Goal: Answer question/provide support: Share knowledge or assist other users

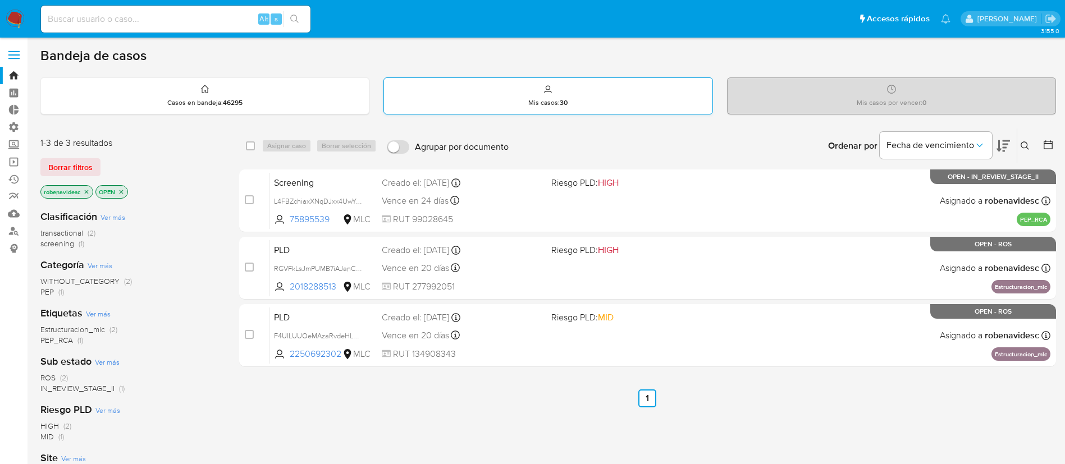
click at [459, 106] on div "Mis casos : 30" at bounding box center [548, 96] width 328 height 36
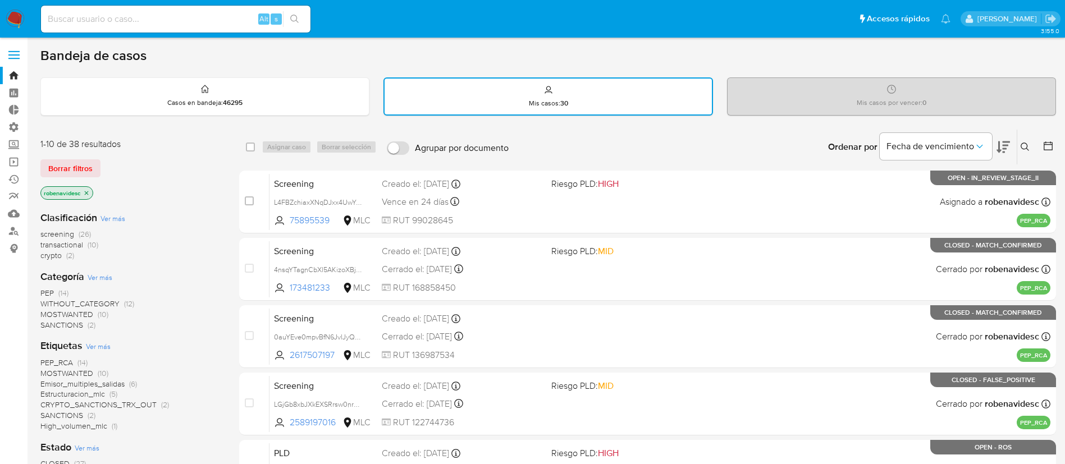
click at [86, 195] on icon "close-filter" at bounding box center [86, 193] width 7 height 7
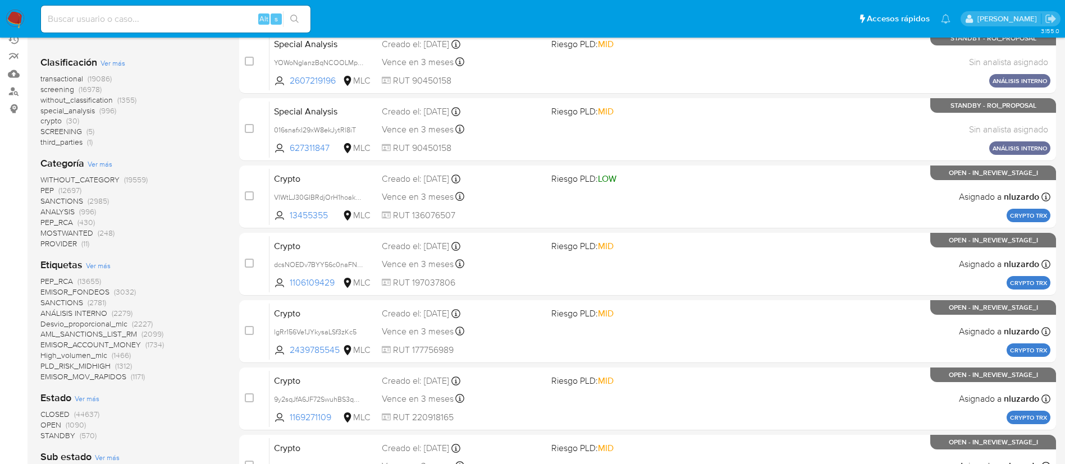
scroll to position [139, 0]
click at [62, 91] on span "screening" at bounding box center [57, 89] width 34 height 11
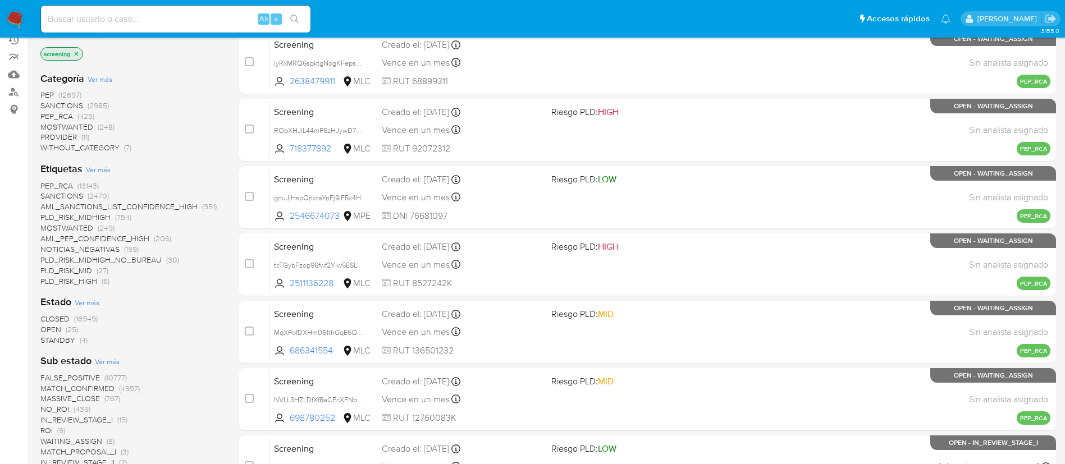
click at [61, 340] on span "STANDBY" at bounding box center [57, 340] width 35 height 11
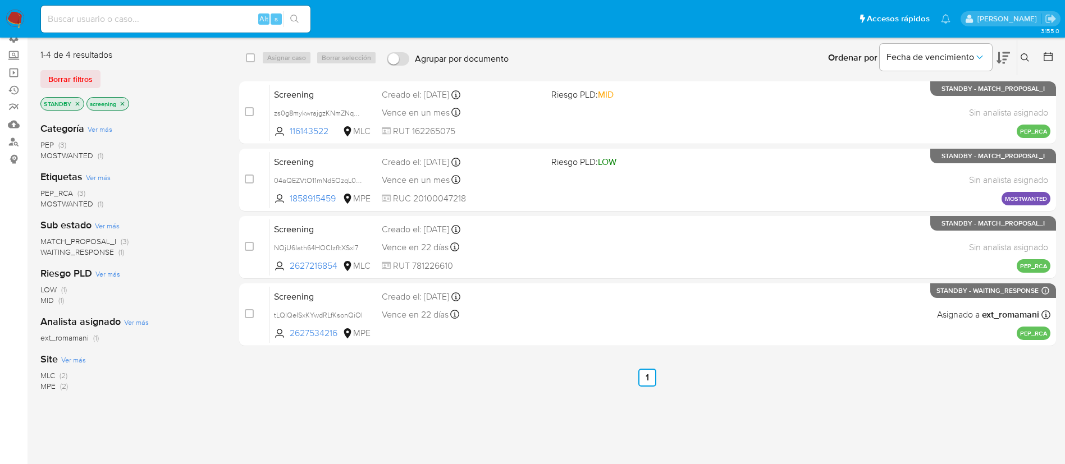
scroll to position [85, 0]
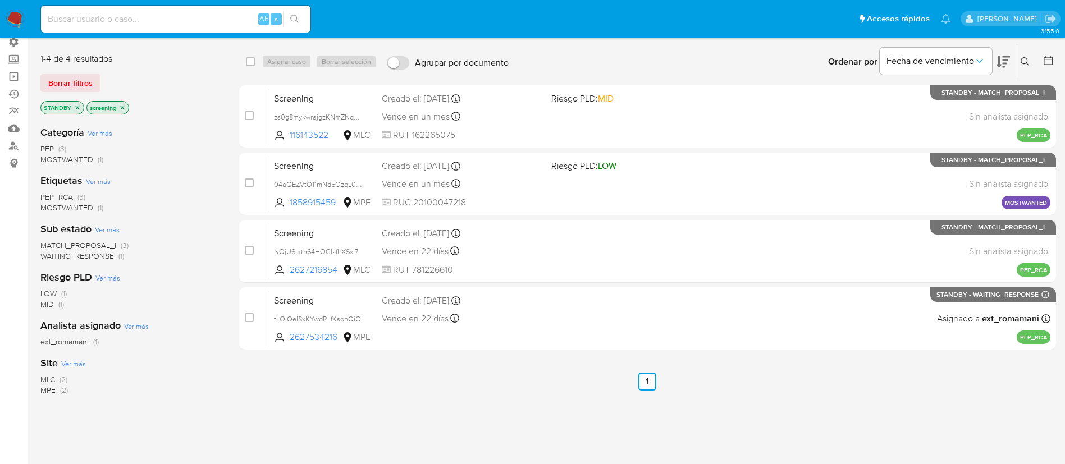
click at [49, 379] on span "MLC" at bounding box center [47, 379] width 15 height 11
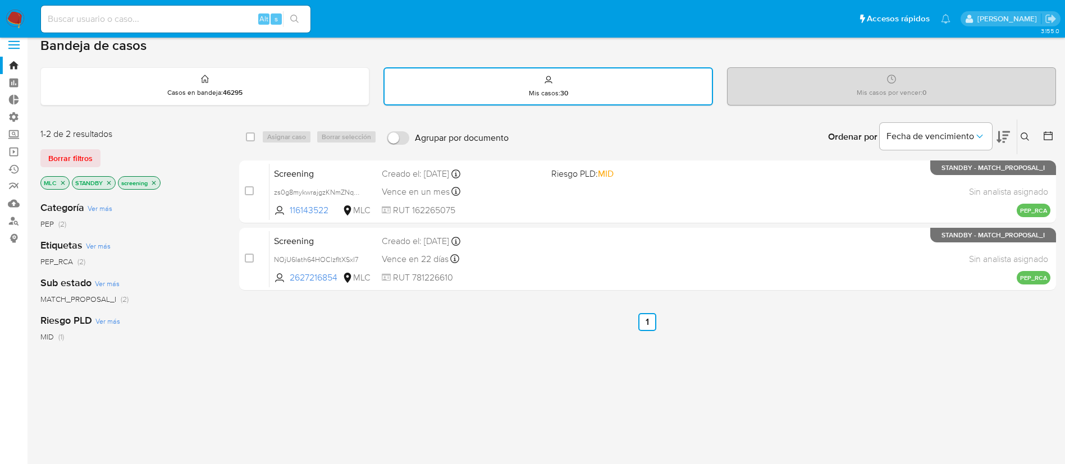
scroll to position [10, 0]
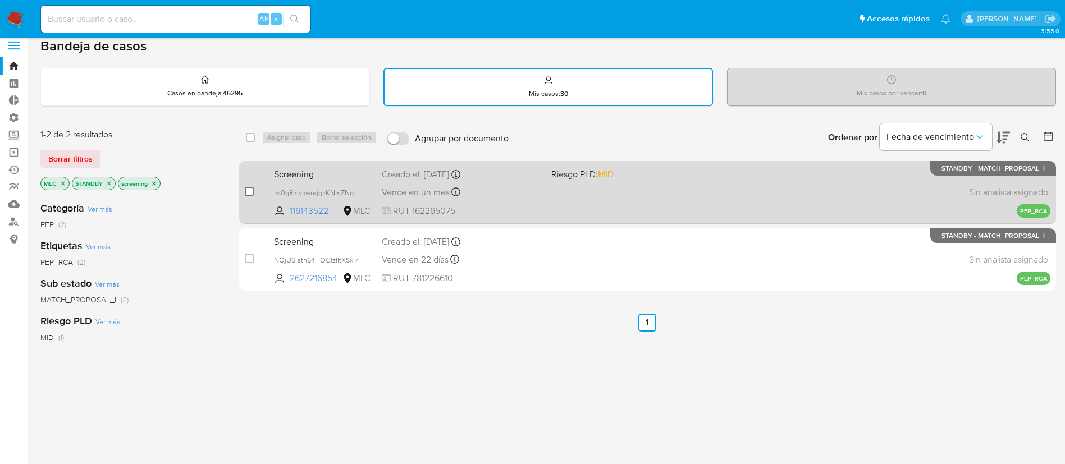
click at [249, 191] on input "checkbox" at bounding box center [249, 191] width 9 height 9
checkbox input "true"
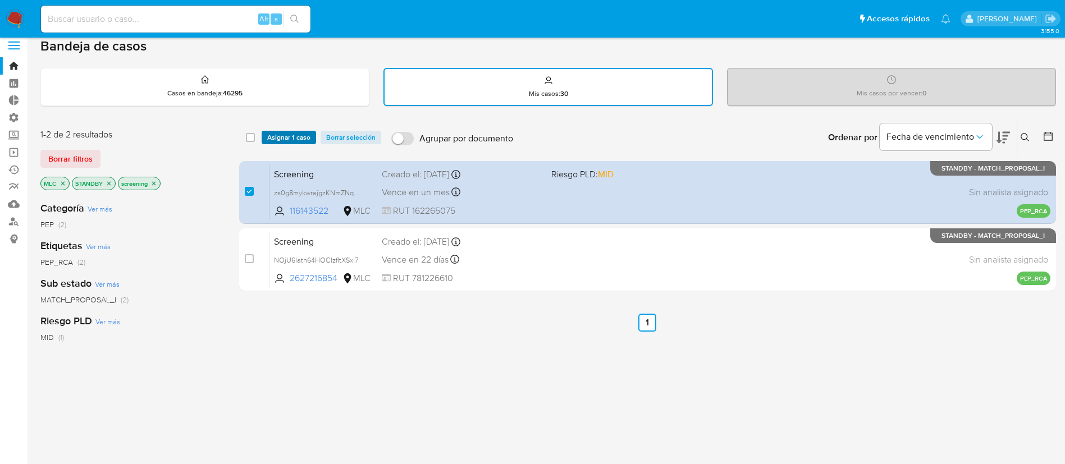
click at [296, 136] on span "Asignar 1 caso" at bounding box center [288, 137] width 43 height 11
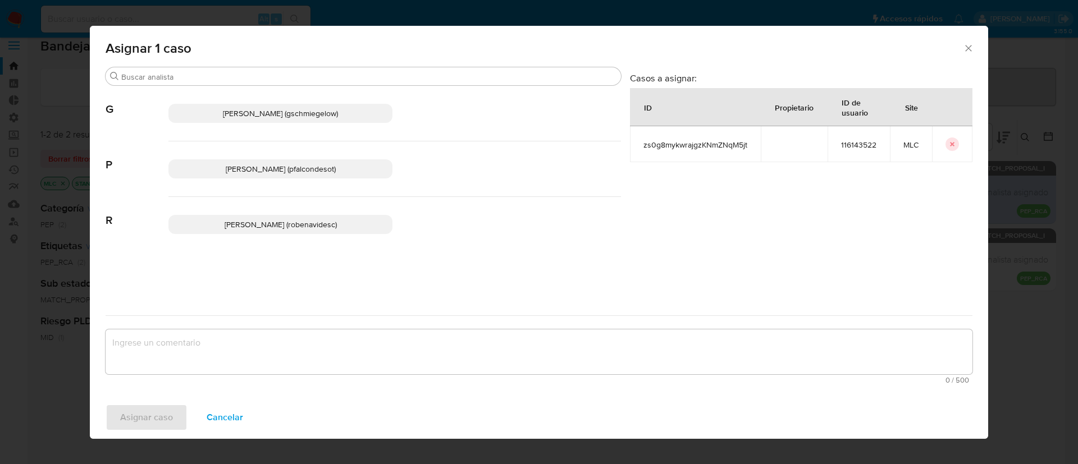
click at [296, 223] on span "Rocio Daniela Benavides Catalan (robenavidesc)" at bounding box center [281, 224] width 112 height 11
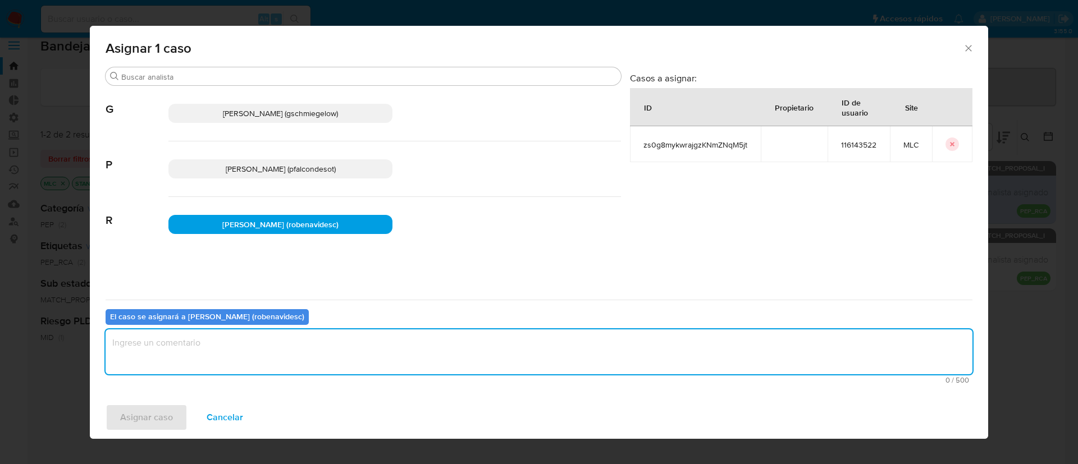
click at [284, 346] on textarea "assign-modal" at bounding box center [539, 352] width 867 height 45
type textarea "Assign"
click at [146, 414] on span "Asignar caso" at bounding box center [146, 417] width 53 height 25
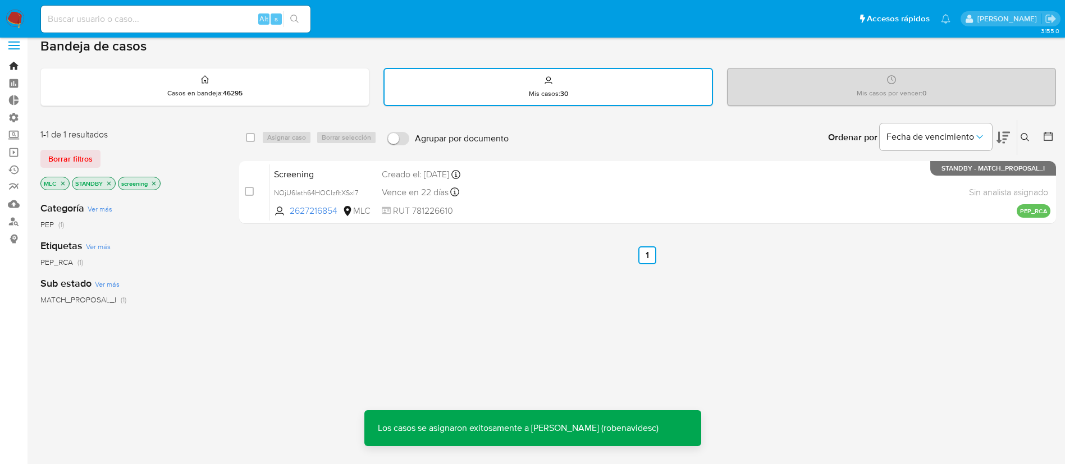
click at [13, 70] on link "Bandeja" at bounding box center [67, 65] width 134 height 17
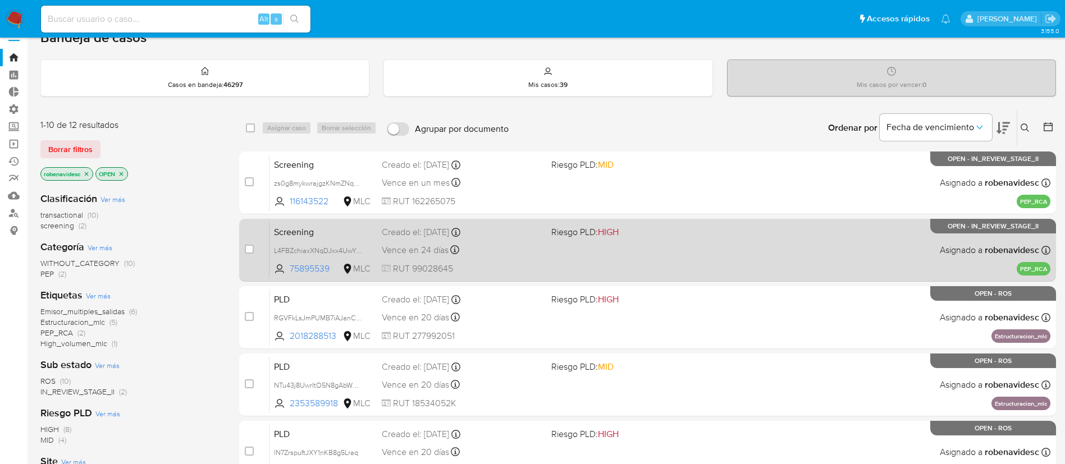
scroll to position [11, 0]
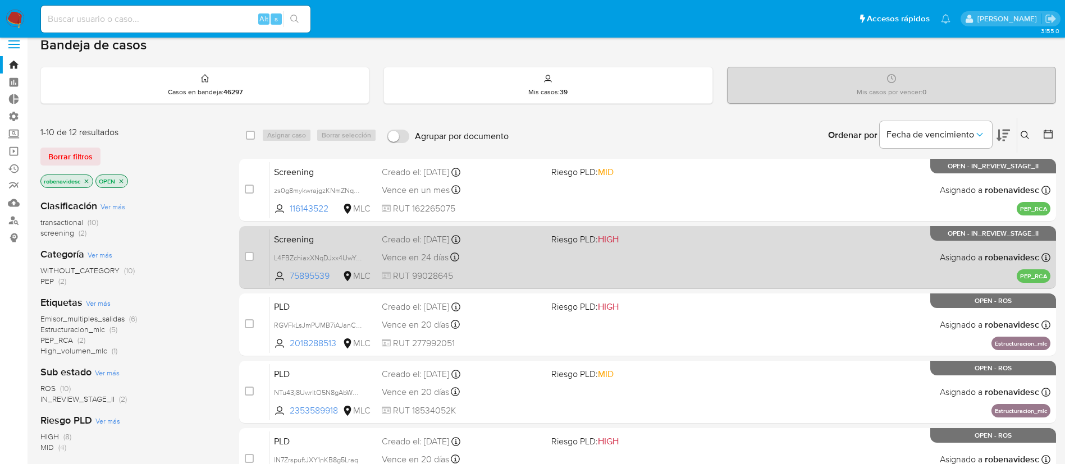
click at [585, 243] on span "Riesgo PLD: HIGH" at bounding box center [584, 239] width 67 height 12
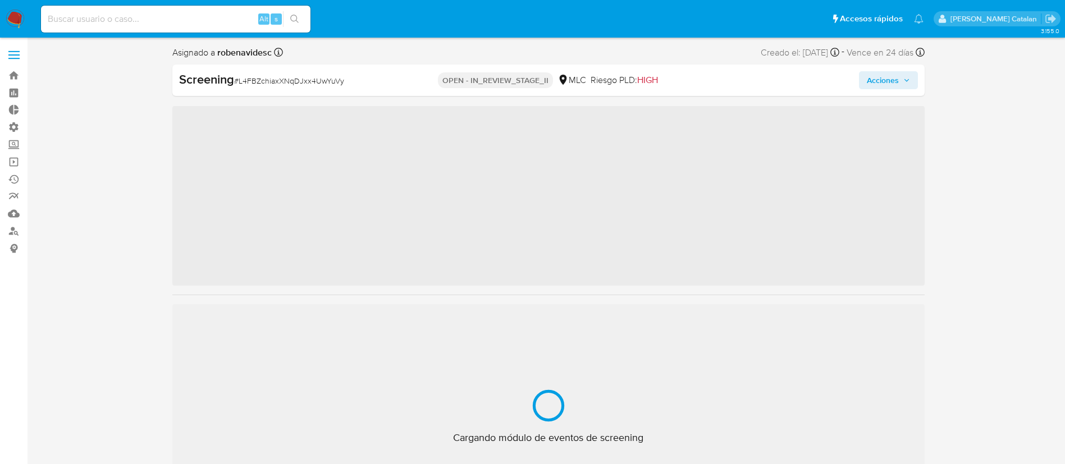
scroll to position [474, 0]
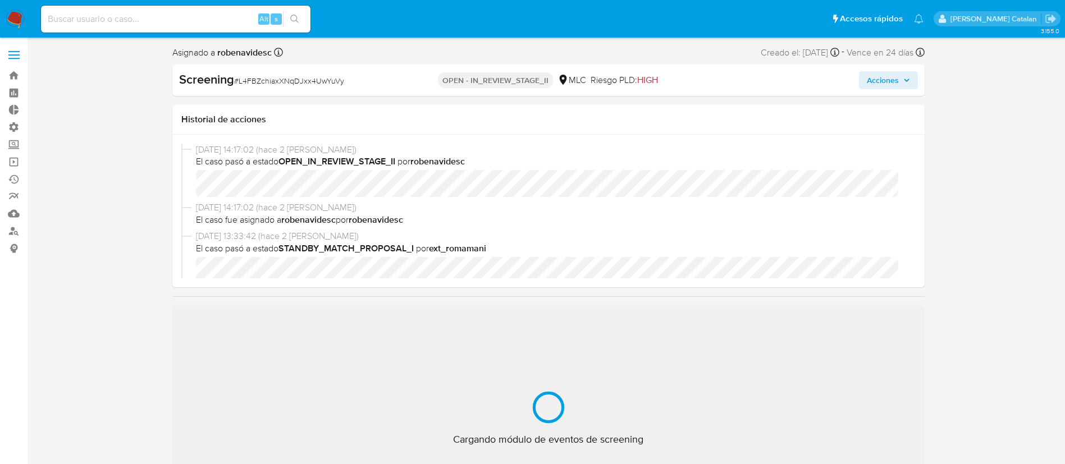
select select "10"
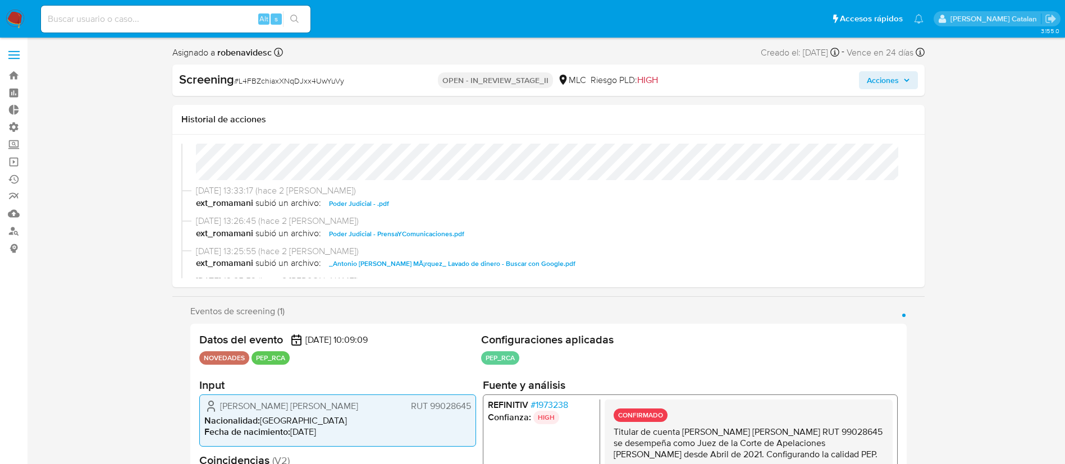
scroll to position [128, 0]
click at [369, 208] on span "Poder Judicial - .pdf" at bounding box center [359, 206] width 60 height 13
click at [407, 243] on span "Poder Judicial - PrensaYComunicaciones.pdf" at bounding box center [396, 236] width 135 height 13
click at [445, 257] on span "19/08/2025 13:25:55 (hace 2 días)" at bounding box center [553, 254] width 715 height 12
click at [446, 260] on span "_Antonio Mauricio Ulloa MÃ¡rquez_ Lavado de dinero - Buscar con Google.pdf" at bounding box center [452, 266] width 246 height 13
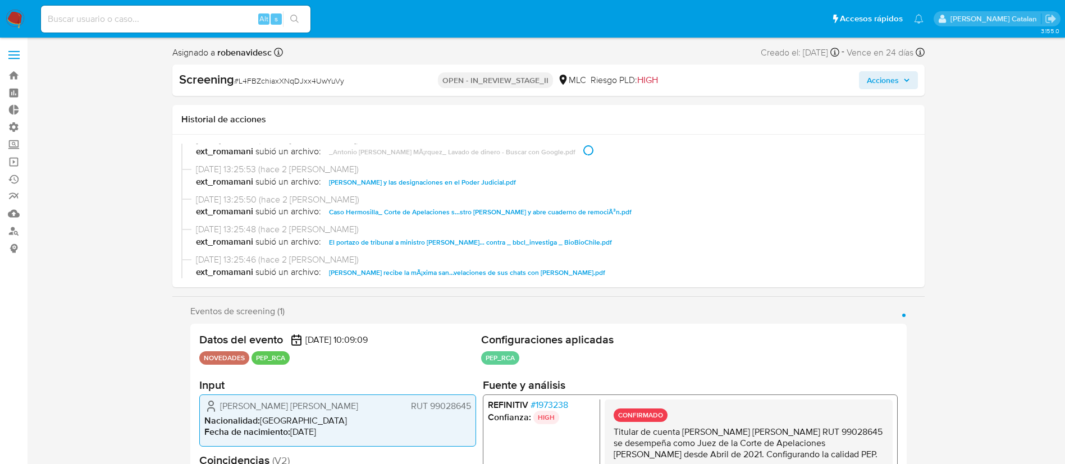
scroll to position [242, 0]
click at [484, 184] on span "Antonio Ulloa y las designaciones en el Poder Judicial.pdf" at bounding box center [422, 182] width 187 height 13
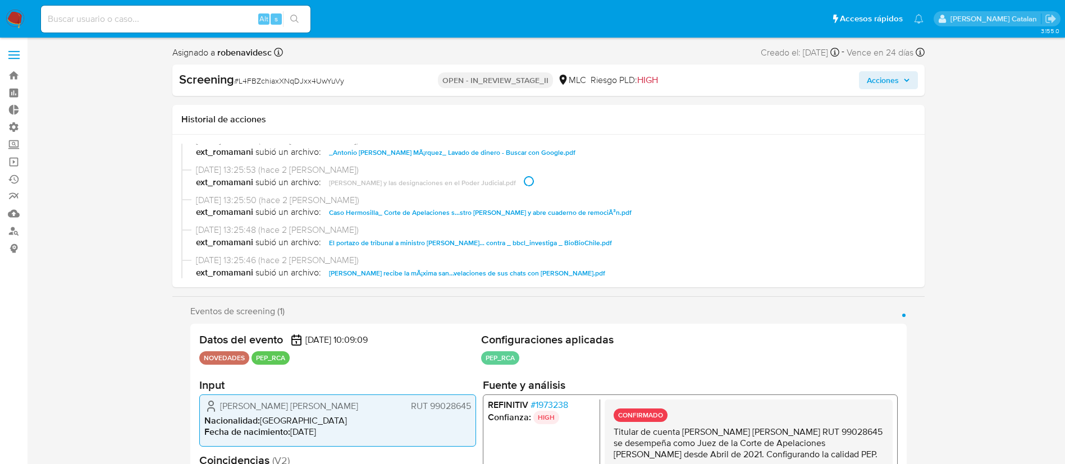
click at [500, 211] on span "Caso Hermosilla_ Corte de Apelaciones s...stro Ulloa y abre cuaderno de remociÃ…" at bounding box center [480, 212] width 303 height 13
click at [522, 241] on span "El portazo de tribunal a ministro Ulloa... contra _ bbcl_investiga _ BioBioChil…" at bounding box center [470, 242] width 283 height 13
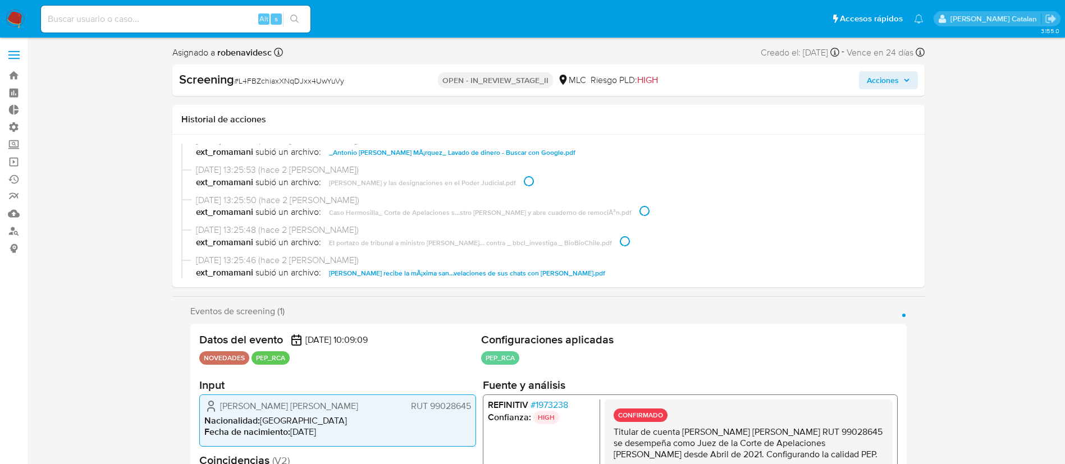
click at [543, 268] on span "Juez Antonio Ulloa recibe la mÃ¡xima san...velaciones de sus chats con Hermosil…" at bounding box center [467, 273] width 276 height 13
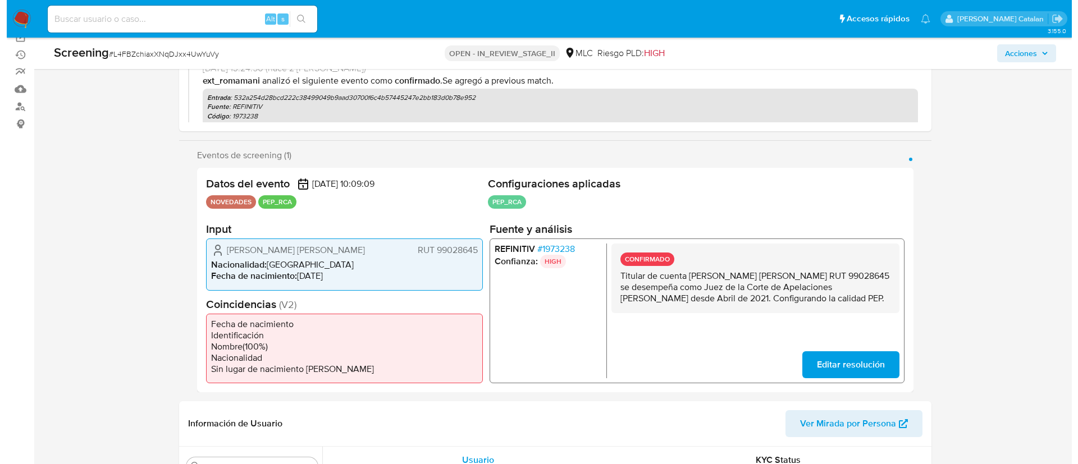
scroll to position [126, 0]
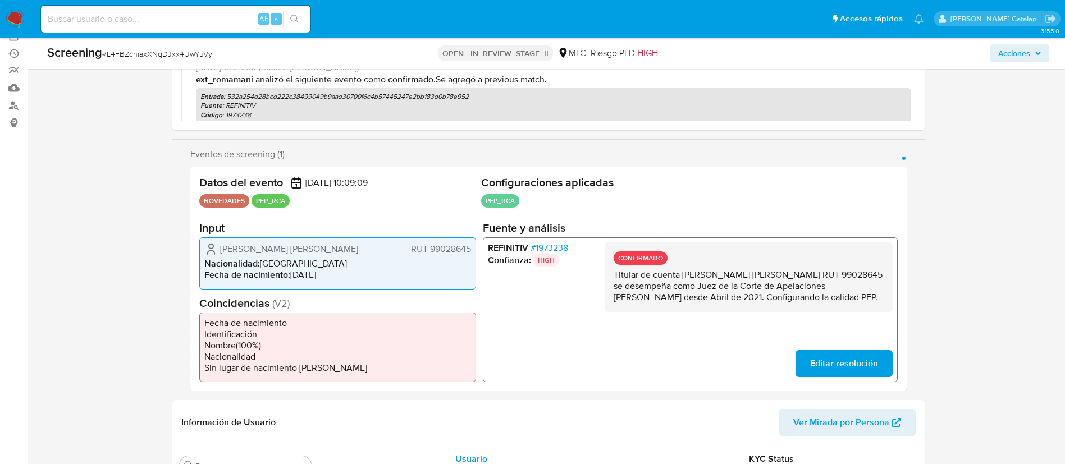
click at [722, 390] on div "Datos del evento 15/08/2025 10:09:09 NOVEDADES PEP_RCA Configuraciones aplicada…" at bounding box center [548, 279] width 716 height 225
click at [554, 249] on span "# 1973238" at bounding box center [549, 248] width 38 height 11
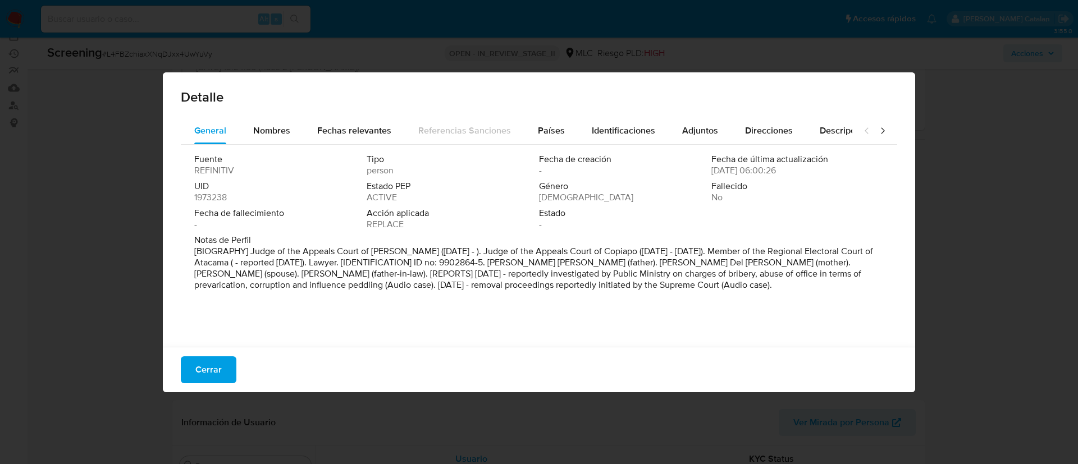
drag, startPoint x: 743, startPoint y: 269, endPoint x: 522, endPoint y: 286, distance: 221.9
click at [522, 286] on p "[BIOGRAPHY] Judge of the Appeals Court of Santiago (Apr 2021 - ). Judge of the …" at bounding box center [537, 268] width 687 height 45
click at [275, 134] on span "Nombres" at bounding box center [271, 130] width 37 height 13
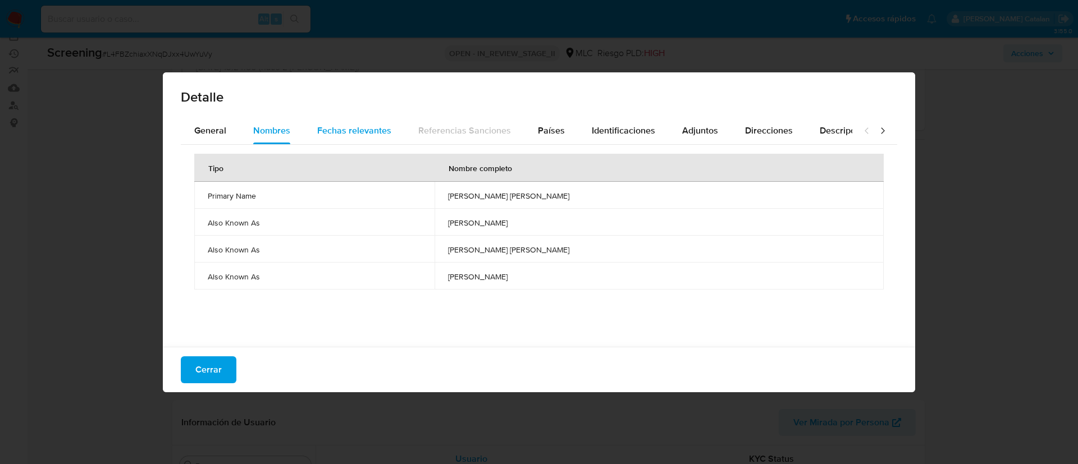
click at [371, 127] on span "Fechas relevantes" at bounding box center [354, 130] width 74 height 13
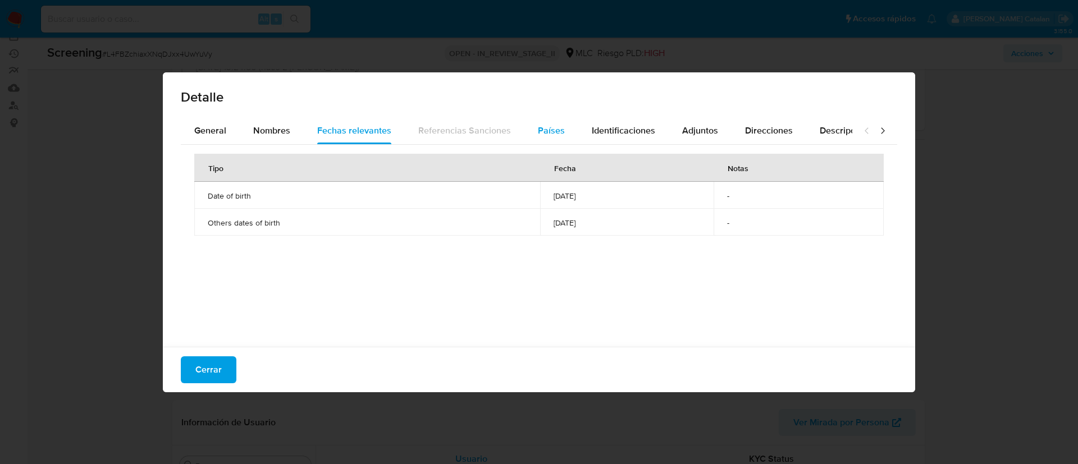
click at [532, 125] on button "Países" at bounding box center [551, 130] width 54 height 27
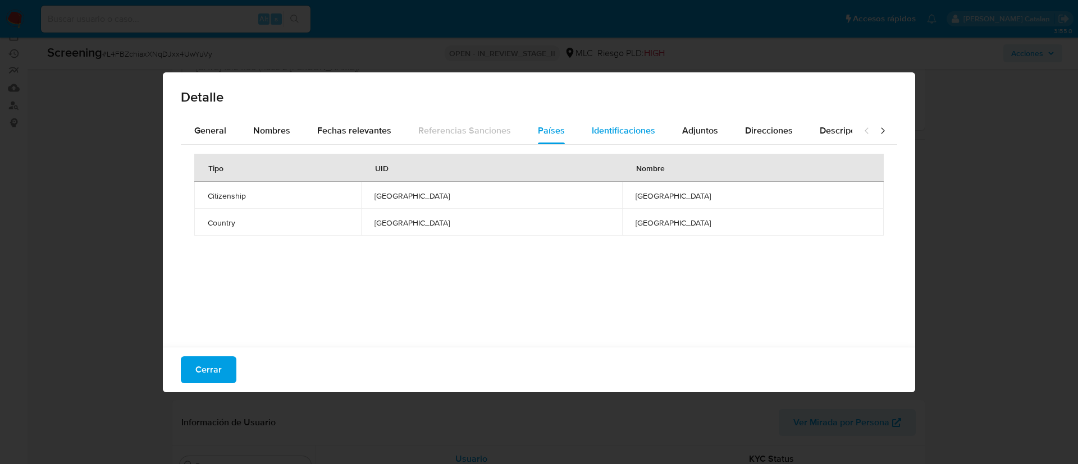
click at [600, 123] on div "Identificaciones" at bounding box center [623, 130] width 63 height 27
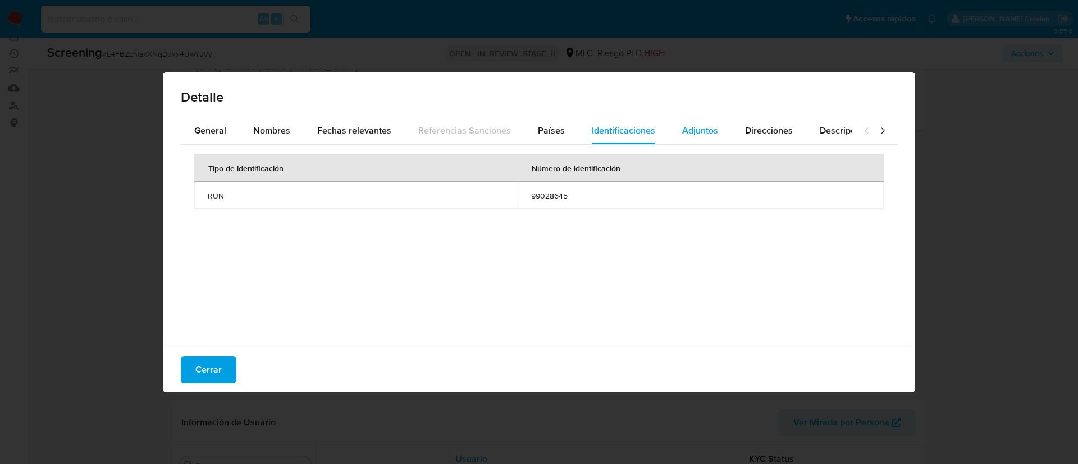
click at [682, 125] on span "Adjuntos" at bounding box center [700, 130] width 36 height 13
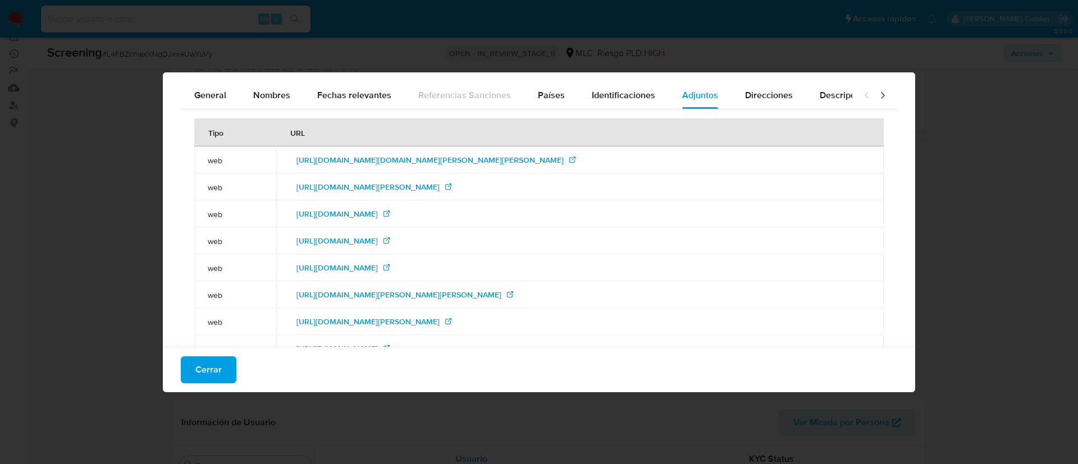
scroll to position [0, 0]
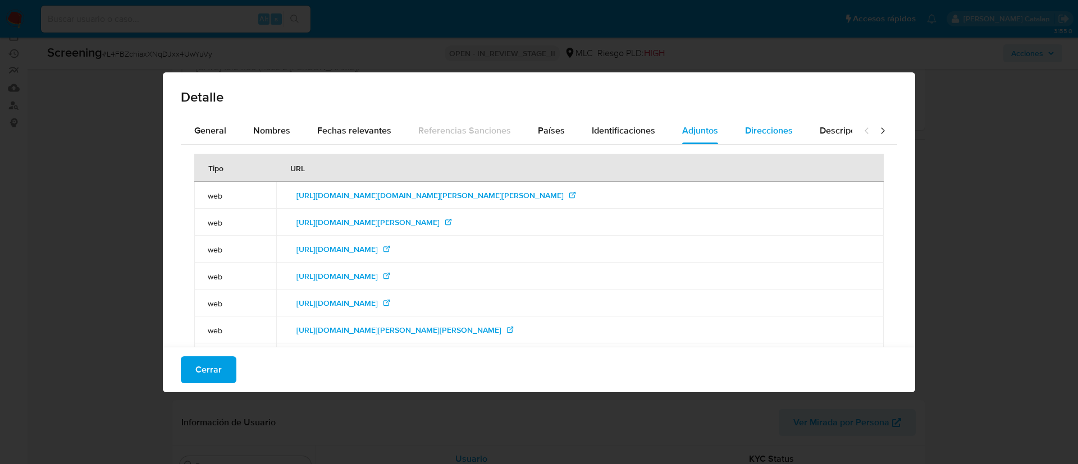
click at [763, 130] on span "Direcciones" at bounding box center [769, 130] width 48 height 13
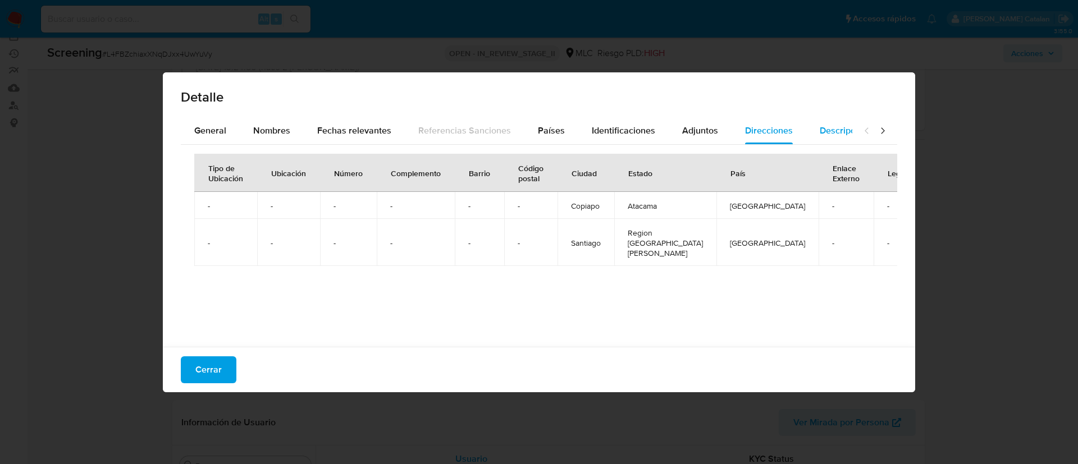
click at [811, 129] on button "Descripciones" at bounding box center [848, 130] width 84 height 27
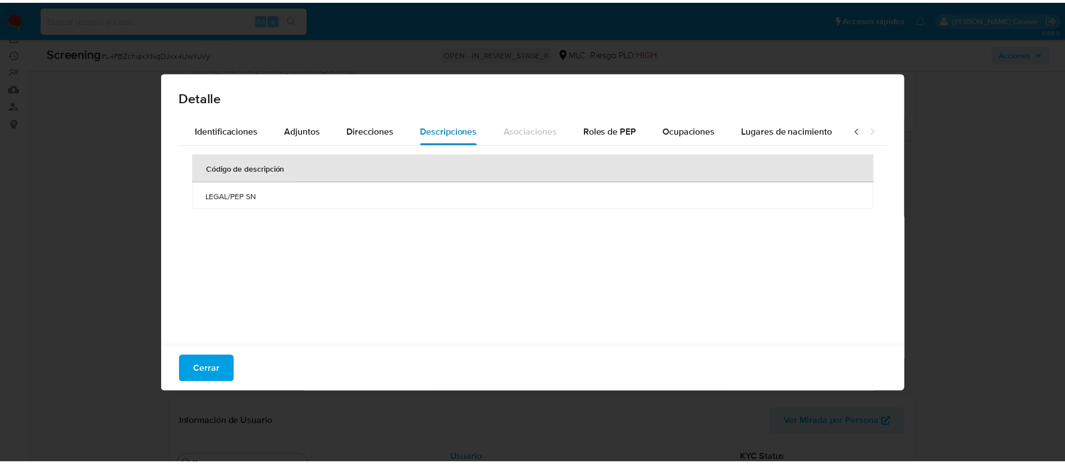
scroll to position [0, 402]
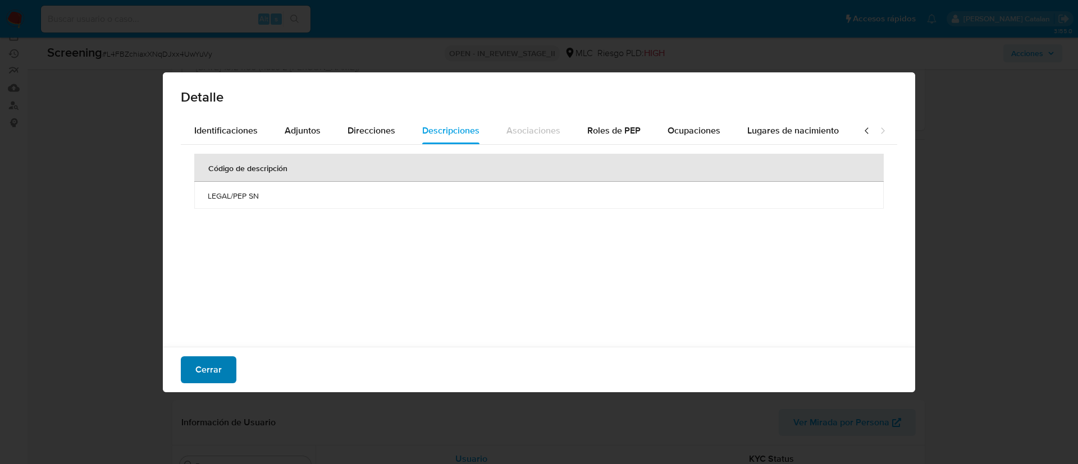
click at [217, 369] on span "Cerrar" at bounding box center [208, 370] width 26 height 25
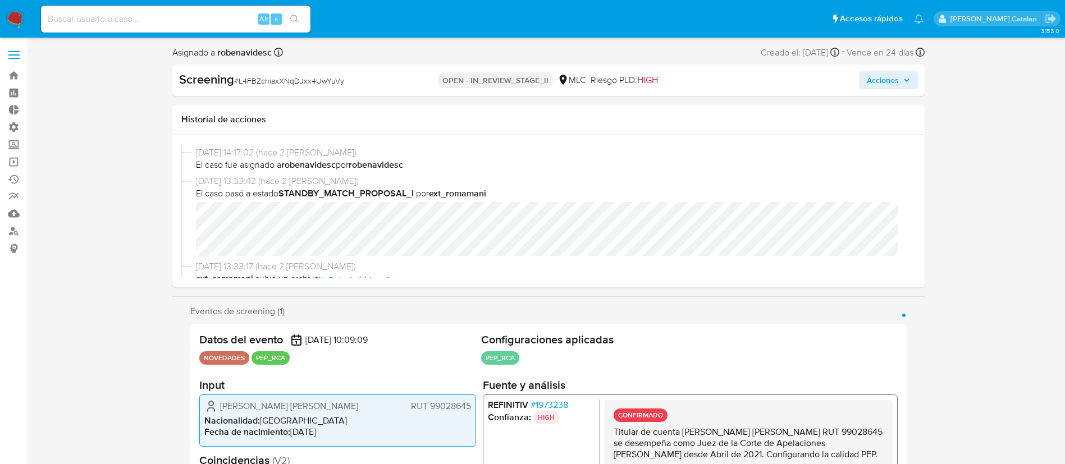
scroll to position [0, 0]
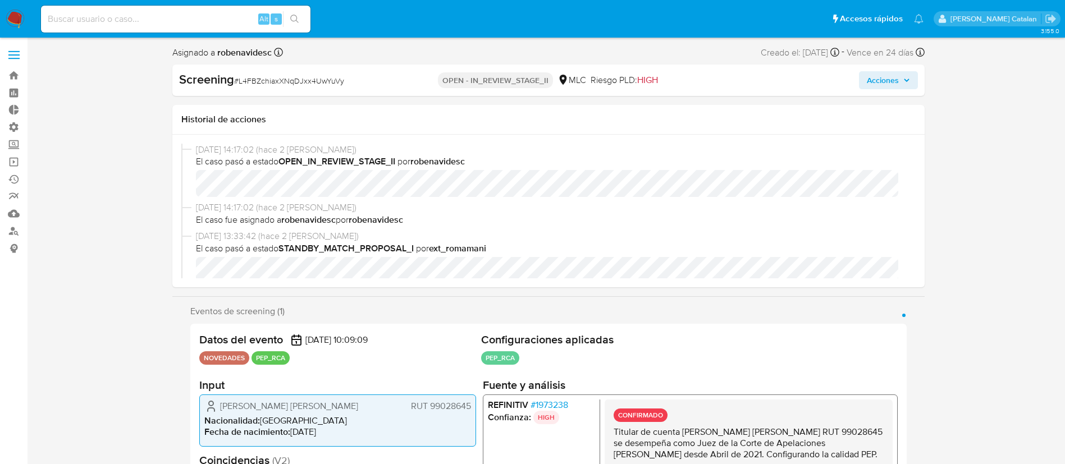
click at [893, 83] on span "Acciones" at bounding box center [883, 80] width 32 height 18
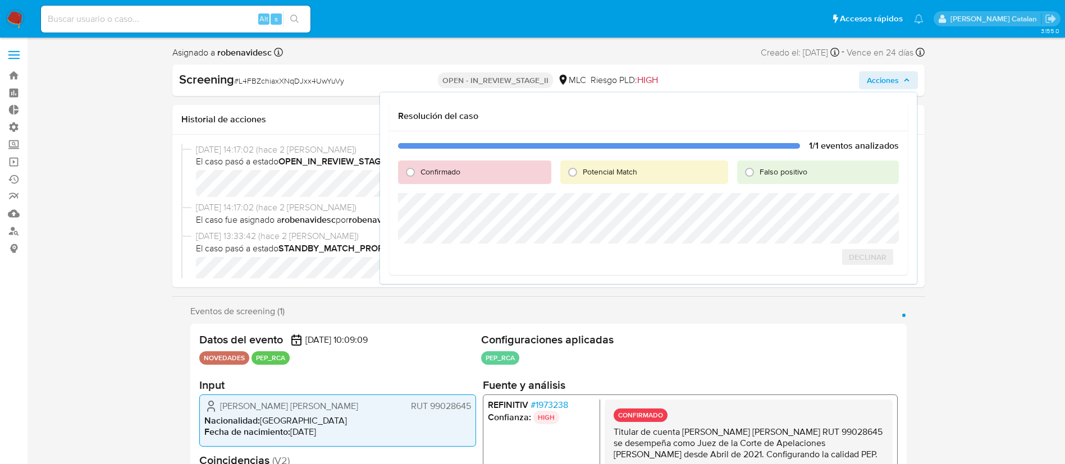
click at [420, 177] on span "Confirmado" at bounding box center [440, 171] width 40 height 11
click at [419, 177] on input "Confirmado" at bounding box center [410, 172] width 18 height 18
radio input "true"
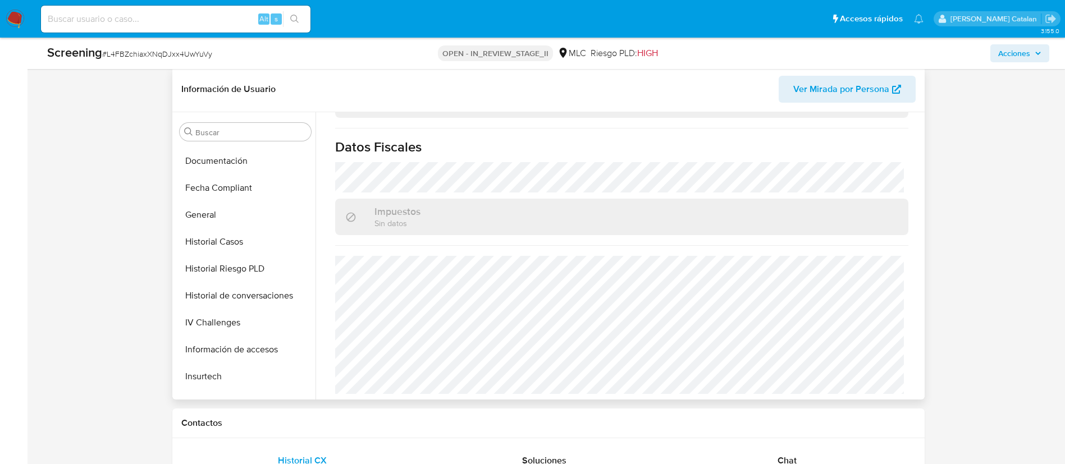
scroll to position [267, 0]
click at [208, 207] on button "General" at bounding box center [240, 215] width 131 height 27
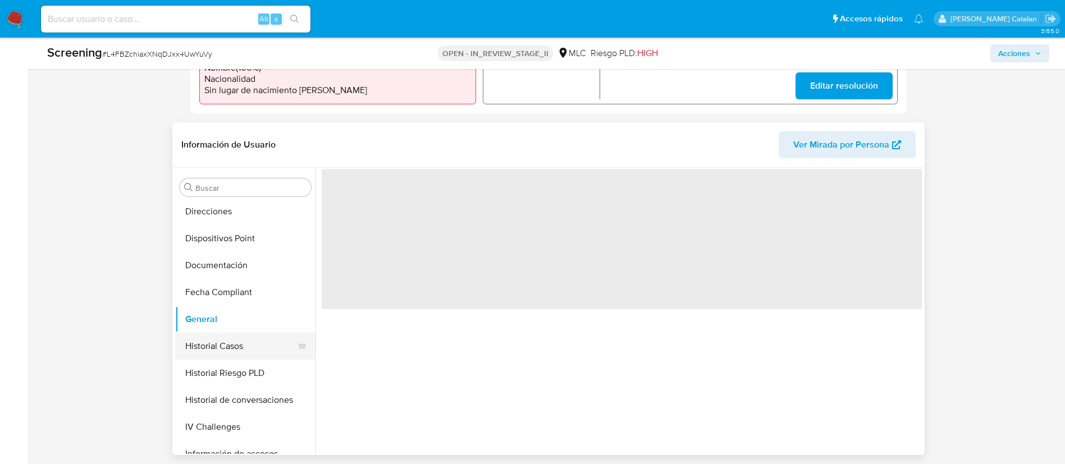
scroll to position [208, 0]
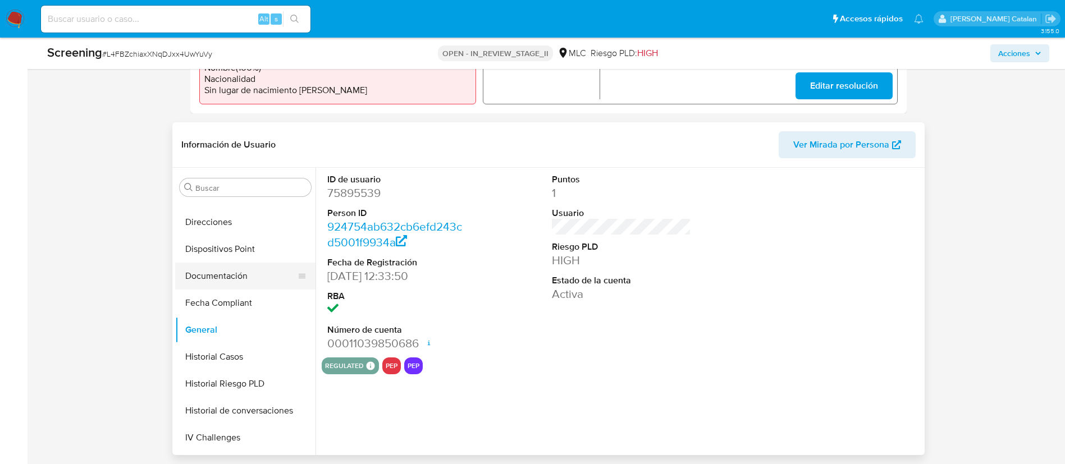
click at [216, 275] on button "Documentación" at bounding box center [240, 276] width 131 height 27
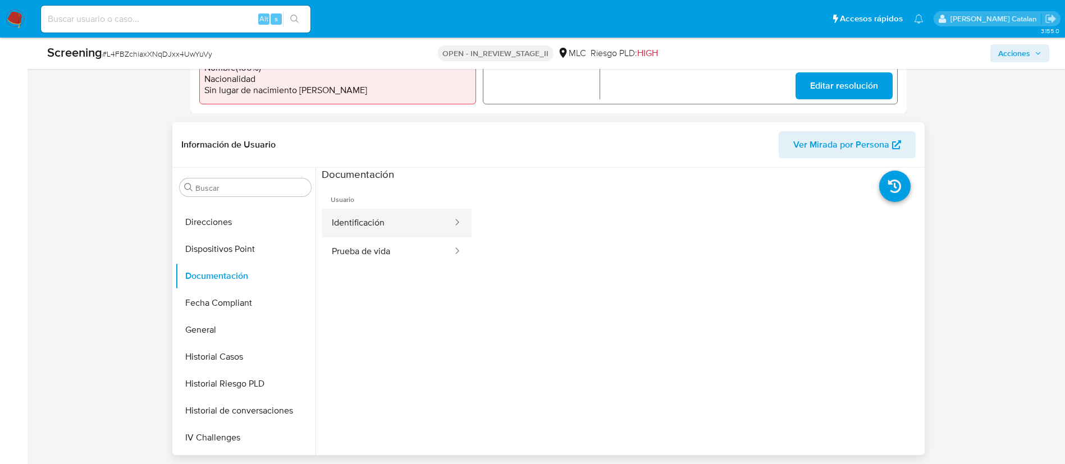
click at [420, 230] on button "Identificación" at bounding box center [388, 223] width 132 height 29
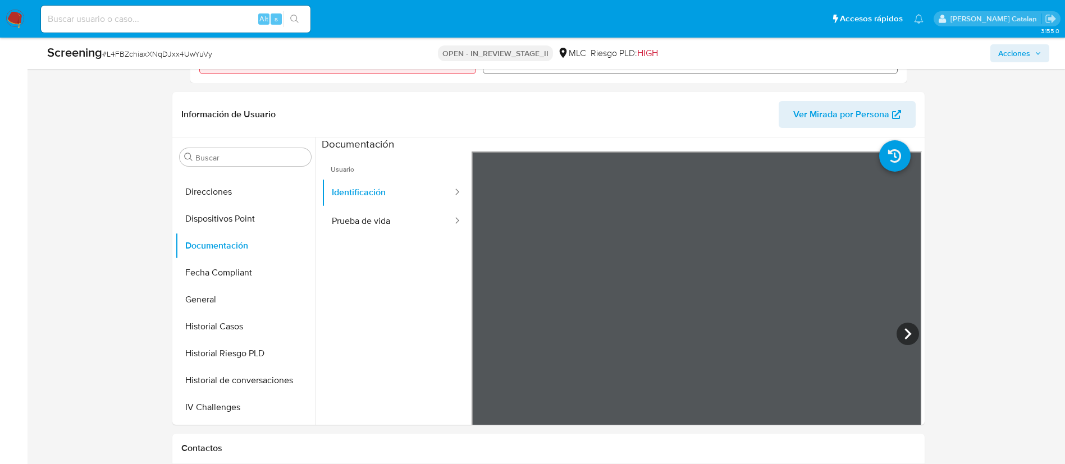
scroll to position [420, 0]
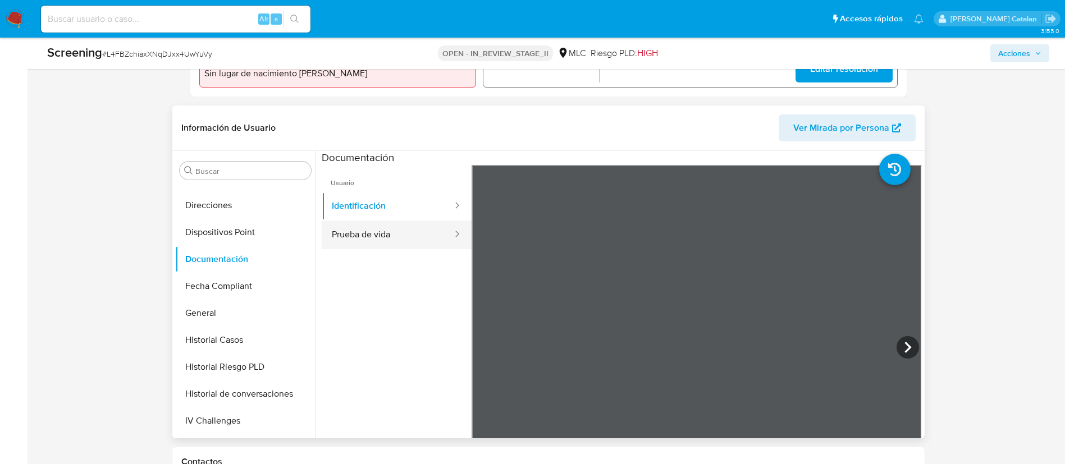
click at [378, 227] on button "Prueba de vida" at bounding box center [388, 235] width 132 height 29
click at [392, 289] on ul "Usuario Identificación Prueba de vida" at bounding box center [397, 326] width 150 height 323
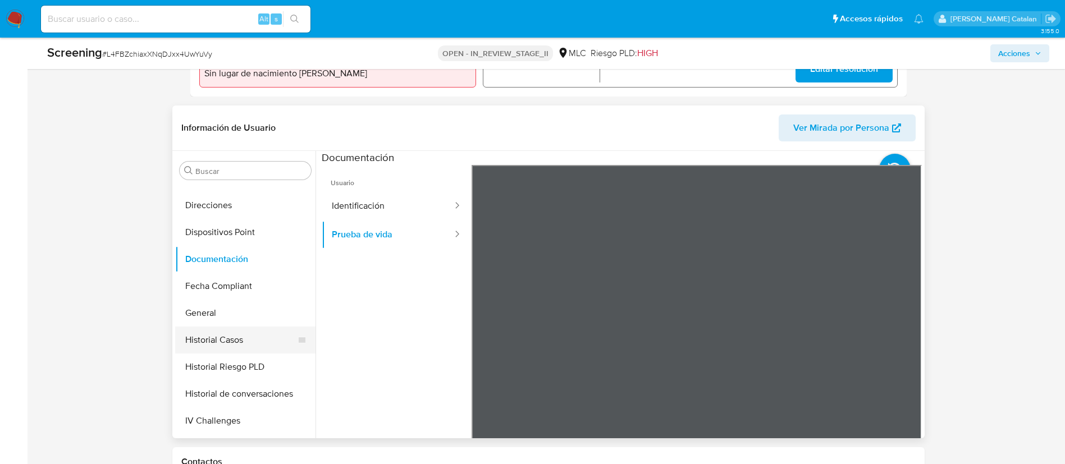
click at [252, 349] on button "Historial Casos" at bounding box center [240, 340] width 131 height 27
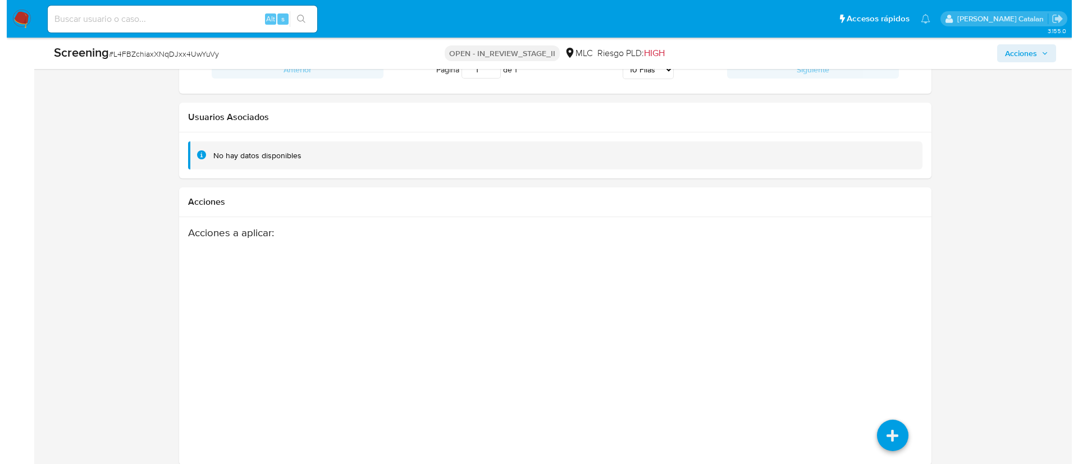
scroll to position [1694, 0]
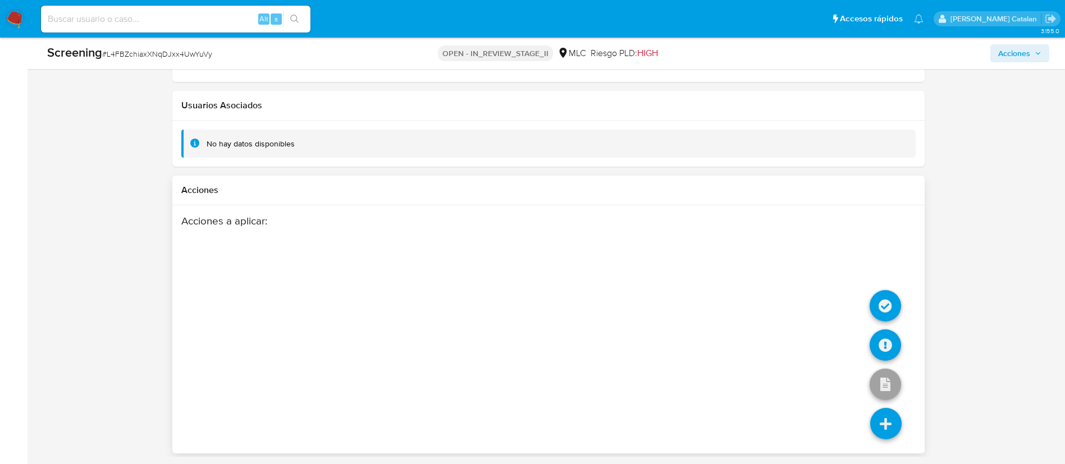
click at [882, 427] on icon at bounding box center [885, 423] width 31 height 31
click at [890, 342] on icon at bounding box center [885, 345] width 31 height 31
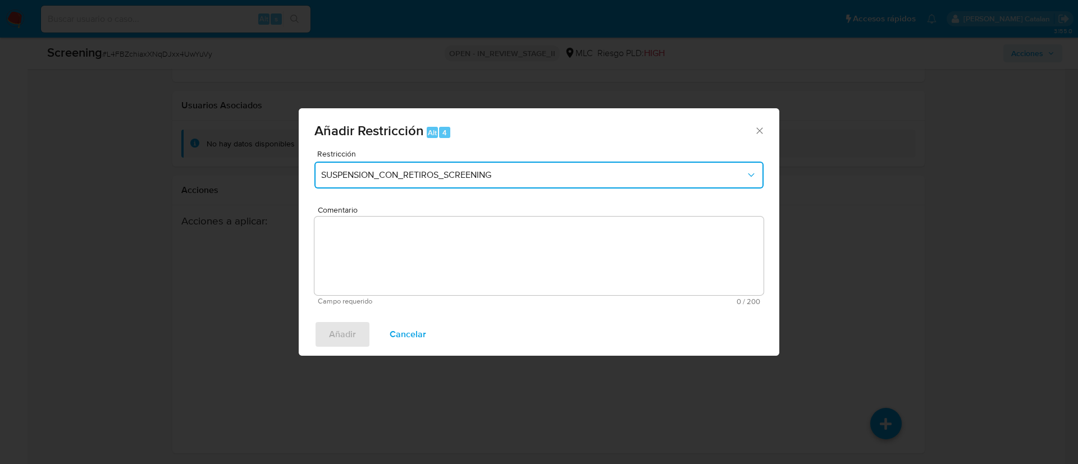
click at [609, 176] on span "SUSPENSION_CON_RETIROS_SCREENING" at bounding box center [533, 175] width 424 height 11
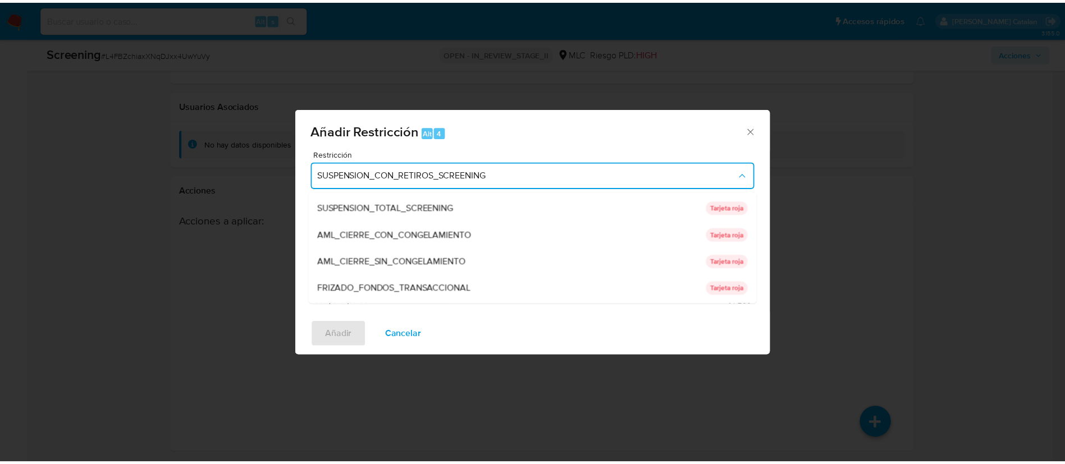
scroll to position [0, 0]
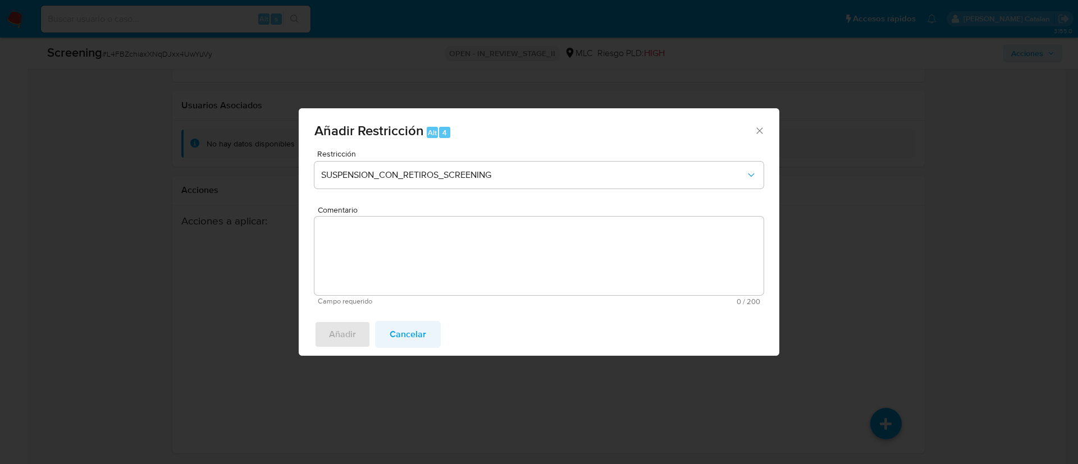
click at [410, 328] on span "Cancelar" at bounding box center [408, 334] width 36 height 25
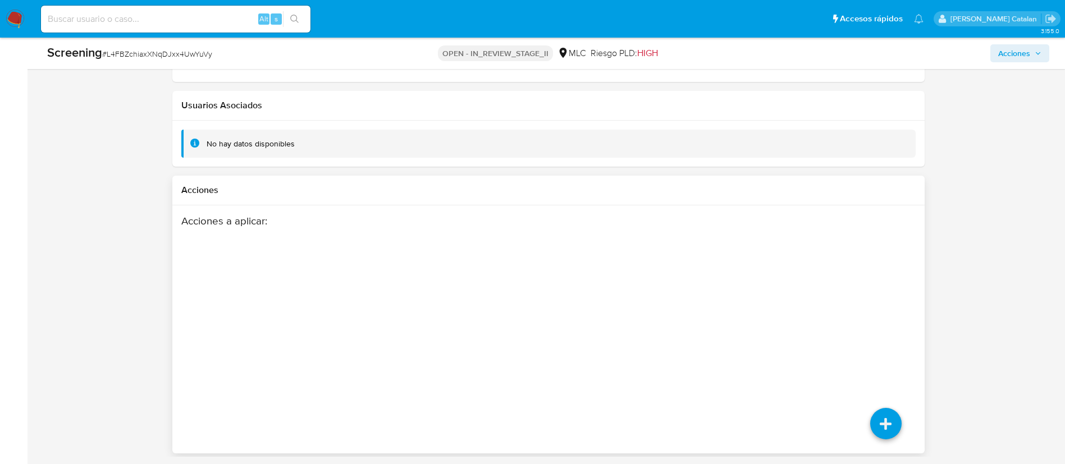
click at [529, 349] on div "Acciones a aplicar :" at bounding box center [507, 304] width 653 height 180
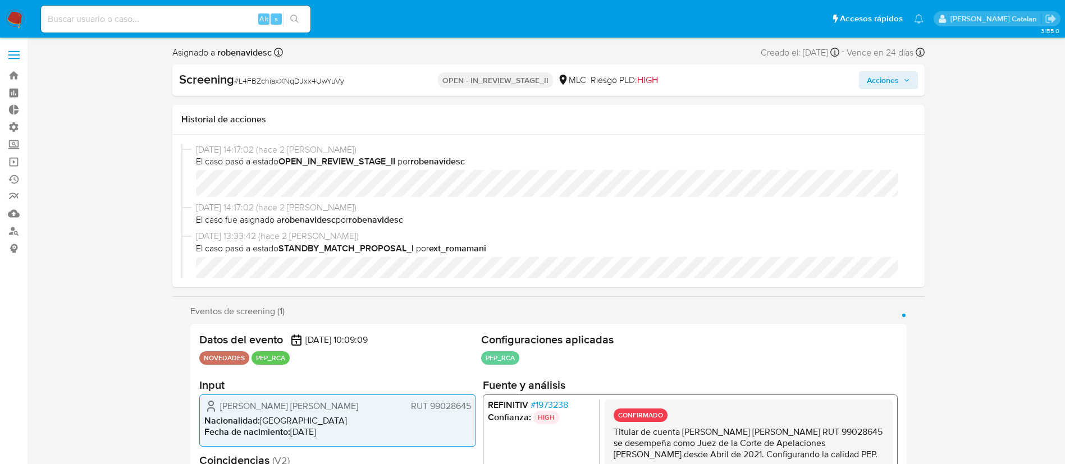
click at [889, 80] on span "Acciones" at bounding box center [883, 80] width 32 height 18
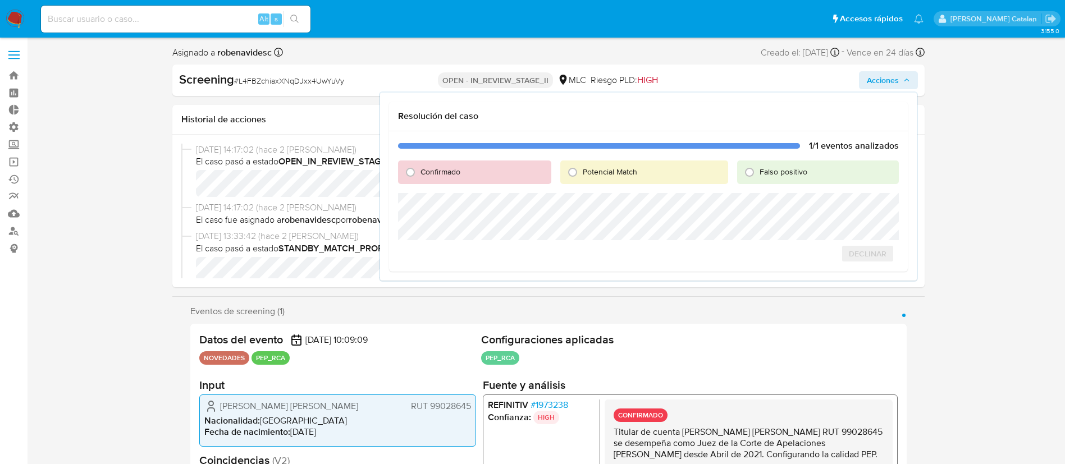
click at [424, 174] on span "Confirmado" at bounding box center [440, 171] width 40 height 11
click at [419, 174] on input "Confirmado" at bounding box center [410, 172] width 18 height 18
radio input "true"
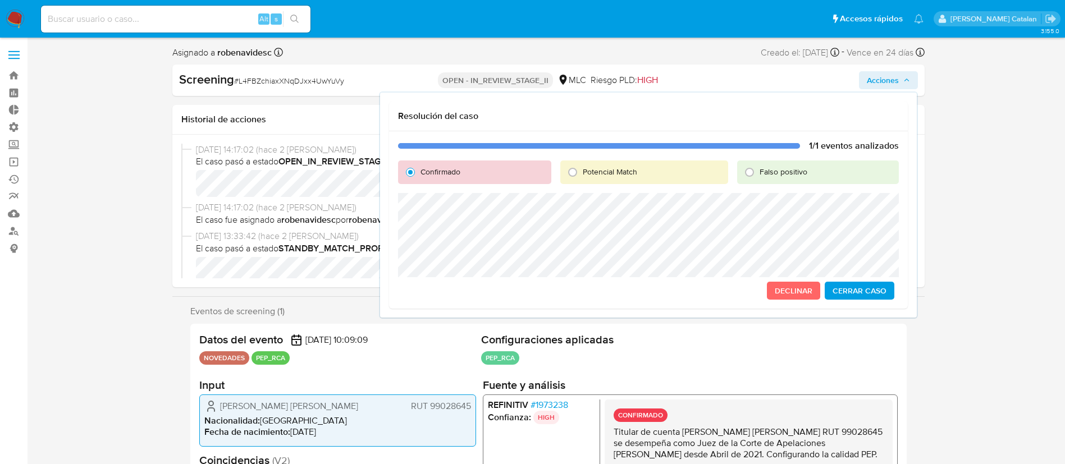
click at [860, 295] on span "Cerrar Caso" at bounding box center [860, 291] width 54 height 16
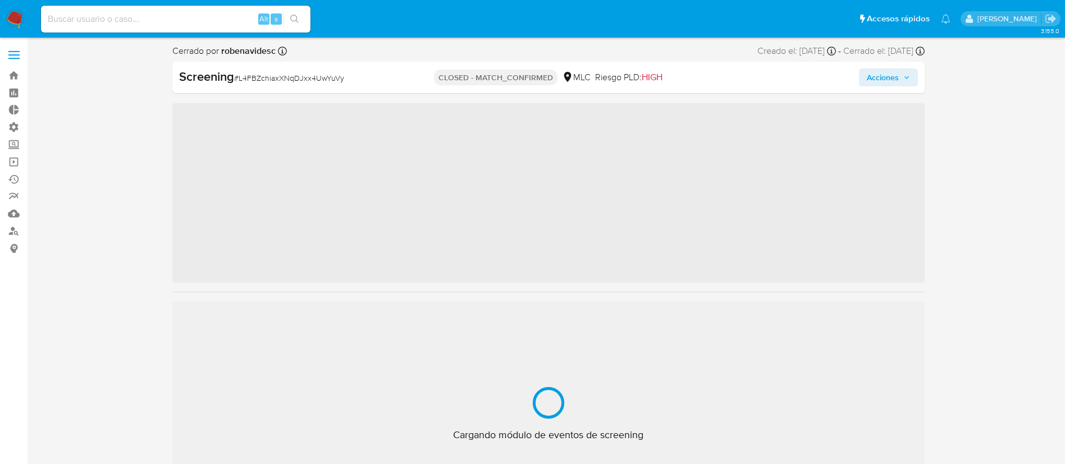
scroll to position [474, 0]
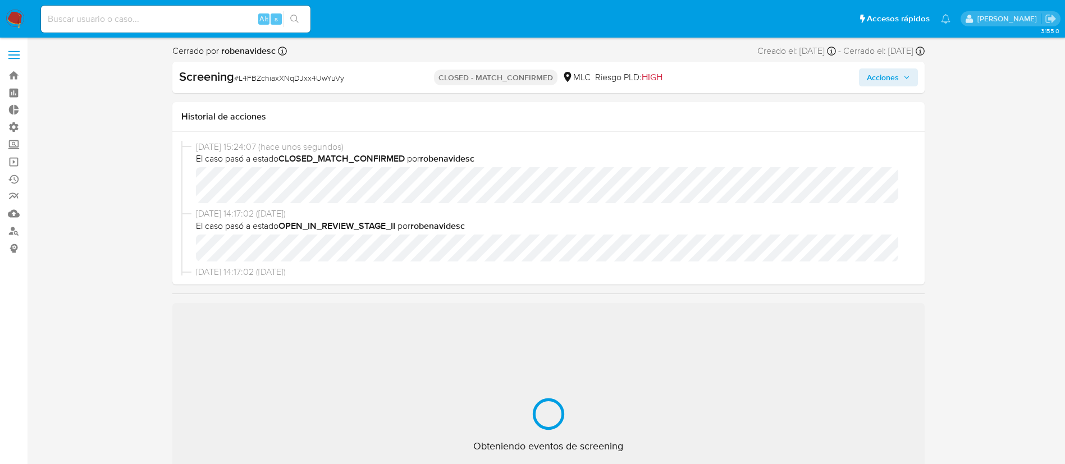
select select "10"
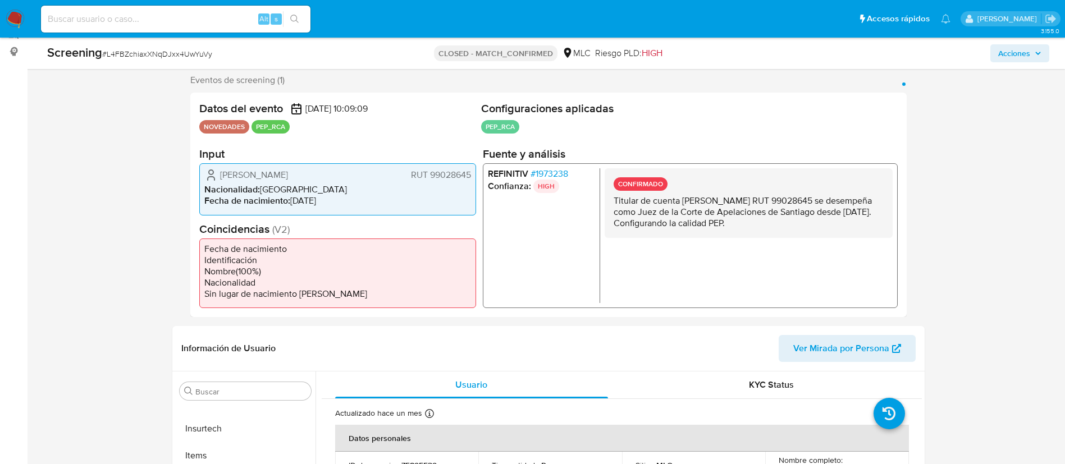
scroll to position [215, 0]
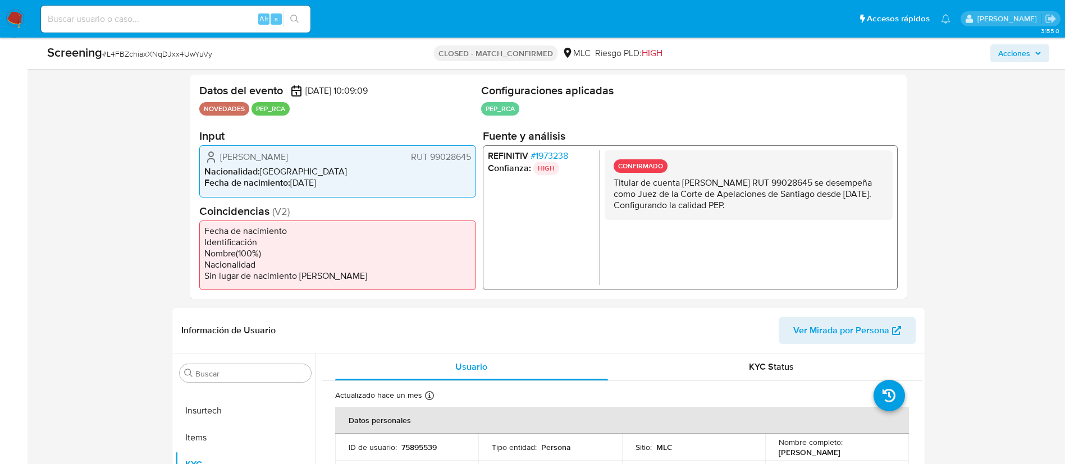
drag, startPoint x: 427, startPoint y: 160, endPoint x: 470, endPoint y: 155, distance: 43.0
click at [470, 155] on span "RUT 99028645" at bounding box center [440, 157] width 60 height 11
click at [2, 36] on nav "Pausado Ver notificaciones Alt s Accesos rápidos Presiona las siguientes teclas…" at bounding box center [532, 19] width 1065 height 38
click at [8, 28] on nav "Pausado Ver notificaciones Alt s Accesos rápidos Presiona las siguientes teclas…" at bounding box center [532, 19] width 1065 height 38
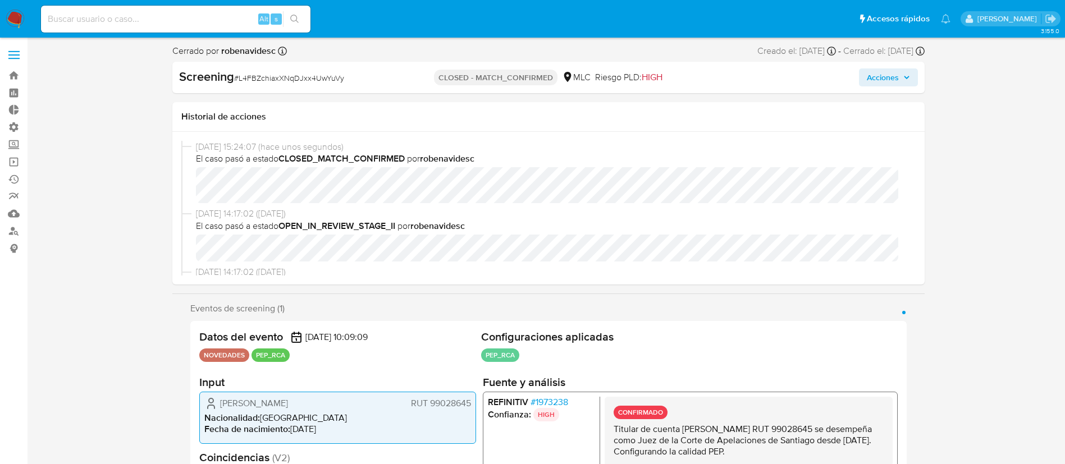
click at [12, 53] on label at bounding box center [14, 55] width 28 height 24
click at [0, 0] on input "checkbox" at bounding box center [0, 0] width 0 height 0
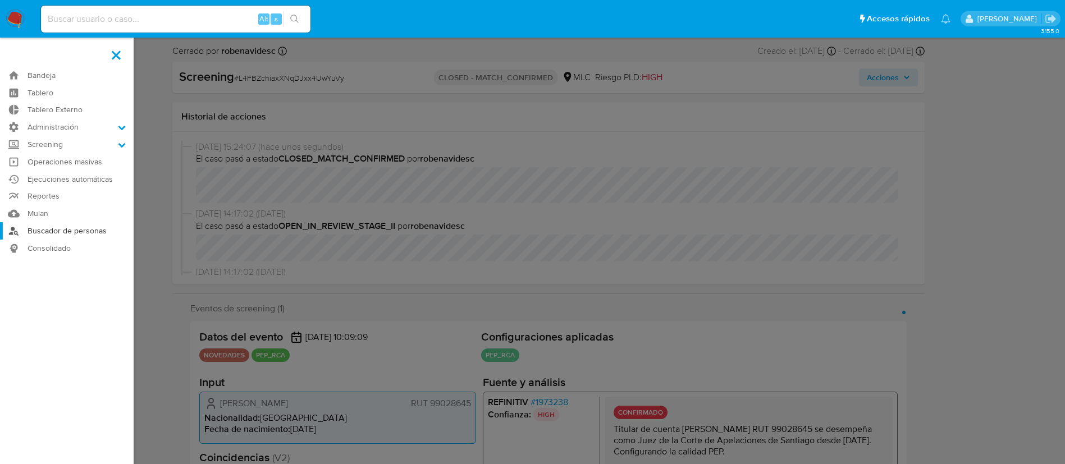
click at [51, 227] on link "Buscador de personas" at bounding box center [67, 230] width 134 height 17
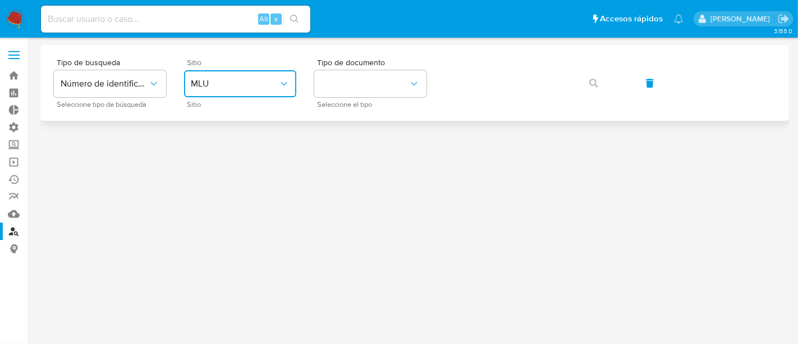
drag, startPoint x: 0, startPoint y: 0, endPoint x: 273, endPoint y: 90, distance: 287.2
click at [273, 90] on button "MLU" at bounding box center [240, 83] width 112 height 27
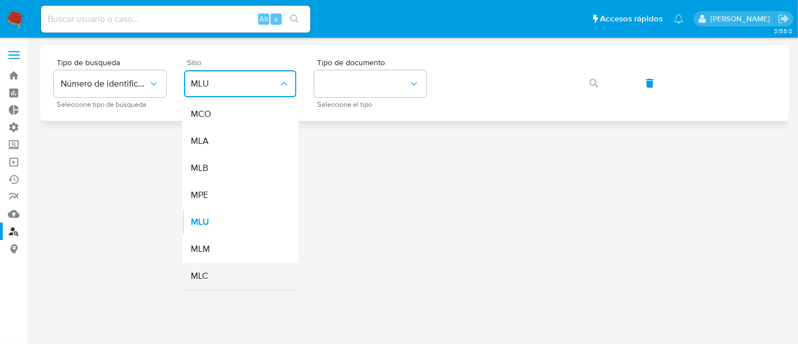
click at [218, 275] on div "MLC" at bounding box center [237, 275] width 92 height 27
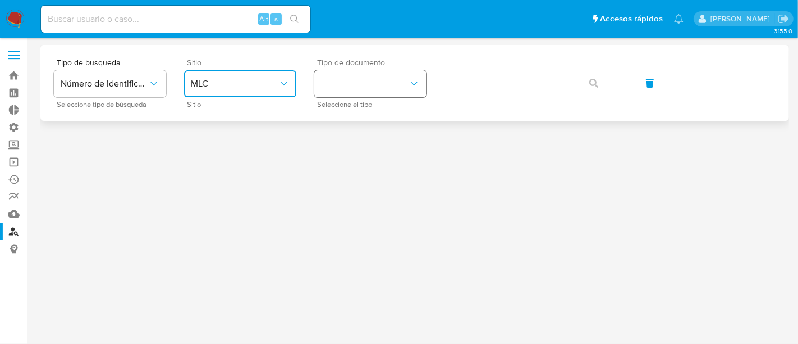
click at [382, 75] on button "identificationType" at bounding box center [370, 83] width 112 height 27
click at [363, 129] on div "RUT RUT" at bounding box center [367, 119] width 92 height 38
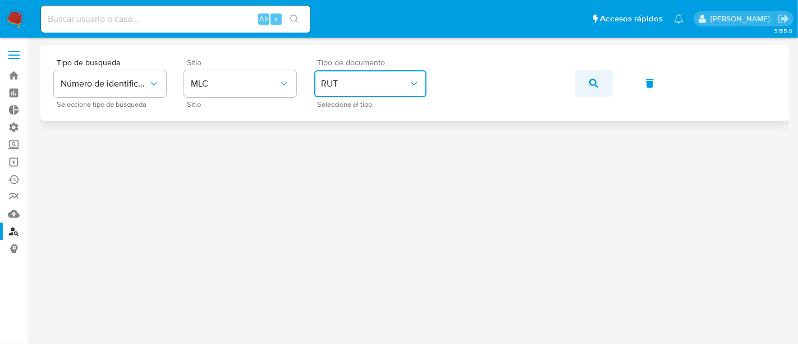
click at [589, 79] on icon "button" at bounding box center [593, 83] width 9 height 9
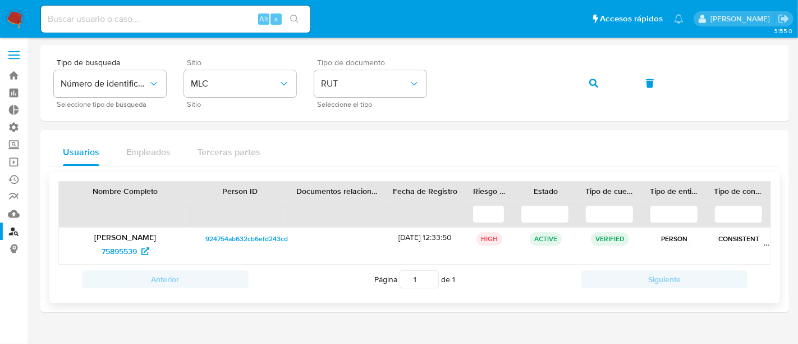
click at [122, 240] on p "Antonio Mauricio Ulloa Márquez" at bounding box center [125, 237] width 117 height 10
click at [121, 246] on span "75895539" at bounding box center [119, 251] width 35 height 18
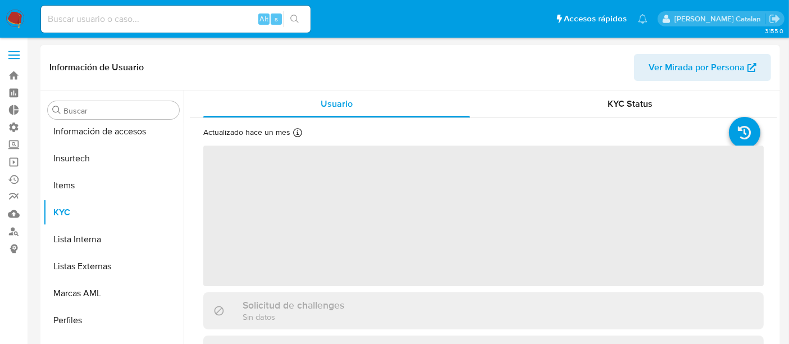
scroll to position [474, 0]
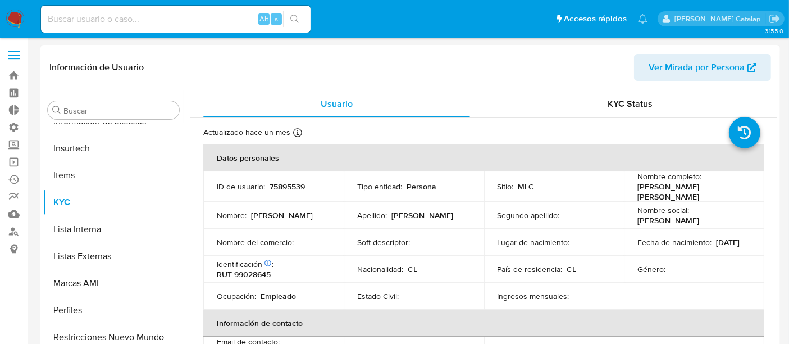
select select "10"
drag, startPoint x: 315, startPoint y: 182, endPoint x: 268, endPoint y: 185, distance: 47.2
click at [268, 185] on div "ID de usuario : 75895539" at bounding box center [273, 186] width 113 height 10
copy p "75895539"
click at [696, 188] on p "Antonio Mauricio Ulloa Márquez" at bounding box center [691, 191] width 109 height 20
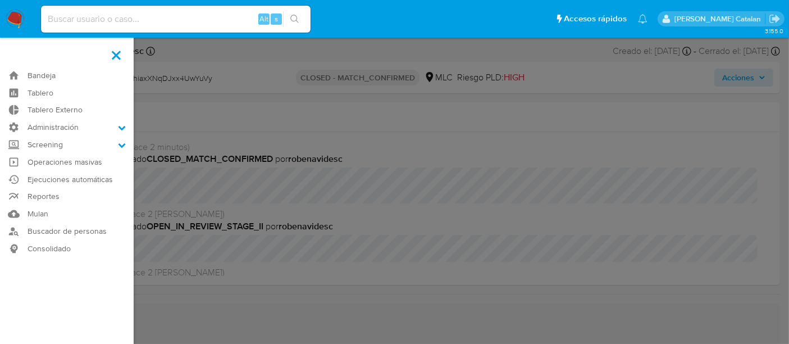
scroll to position [474, 0]
select select "10"
click at [414, 237] on label at bounding box center [394, 172] width 789 height 344
click at [0, 0] on input "checkbox" at bounding box center [0, 0] width 0 height 0
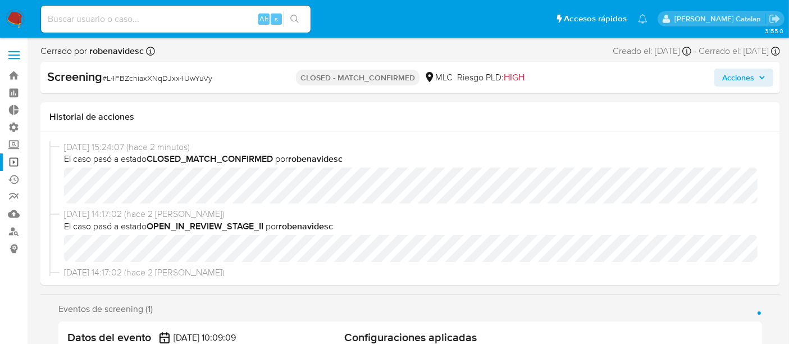
click at [16, 164] on link "Operaciones masivas" at bounding box center [67, 161] width 134 height 17
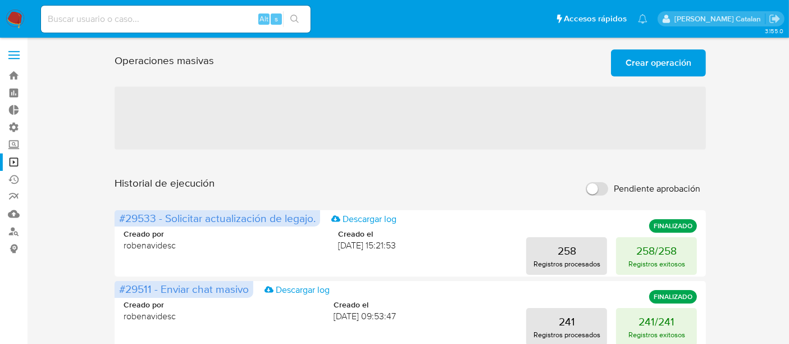
click at [652, 72] on span "Crear operación" at bounding box center [658, 63] width 66 height 25
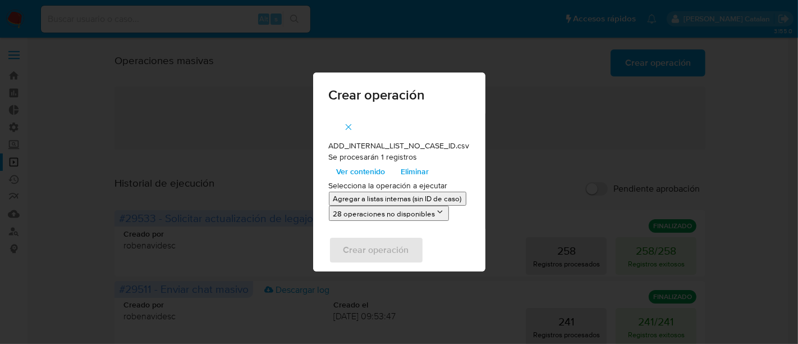
click at [446, 200] on p "Agregar a listas internas (sin ID de caso)" at bounding box center [397, 198] width 129 height 11
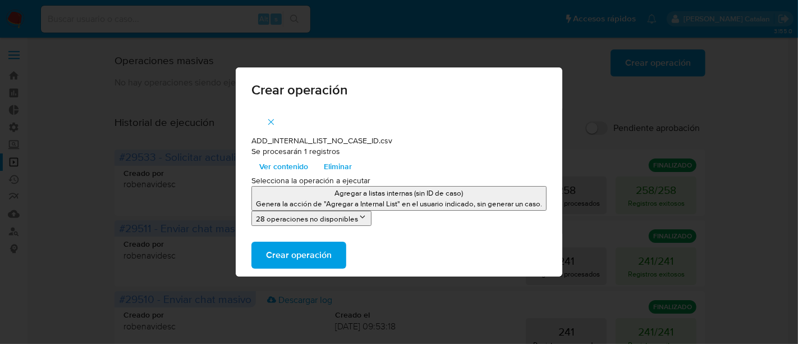
click at [397, 198] on p "Agregar a listas internas (sin ID de caso)" at bounding box center [399, 193] width 286 height 11
click at [326, 254] on span "Crear operación" at bounding box center [299, 255] width 66 height 25
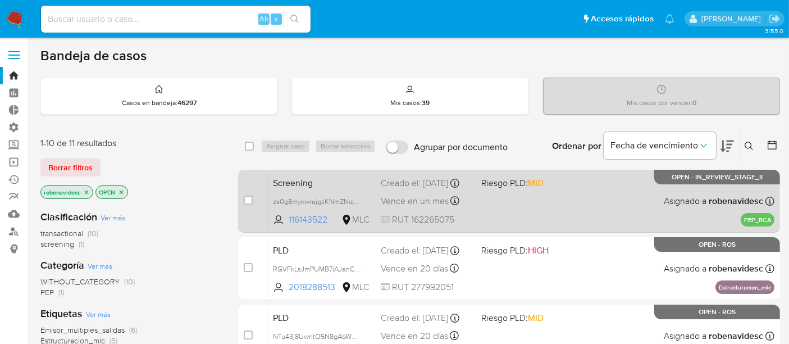
click at [553, 212] on div "Screening zs0g8mykwrajgzKNmZNqM5jt 116143522 MLC Riesgo PLD: MID Creado el: 19/…" at bounding box center [521, 200] width 506 height 57
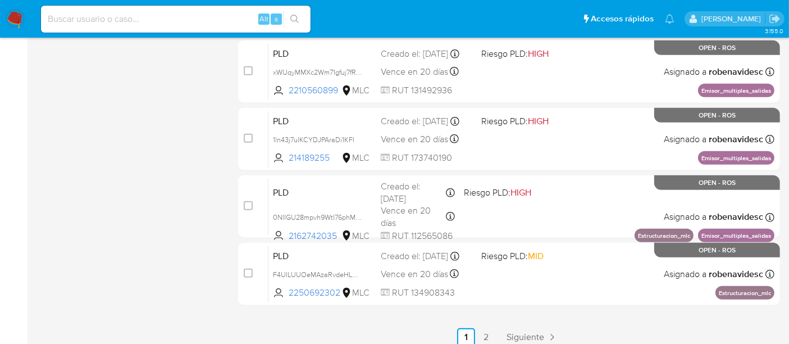
scroll to position [541, 0]
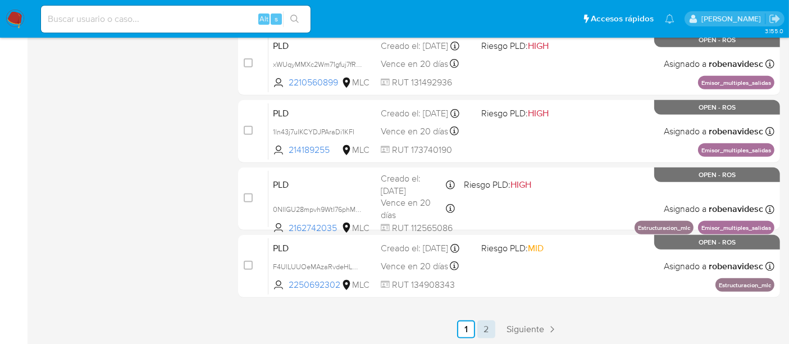
click at [485, 324] on link "2" at bounding box center [486, 329] width 18 height 18
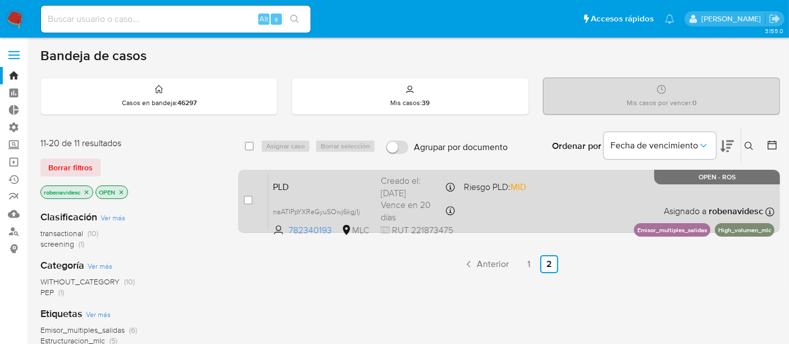
click at [460, 208] on div "PLD naATIPpYXReGyuSOwj6kgj1j 782340193 MLC Riesgo PLD: MID Creado el: 12/06/202…" at bounding box center [521, 200] width 506 height 57
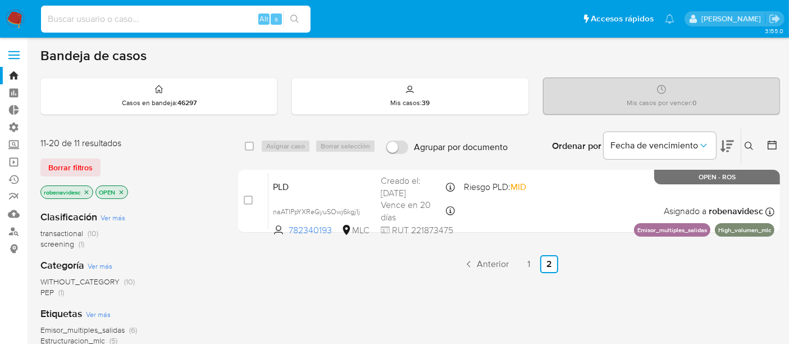
click at [182, 18] on input at bounding box center [175, 19] width 269 height 15
click at [22, 230] on link "Buscador de personas" at bounding box center [67, 230] width 134 height 17
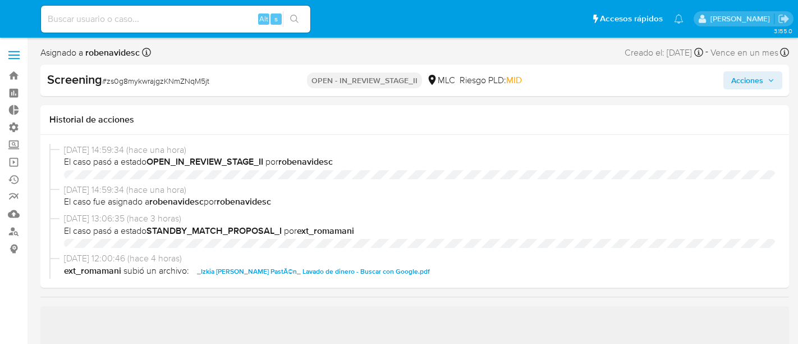
select select "10"
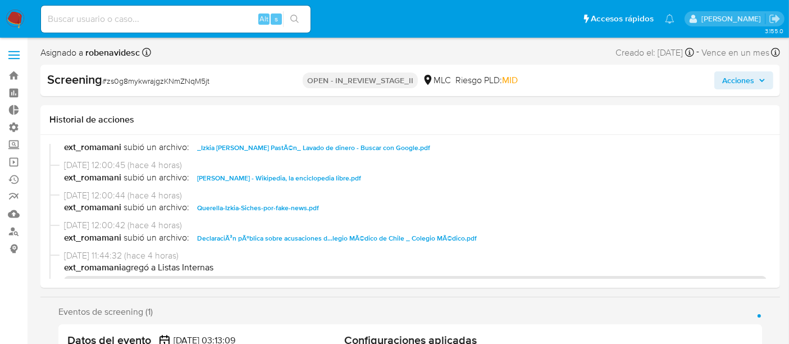
scroll to position [178, 0]
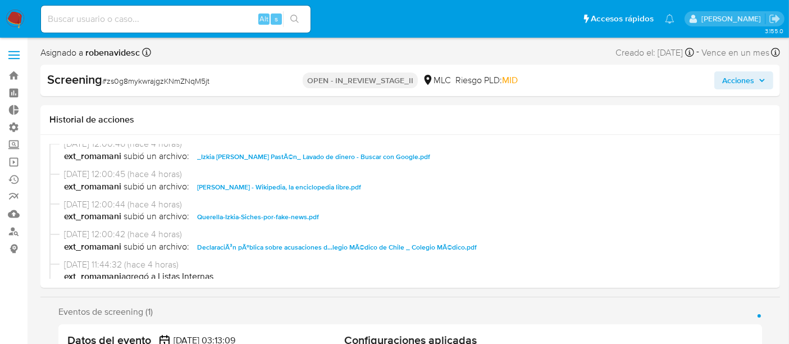
click at [451, 243] on span "DeclaraciÃ³n pÃºblica sobre acusaciones d...legio MÃ©dico de Chile _ Colegio MÃ…" at bounding box center [337, 246] width 280 height 13
drag, startPoint x: 302, startPoint y: 212, endPoint x: 273, endPoint y: 187, distance: 38.6
click at [273, 187] on span "[PERSON_NAME] - Wikipedia, la enciclopedia libre.pdf" at bounding box center [279, 186] width 164 height 13
click at [268, 216] on span "Querella-Izkia-Siches-por-fake-news.pdf" at bounding box center [258, 216] width 122 height 13
drag, startPoint x: 298, startPoint y: 157, endPoint x: 320, endPoint y: 185, distance: 35.2
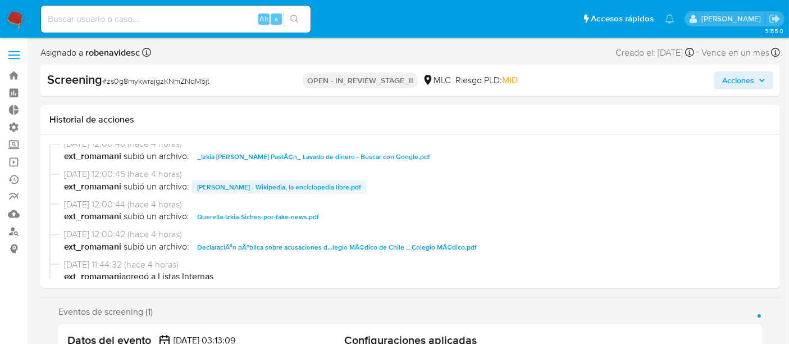
click at [298, 157] on span "_Izkia [PERSON_NAME] PastÃ©n_ Lavado de dinero - Buscar con Google.pdf" at bounding box center [313, 156] width 233 height 13
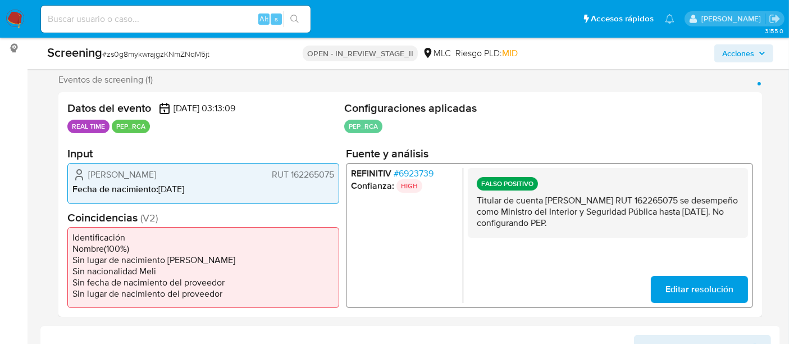
scroll to position [200, 0]
drag, startPoint x: 544, startPoint y: 203, endPoint x: 644, endPoint y: 198, distance: 100.1
click at [644, 198] on p "Titular de cuenta [PERSON_NAME] RUT 162265075 se desempeño como Ministro del In…" at bounding box center [608, 212] width 262 height 34
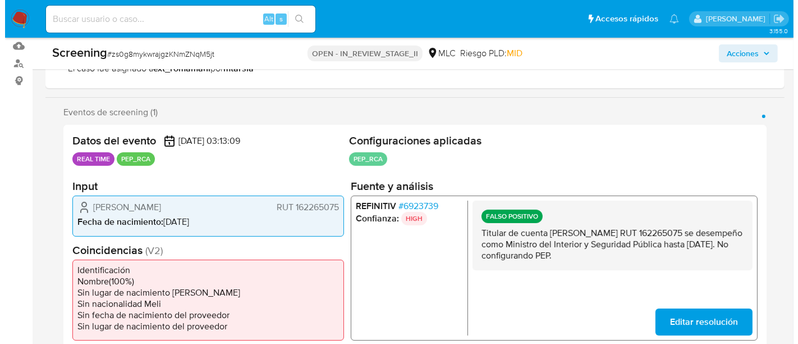
scroll to position [169, 0]
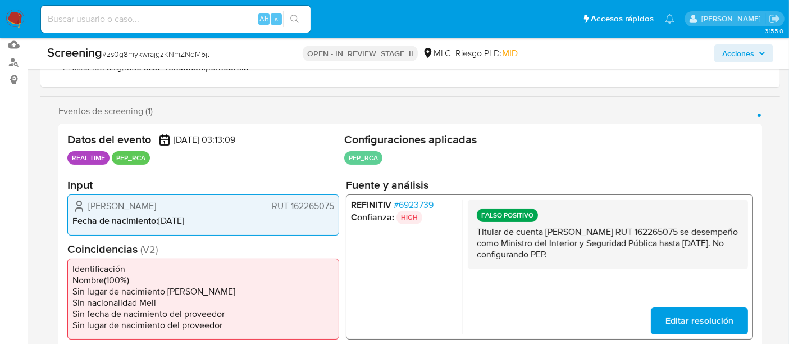
click at [420, 203] on span "# 6923739" at bounding box center [414, 204] width 40 height 11
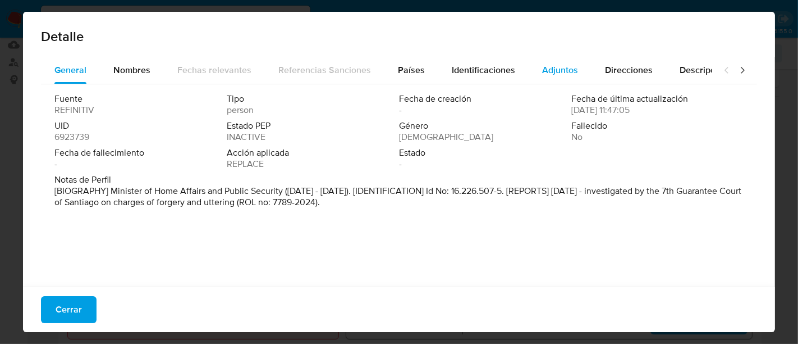
click at [533, 77] on button "Adjuntos" at bounding box center [560, 70] width 63 height 27
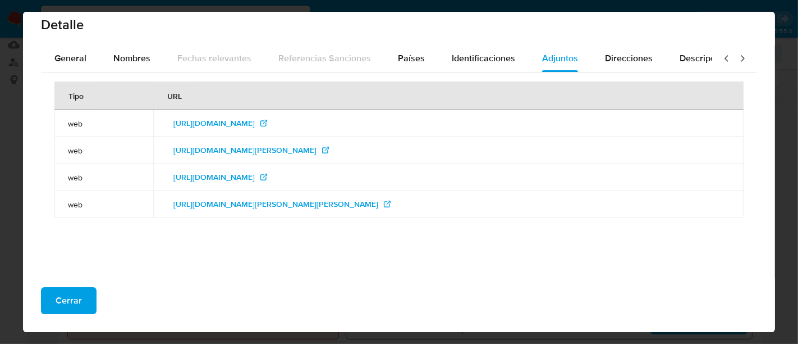
scroll to position [0, 0]
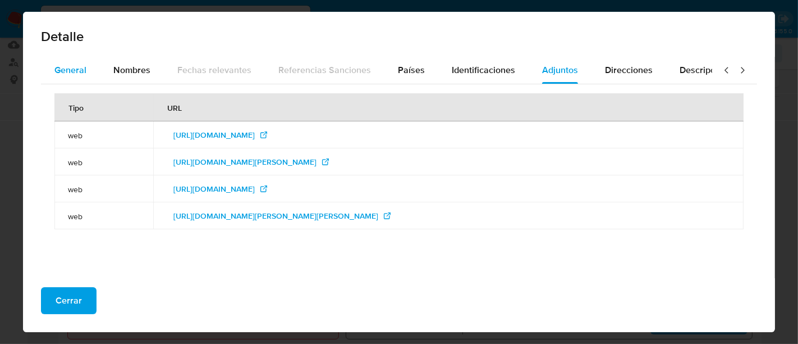
click at [82, 75] on span "General" at bounding box center [70, 69] width 32 height 13
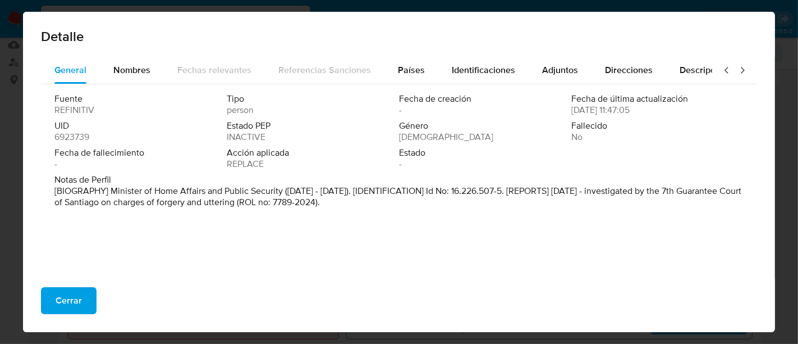
drag, startPoint x: 201, startPoint y: 202, endPoint x: 301, endPoint y: 200, distance: 100.5
click at [301, 200] on p "[BIOGRAPHY] Minister of Home Affairs and Public Security ([DATE] - [DATE]). [ID…" at bounding box center [397, 196] width 687 height 22
click at [324, 204] on p "[BIOGRAPHY] Minister of Home Affairs and Public Security ([DATE] - [DATE]). [ID…" at bounding box center [397, 196] width 687 height 22
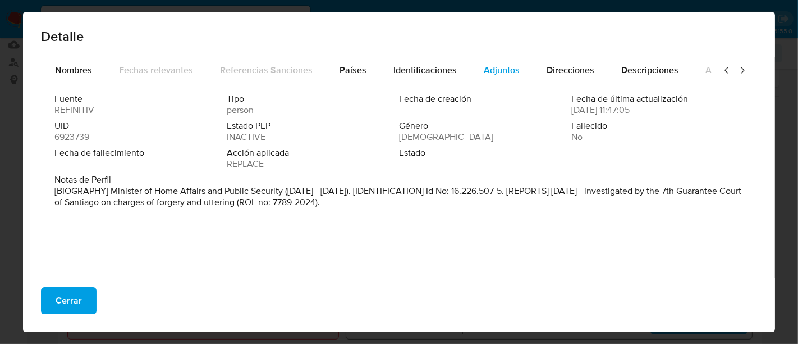
click at [495, 72] on span "Adjuntos" at bounding box center [502, 69] width 36 height 13
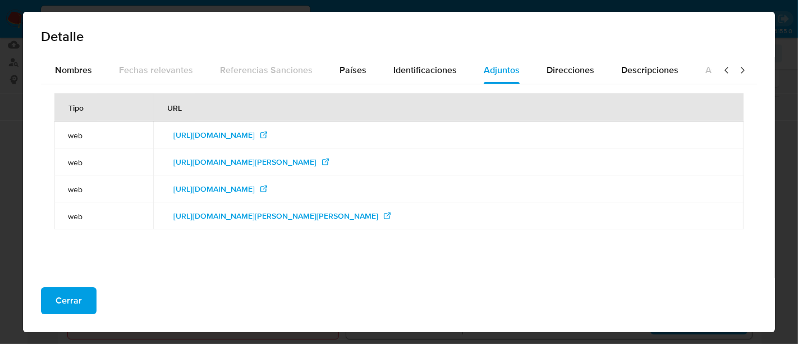
scroll to position [12, 0]
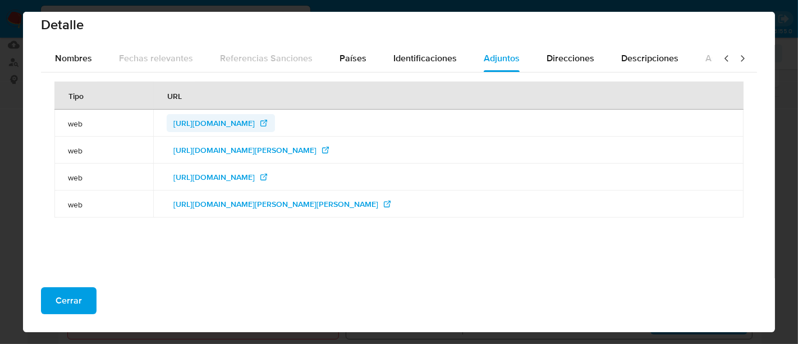
click at [239, 126] on span "[URL][DOMAIN_NAME]" at bounding box center [213, 123] width 81 height 18
click at [255, 125] on span "[URL][DOMAIN_NAME]" at bounding box center [213, 123] width 81 height 18
drag, startPoint x: 90, startPoint y: 60, endPoint x: 101, endPoint y: 67, distance: 13.4
click at [90, 60] on span "Nombres" at bounding box center [73, 58] width 37 height 13
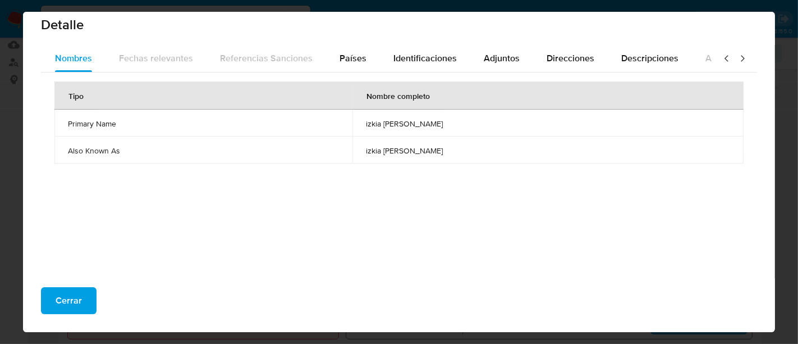
scroll to position [0, 0]
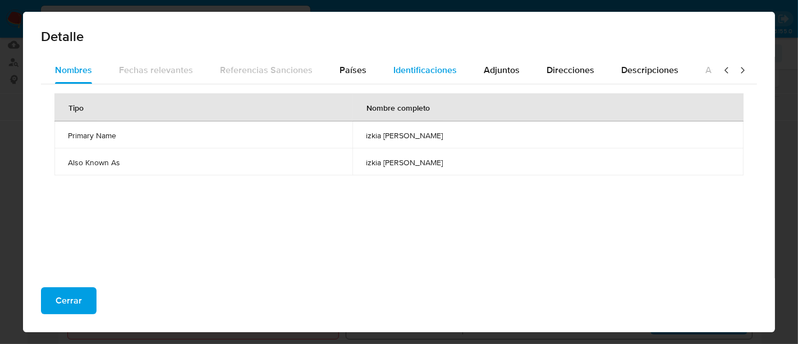
click at [456, 65] on button "Identificaciones" at bounding box center [425, 70] width 90 height 27
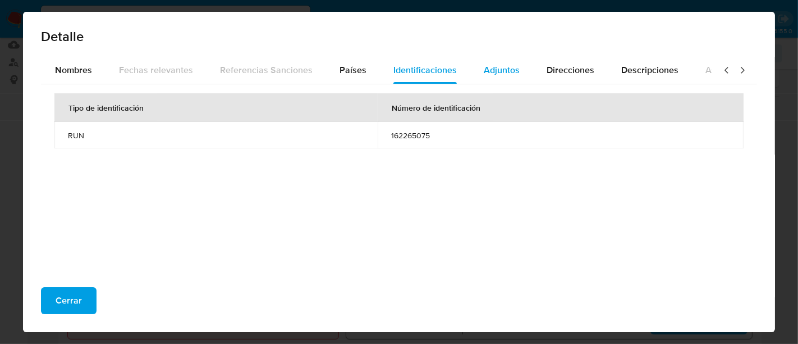
click at [487, 65] on span "Adjuntos" at bounding box center [502, 69] width 36 height 13
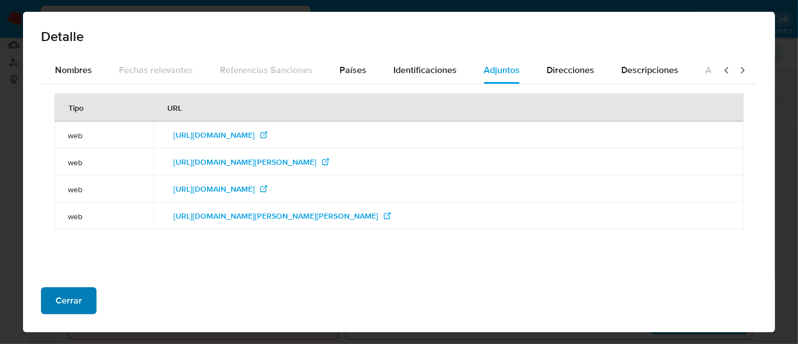
click at [88, 297] on button "Cerrar" at bounding box center [69, 300] width 56 height 27
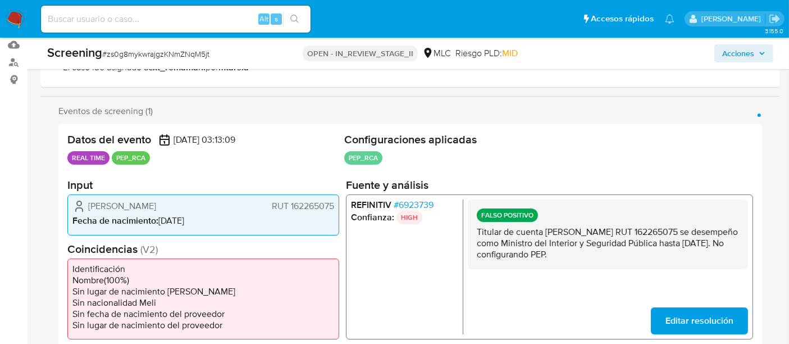
click at [417, 204] on span "# 6923739" at bounding box center [414, 204] width 40 height 11
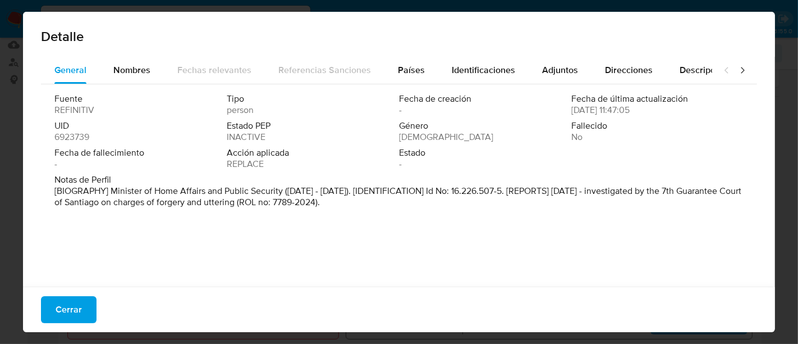
drag, startPoint x: 344, startPoint y: 204, endPoint x: 382, endPoint y: 203, distance: 38.2
click at [382, 203] on p "[BIOGRAPHY] Minister of Home Affairs and Public Security (Mar 2022 - Sep 2022).…" at bounding box center [397, 196] width 687 height 22
click at [531, 172] on div "Fuente REFINITIV Tipo person Fecha de creación - Fecha de última actualización …" at bounding box center [398, 133] width 689 height 81
drag, startPoint x: 409, startPoint y: 201, endPoint x: 168, endPoint y: 204, distance: 240.9
click at [168, 204] on p "[BIOGRAPHY] Minister of Home Affairs and Public Security (Mar 2022 - Sep 2022).…" at bounding box center [397, 196] width 687 height 22
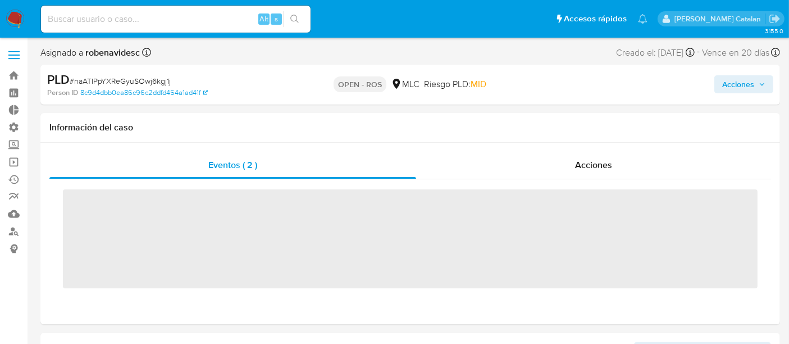
scroll to position [442, 0]
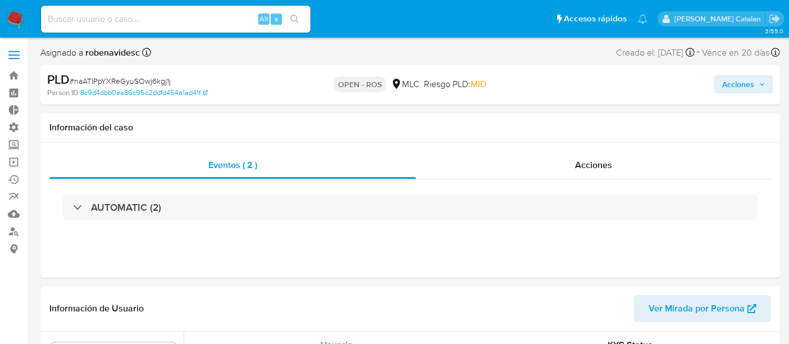
select select "10"
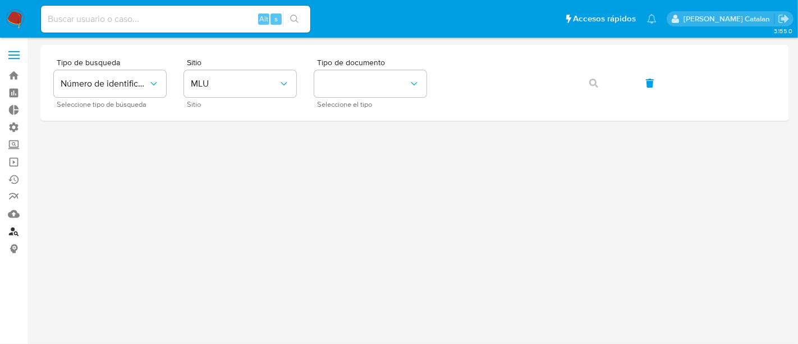
click at [15, 230] on link "Buscador de personas" at bounding box center [67, 230] width 134 height 17
click at [237, 65] on span "Sitio" at bounding box center [243, 62] width 112 height 8
click at [247, 88] on span "MLU" at bounding box center [235, 83] width 88 height 11
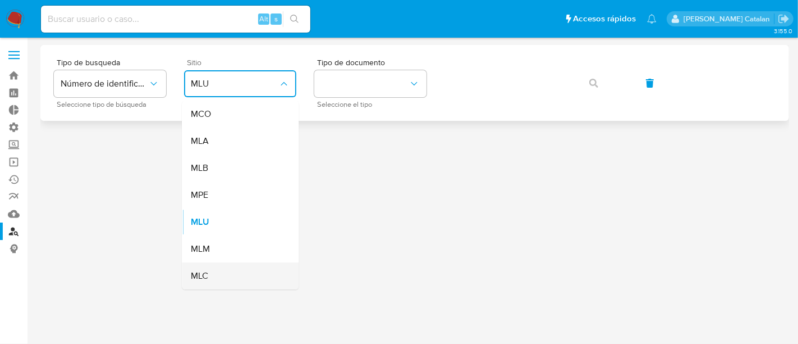
click at [227, 274] on div "MLC" at bounding box center [237, 275] width 92 height 27
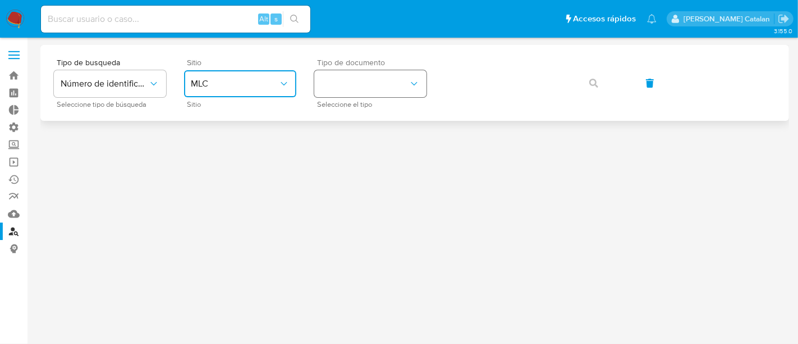
click at [422, 79] on button "identificationType" at bounding box center [370, 83] width 112 height 27
click at [374, 124] on div "RUT RUT" at bounding box center [367, 119] width 92 height 38
click at [587, 85] on button "button" at bounding box center [594, 83] width 38 height 27
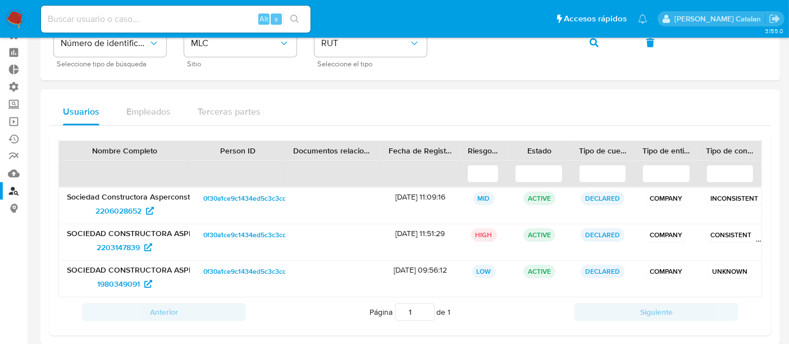
scroll to position [54, 0]
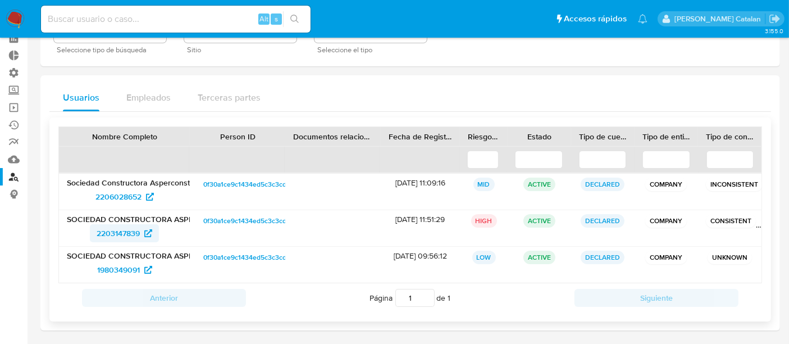
click at [113, 234] on span "2203147839" at bounding box center [118, 233] width 43 height 18
click at [271, 184] on span "0f30a1ce9c1434ed5c3c3cd38495ab4f" at bounding box center [261, 183] width 116 height 13
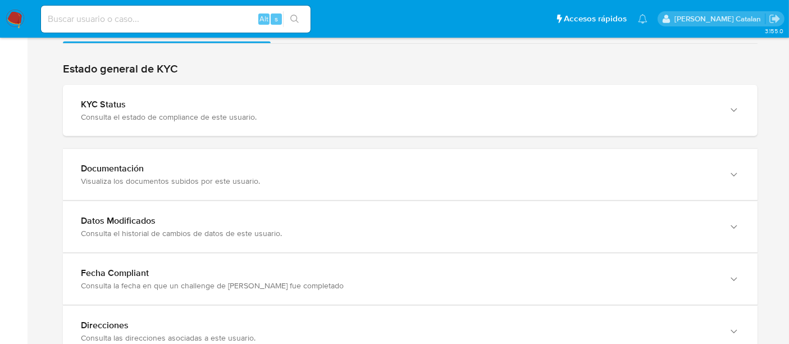
scroll to position [1245, 0]
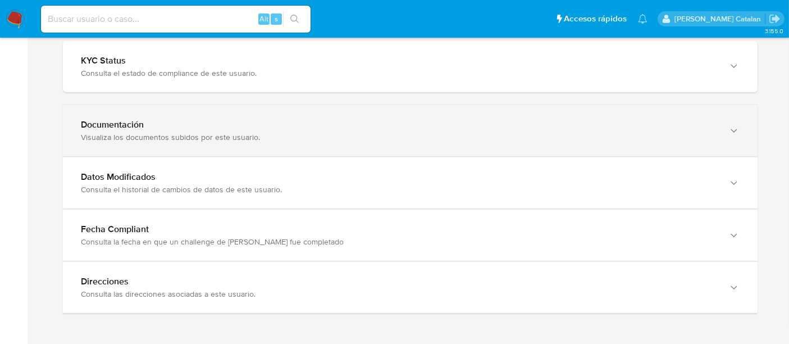
click at [593, 122] on div "Documentación" at bounding box center [399, 124] width 636 height 11
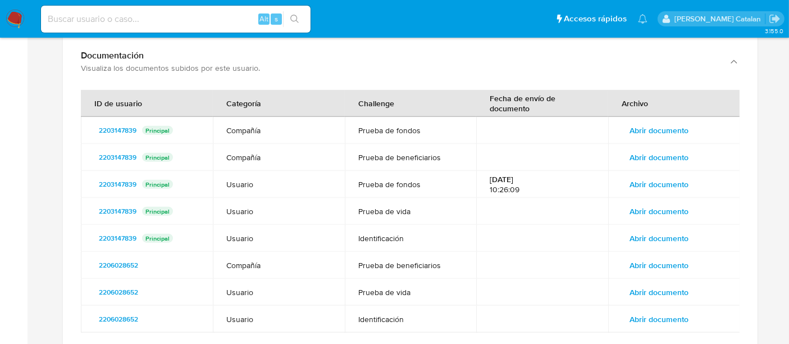
scroll to position [1347, 0]
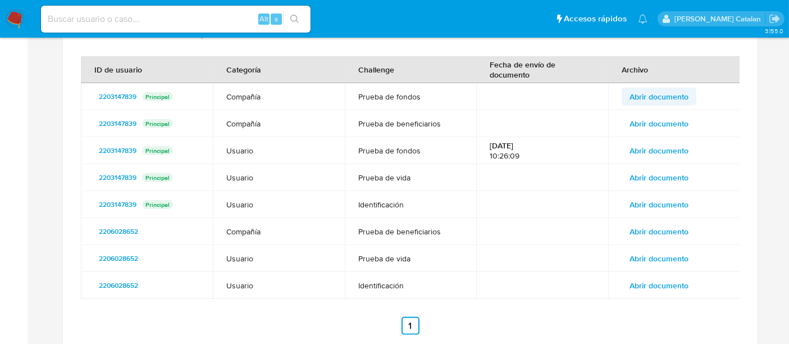
click at [652, 97] on span "Abrir documento" at bounding box center [658, 97] width 59 height 16
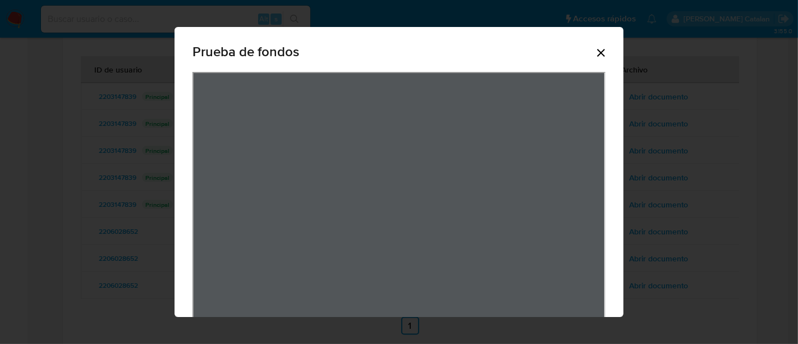
click at [601, 53] on icon "Cerrar" at bounding box center [601, 52] width 13 height 13
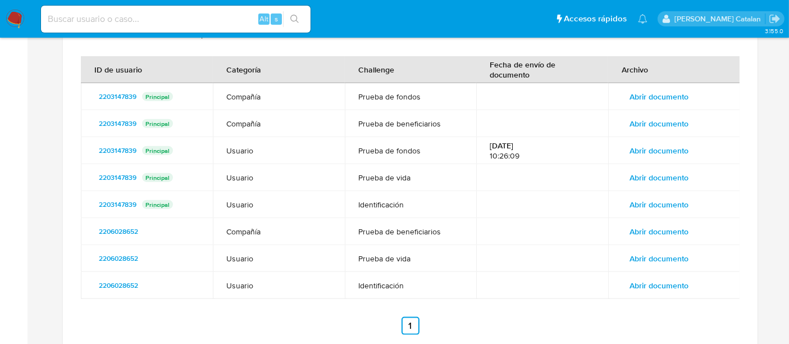
click at [643, 121] on span "Abrir documento" at bounding box center [658, 124] width 59 height 16
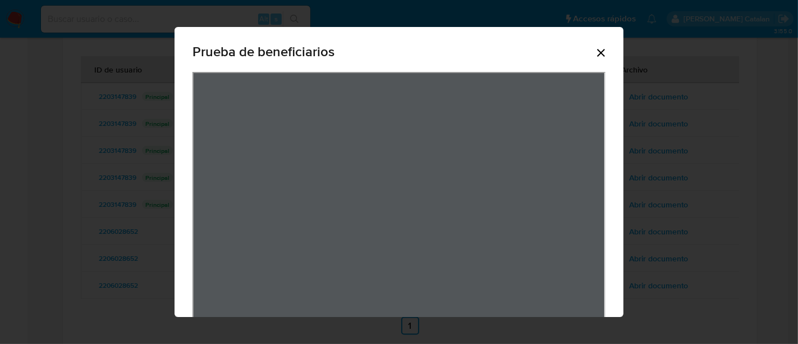
click at [596, 57] on icon "Cerrar" at bounding box center [601, 52] width 13 height 13
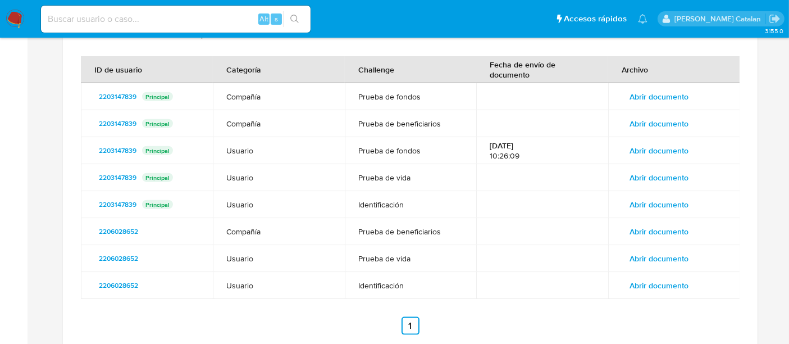
click at [654, 179] on span "Abrir documento" at bounding box center [658, 178] width 59 height 16
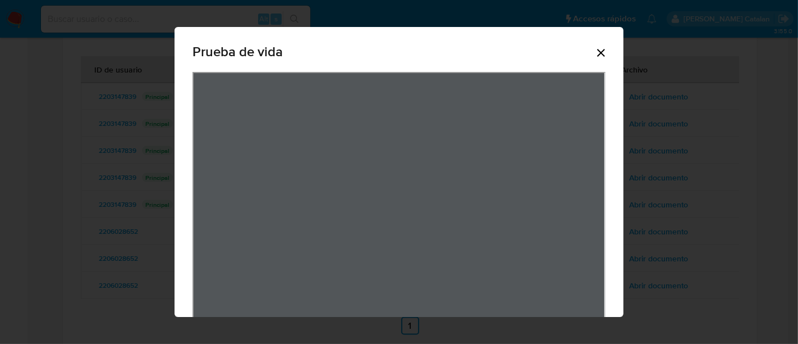
click at [592, 60] on div "Prueba de vida" at bounding box center [399, 54] width 413 height 36
click at [595, 45] on div "Prueba de vida" at bounding box center [399, 54] width 413 height 36
click at [595, 48] on icon "Cerrar" at bounding box center [601, 52] width 13 height 13
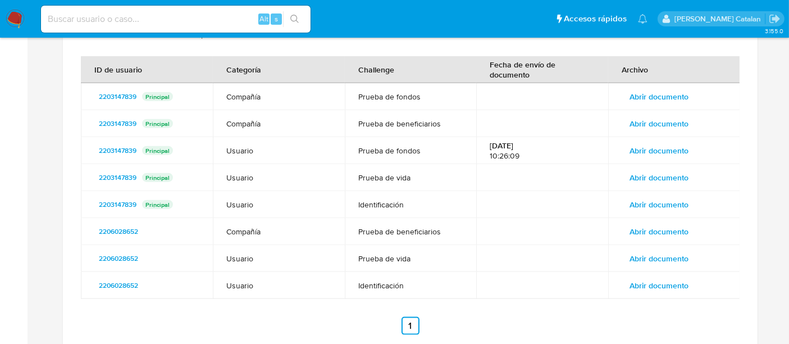
click at [650, 260] on span "Abrir documento" at bounding box center [658, 258] width 59 height 16
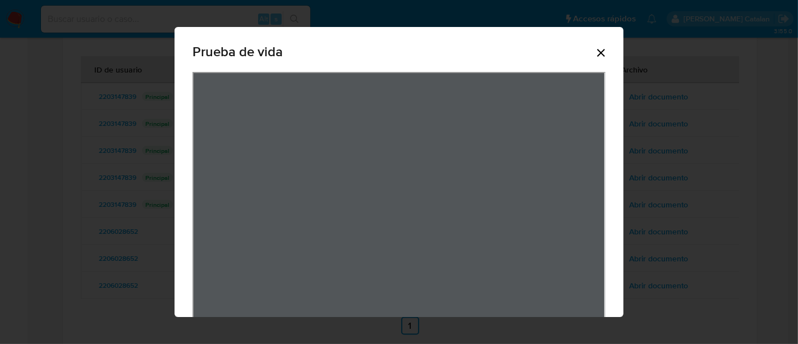
click at [596, 47] on icon "Cerrar" at bounding box center [601, 52] width 13 height 13
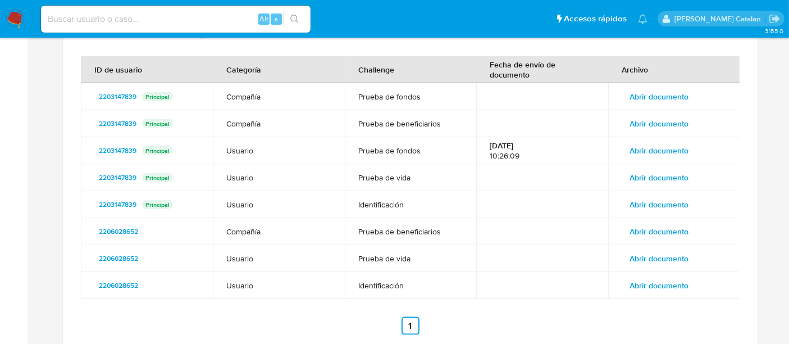
click at [516, 290] on td at bounding box center [542, 285] width 132 height 27
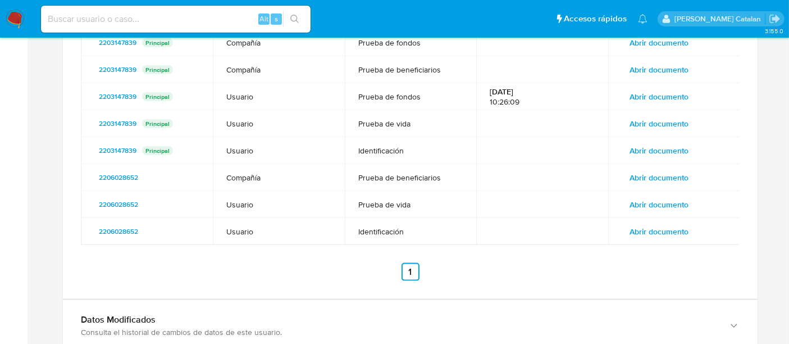
scroll to position [1407, 0]
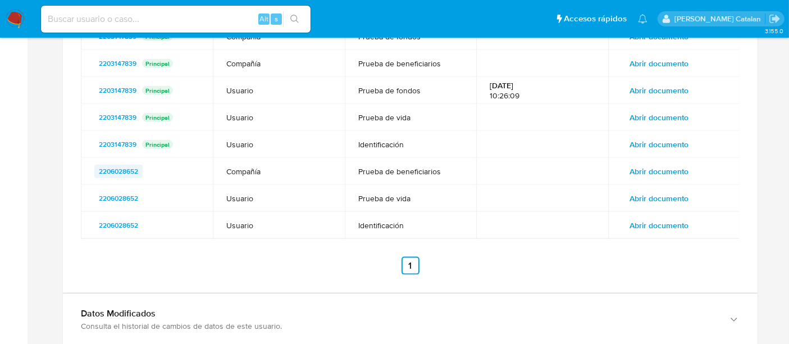
click at [126, 169] on span "2206028652" at bounding box center [118, 170] width 39 height 13
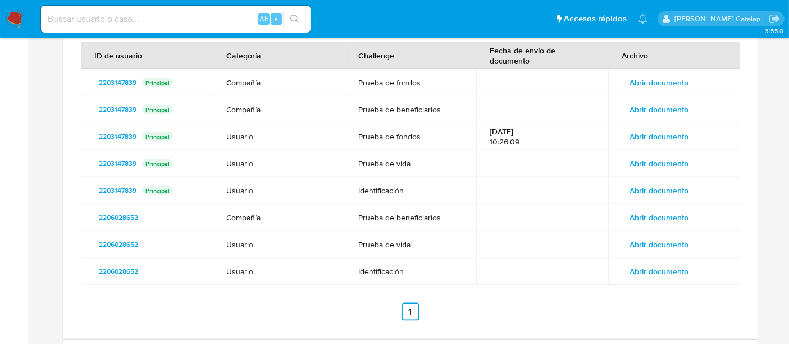
scroll to position [1364, 0]
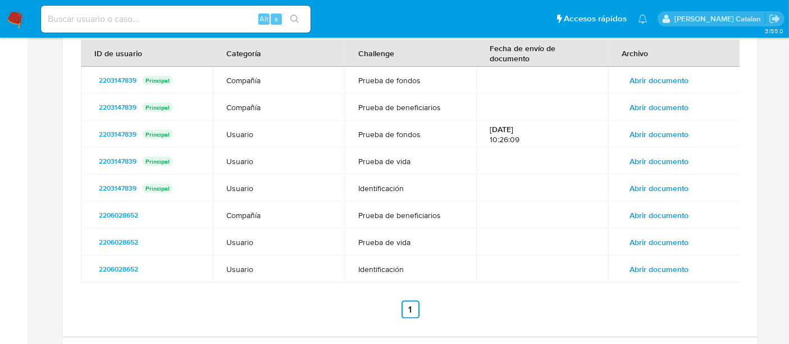
click at [504, 167] on td at bounding box center [542, 161] width 132 height 27
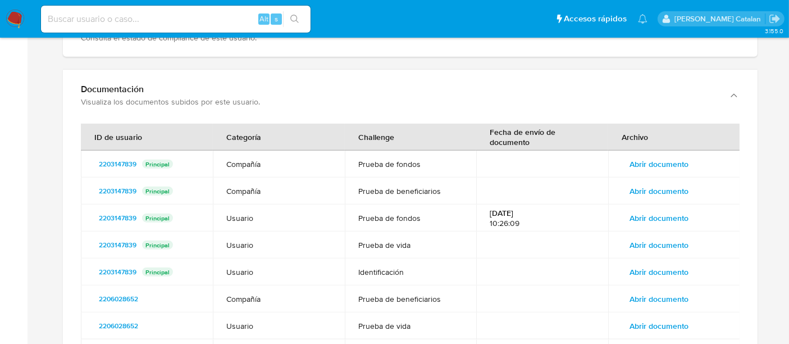
scroll to position [1311, 0]
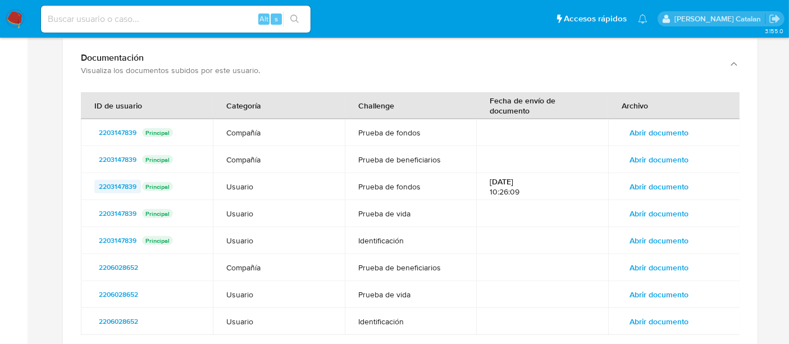
click at [123, 185] on span "2203147839" at bounding box center [118, 186] width 38 height 13
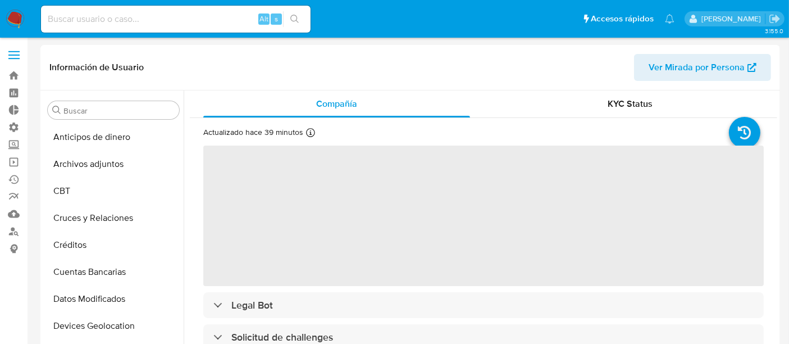
select select "10"
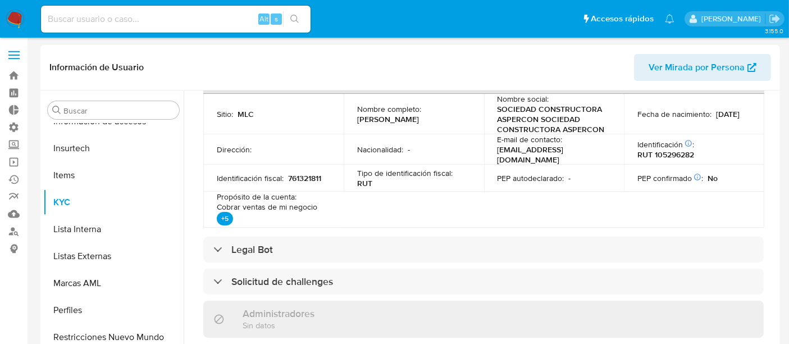
scroll to position [354, 0]
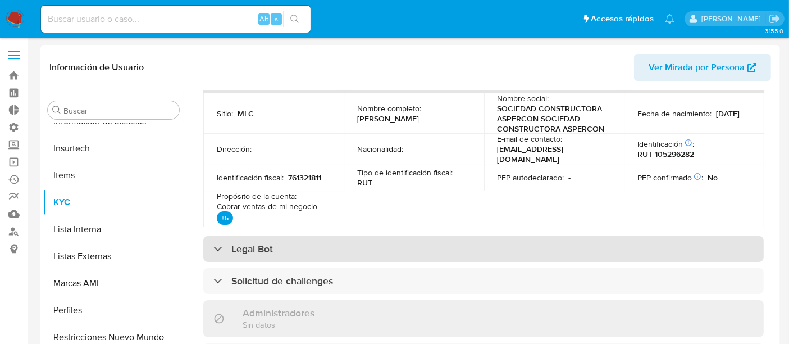
click at [233, 243] on h3 "Legal Bot" at bounding box center [252, 249] width 42 height 12
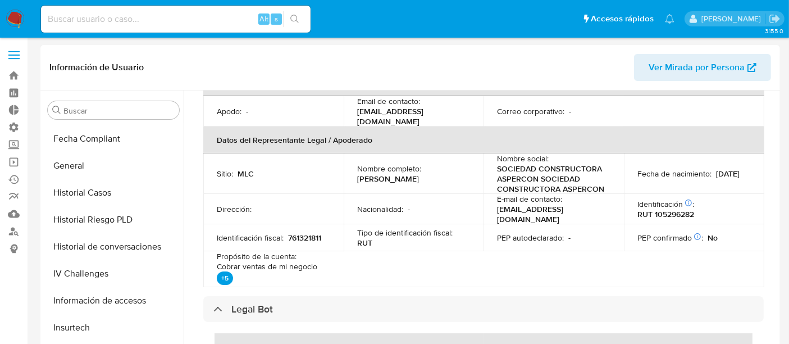
scroll to position [294, 0]
click at [98, 203] on button "Historial Casos" at bounding box center [108, 193] width 131 height 27
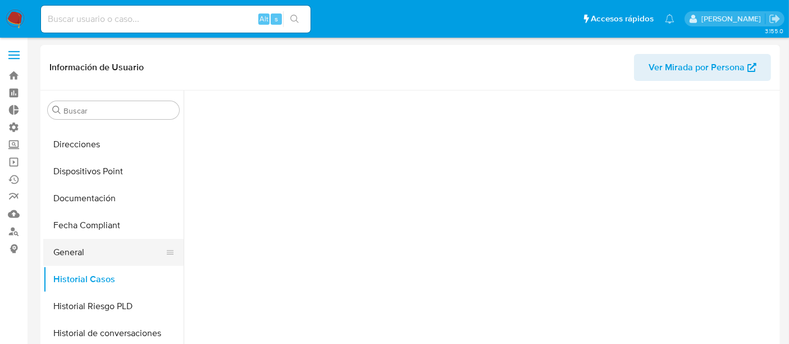
scroll to position [205, 0]
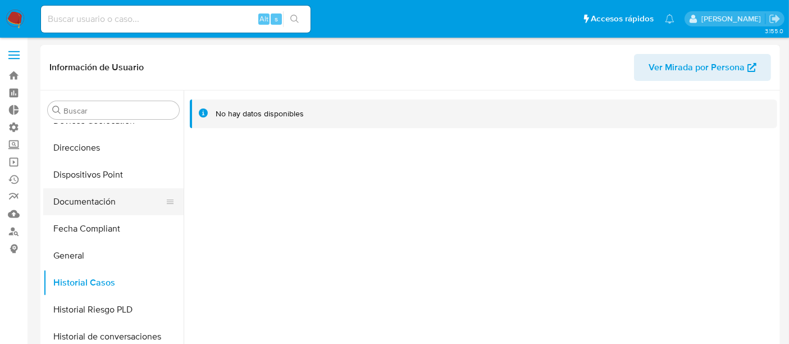
click at [97, 201] on button "Documentación" at bounding box center [108, 201] width 131 height 27
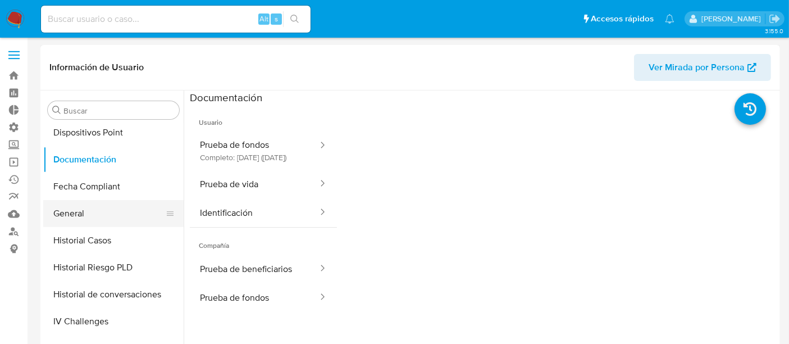
scroll to position [244, 0]
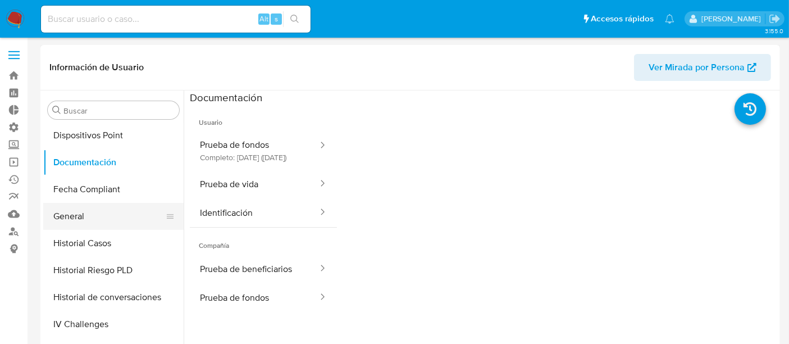
click at [76, 216] on button "General" at bounding box center [108, 216] width 131 height 27
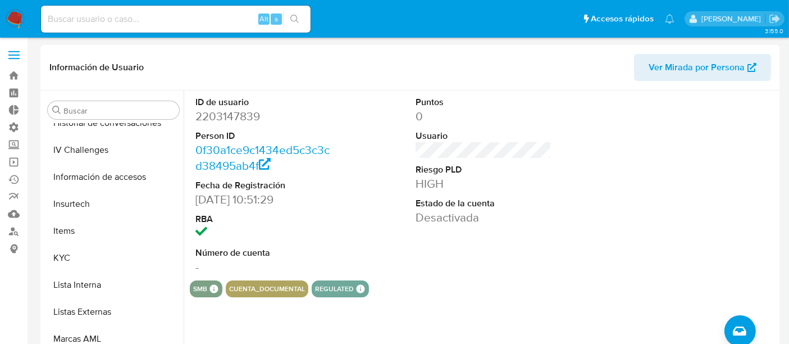
scroll to position [428, 0]
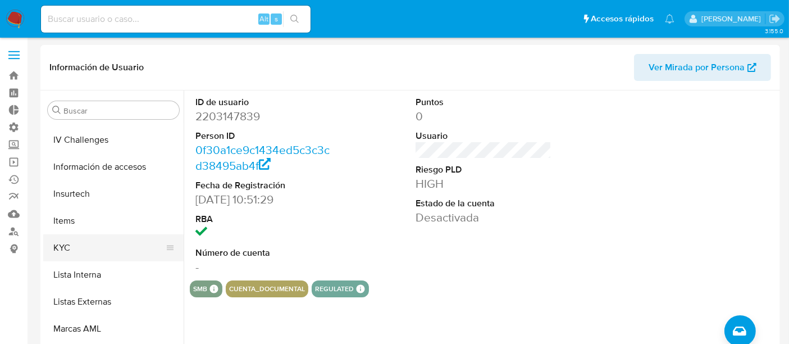
click at [89, 241] on button "KYC" at bounding box center [108, 247] width 131 height 27
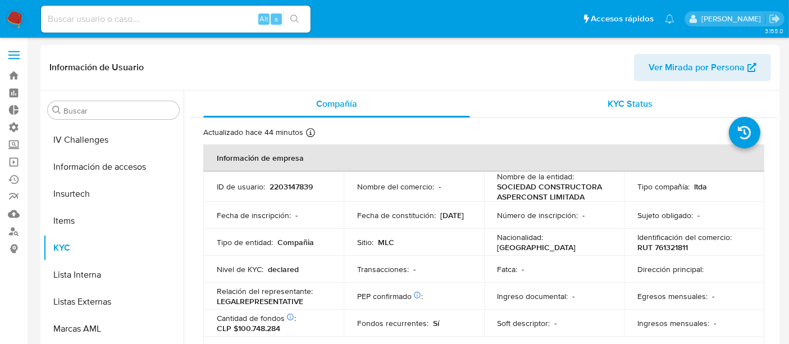
click at [623, 113] on div "KYC Status" at bounding box center [630, 103] width 267 height 27
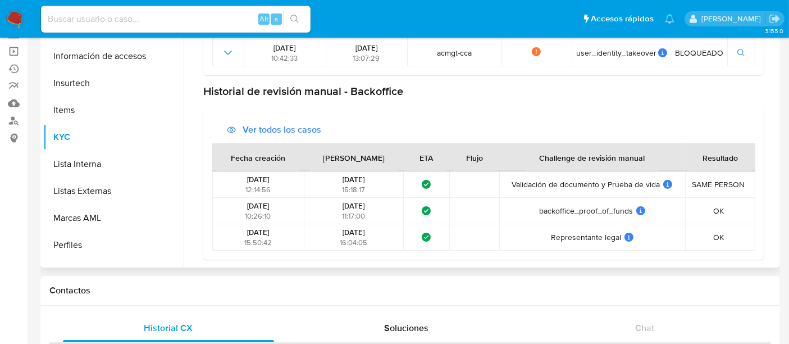
scroll to position [111, 0]
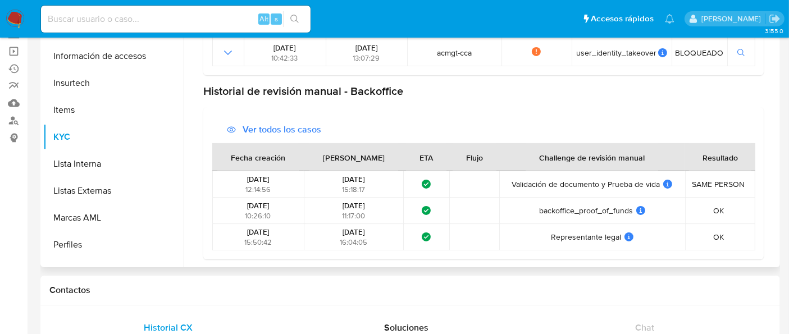
drag, startPoint x: 603, startPoint y: 284, endPoint x: 621, endPoint y: 233, distance: 54.3
click at [624, 233] on icon at bounding box center [628, 236] width 9 height 9
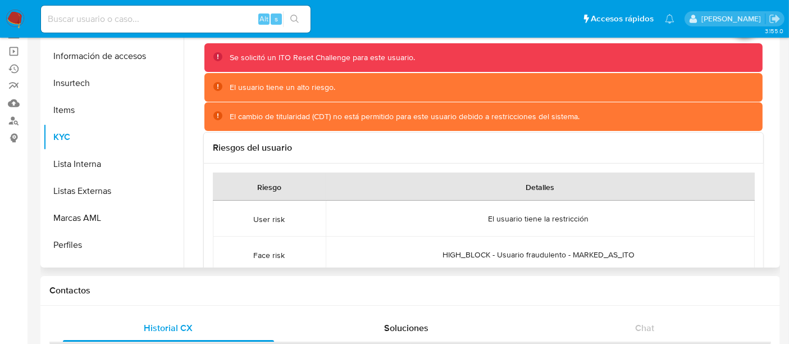
scroll to position [0, 0]
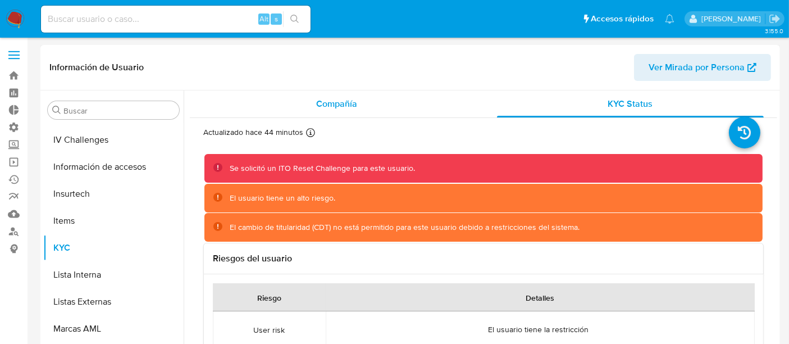
click at [341, 100] on span "Compañía" at bounding box center [336, 103] width 41 height 13
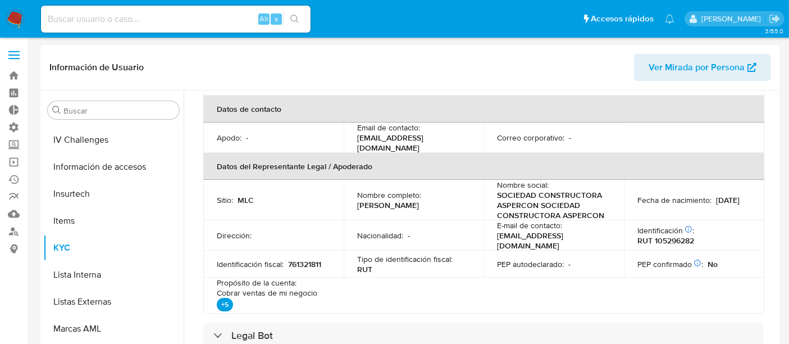
scroll to position [271, 0]
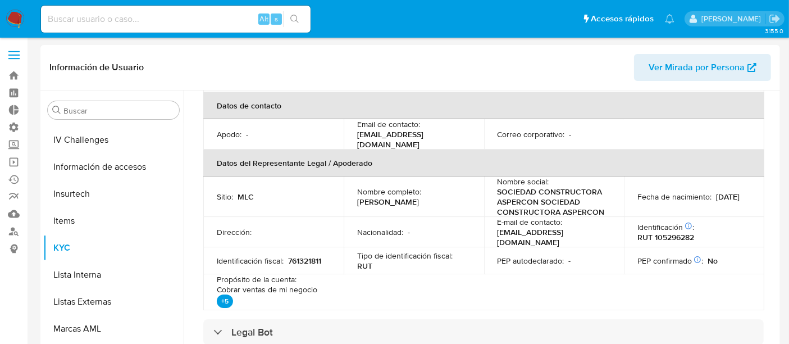
drag, startPoint x: 461, startPoint y: 200, endPoint x: 354, endPoint y: 198, distance: 107.2
click at [354, 198] on td "Nombre completo : Félix Enrique Beltrán Romero" at bounding box center [414, 196] width 140 height 40
copy p "[PERSON_NAME] [PERSON_NAME]"
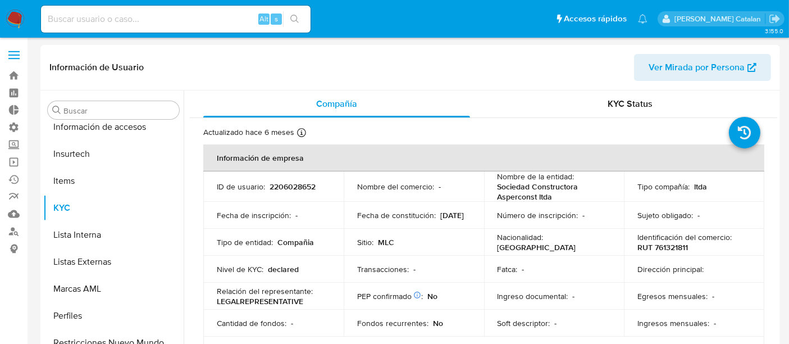
select select "10"
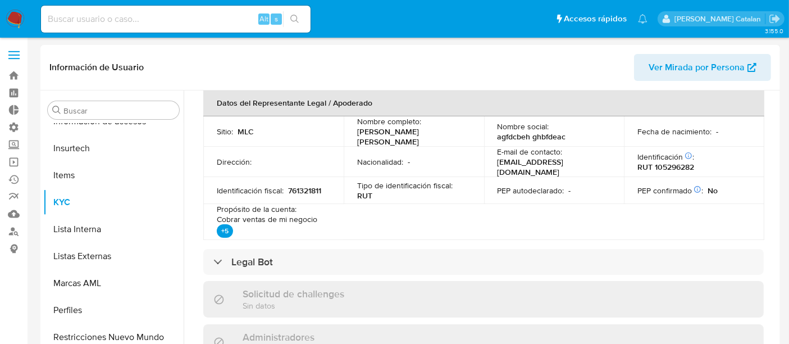
scroll to position [333, 0]
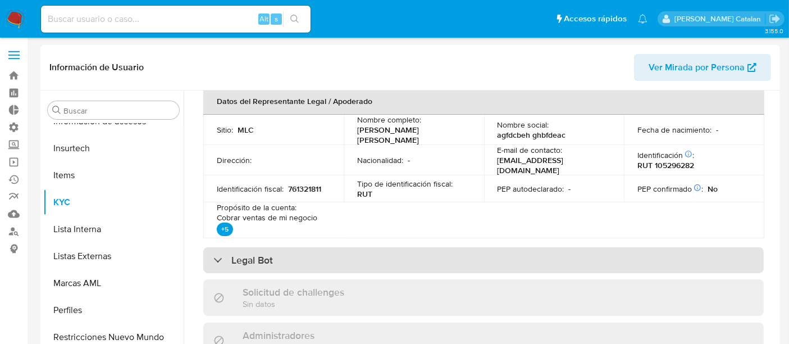
click at [297, 251] on div "Legal Bot" at bounding box center [483, 260] width 560 height 26
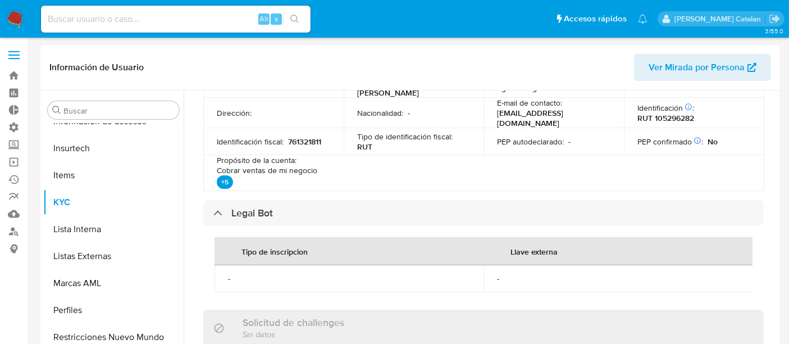
scroll to position [381, 0]
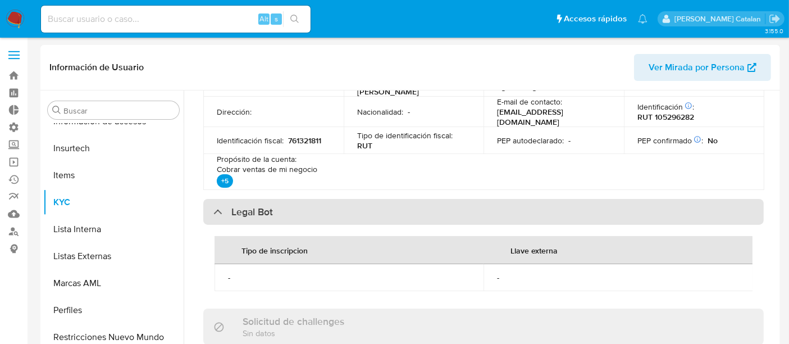
click at [491, 199] on div "Legal Bot" at bounding box center [483, 212] width 560 height 26
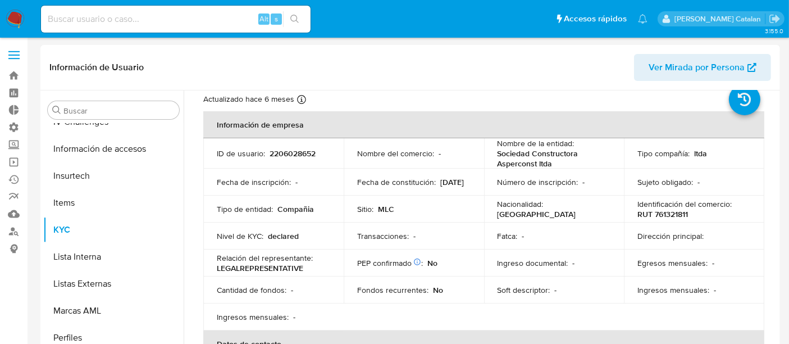
scroll to position [0, 0]
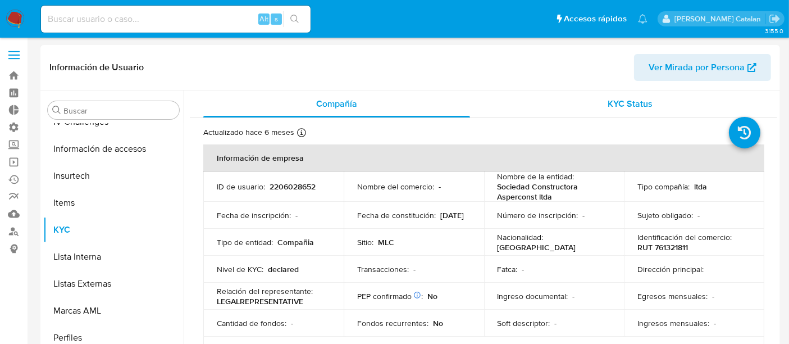
click at [589, 102] on div "KYC Status" at bounding box center [630, 103] width 267 height 27
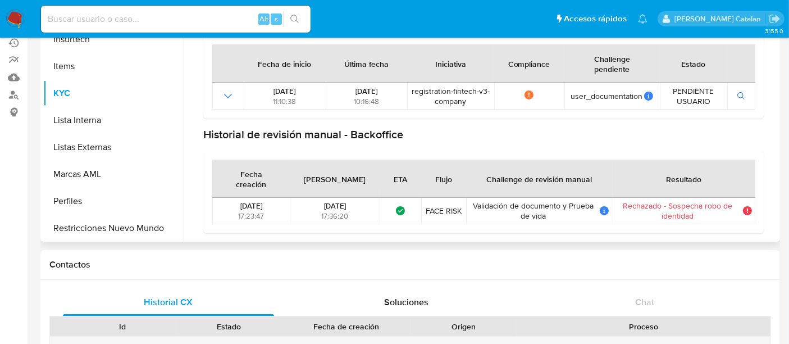
scroll to position [139, 0]
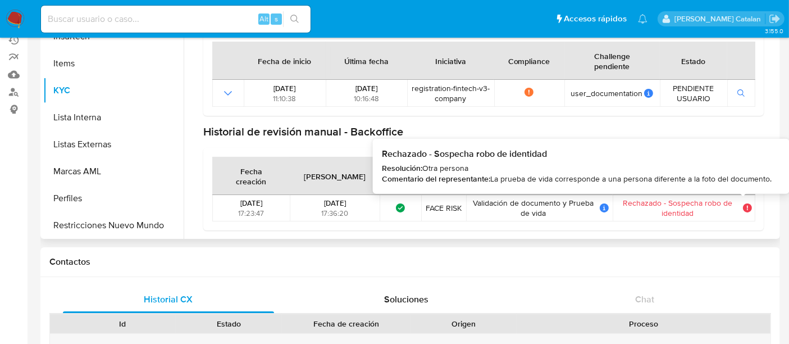
click at [744, 203] on icon at bounding box center [747, 207] width 9 height 9
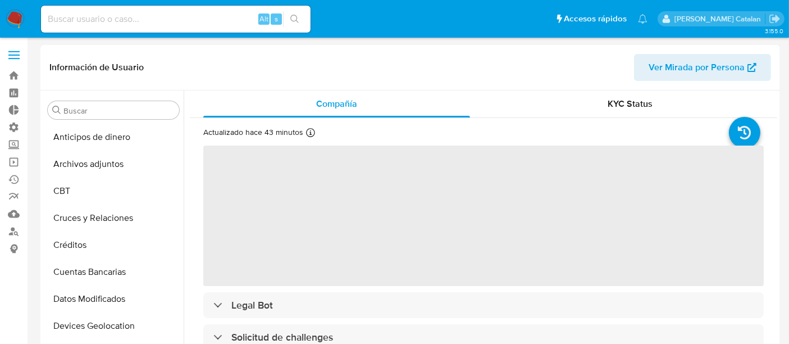
scroll to position [301, 0]
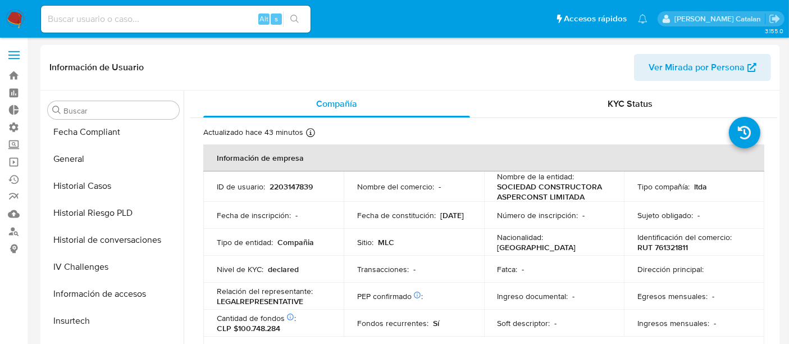
select select "10"
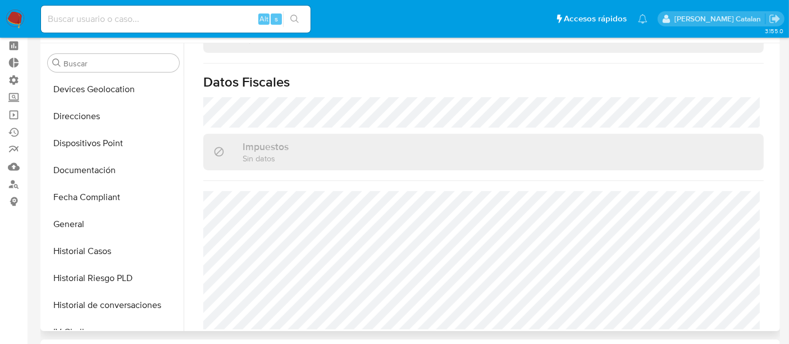
scroll to position [175, 0]
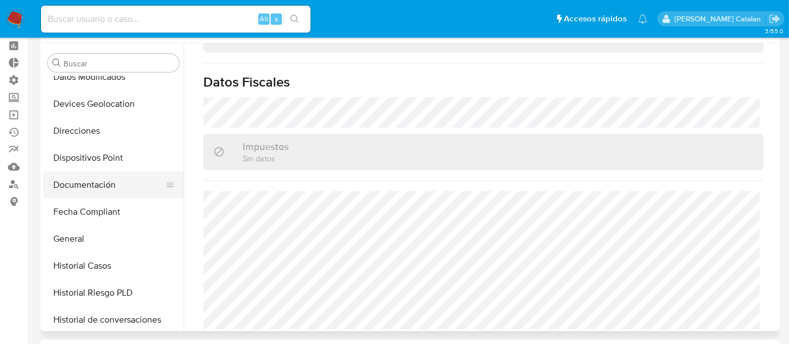
click at [93, 180] on button "Documentación" at bounding box center [108, 184] width 131 height 27
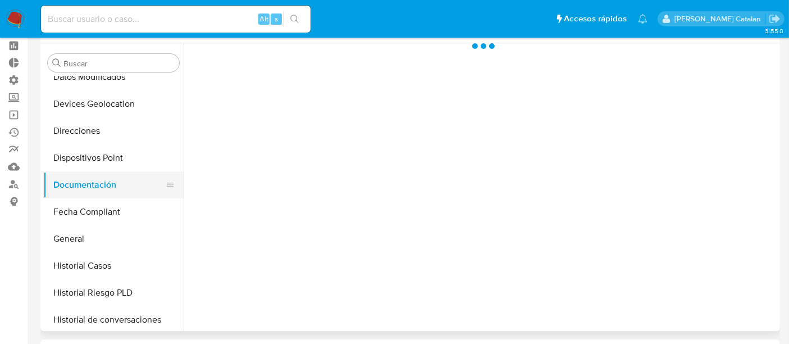
scroll to position [0, 0]
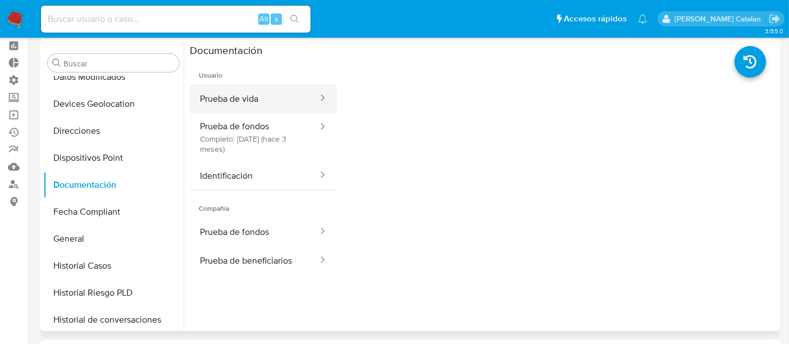
click at [234, 108] on button "Prueba de vida" at bounding box center [254, 98] width 129 height 29
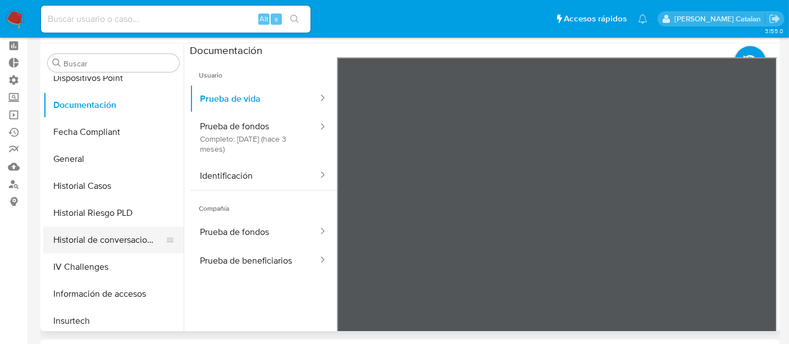
scroll to position [282, 0]
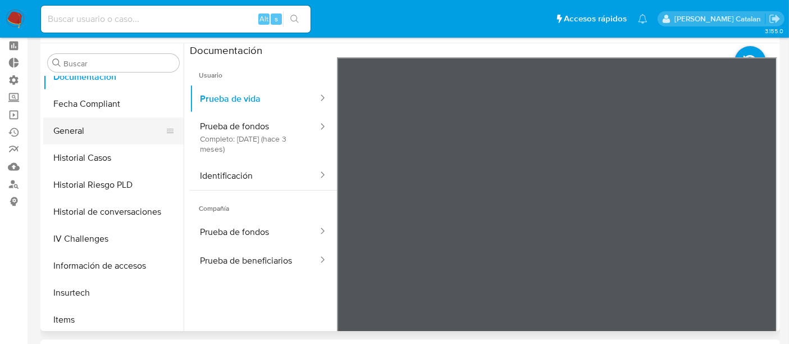
click at [86, 142] on button "General" at bounding box center [108, 130] width 131 height 27
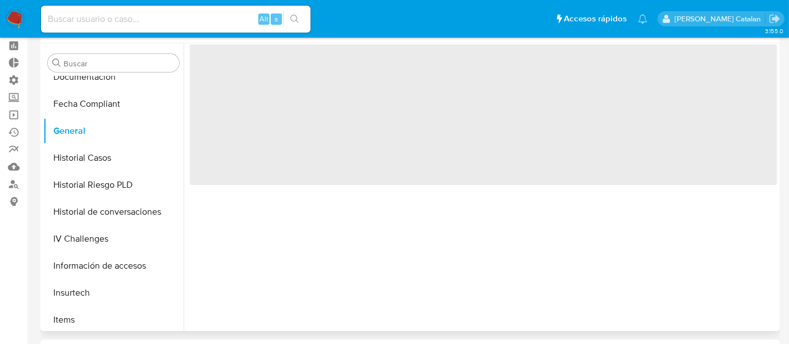
scroll to position [0, 0]
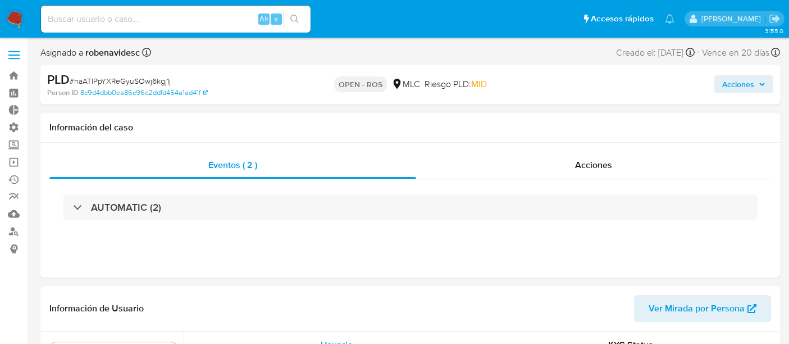
select select "10"
click at [598, 164] on span "Acciones" at bounding box center [593, 164] width 37 height 13
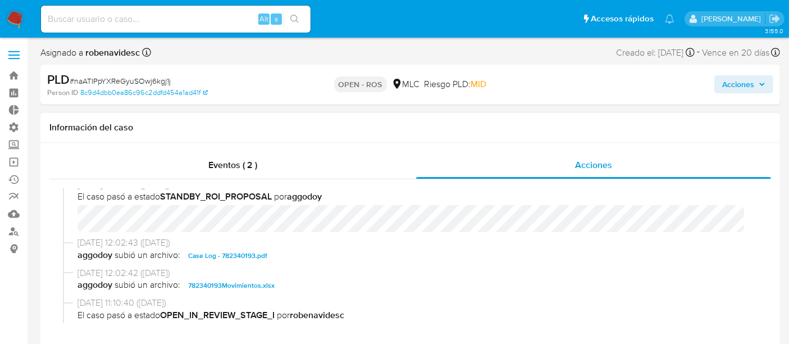
scroll to position [228, 0]
click at [258, 259] on span "Case Log - 782340193.pdf" at bounding box center [227, 254] width 79 height 13
click at [266, 285] on span "782340193Movimientos.xlsx" at bounding box center [231, 284] width 86 height 13
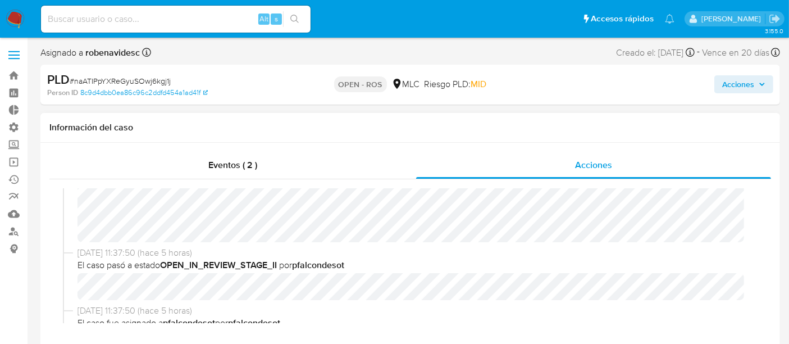
scroll to position [0, 0]
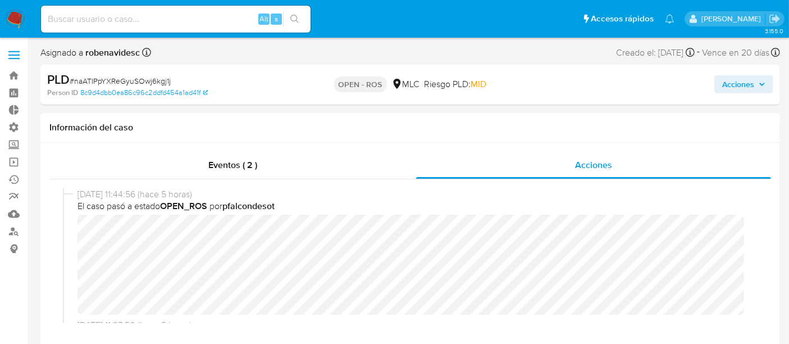
click at [49, 233] on div "21/08/2025 11:44:56 (hace 5 horas) El caso pasó a estado OPEN_ROS por pfalconde…" at bounding box center [409, 255] width 721 height 153
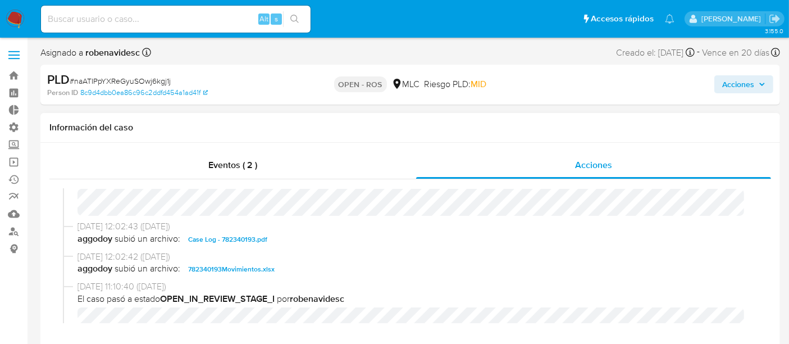
scroll to position [244, 0]
click at [267, 232] on button "Case Log - 782340193.pdf" at bounding box center [227, 238] width 90 height 13
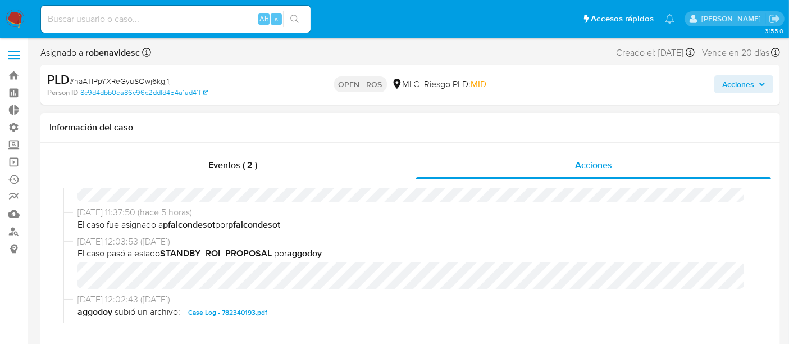
scroll to position [287, 0]
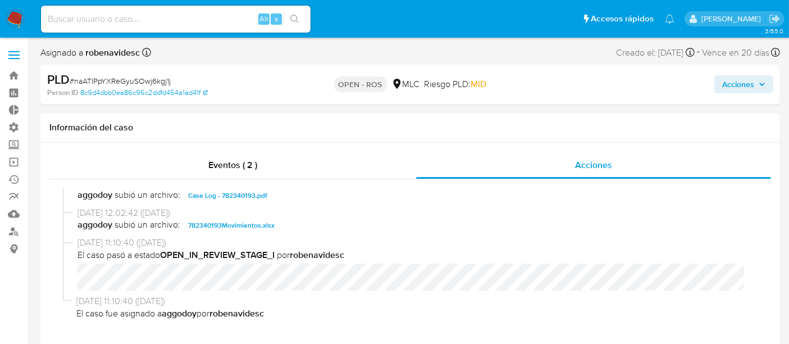
click at [248, 230] on span "782340193Movimientos.xlsx" at bounding box center [231, 224] width 86 height 13
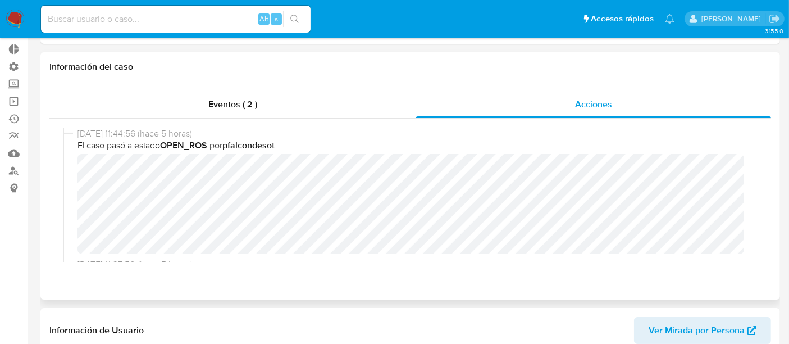
scroll to position [0, 0]
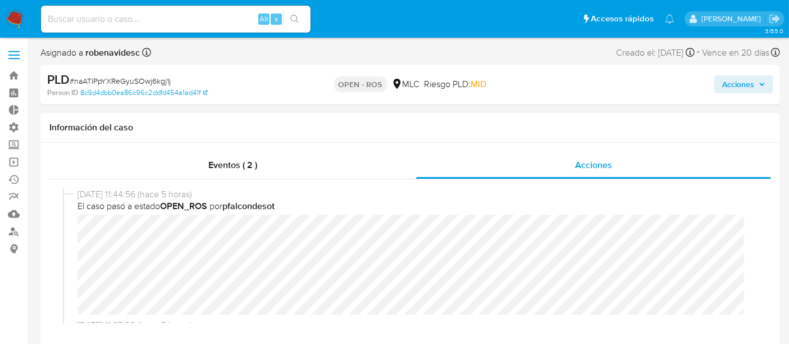
click at [483, 138] on div "Información del caso" at bounding box center [409, 128] width 739 height 30
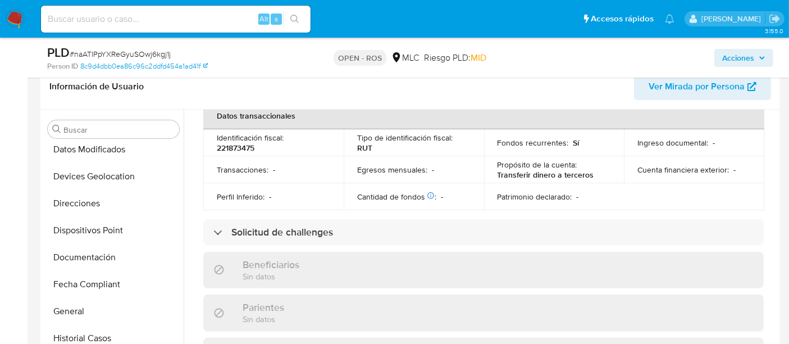
scroll to position [169, 0]
click at [100, 248] on button "Documentación" at bounding box center [113, 256] width 140 height 27
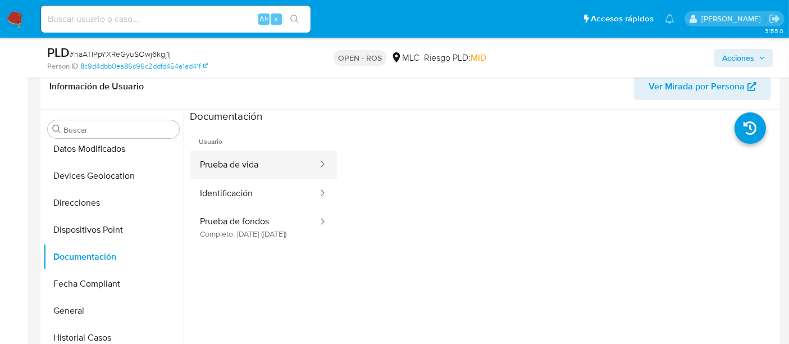
click at [277, 164] on button "Prueba de vida" at bounding box center [254, 164] width 129 height 29
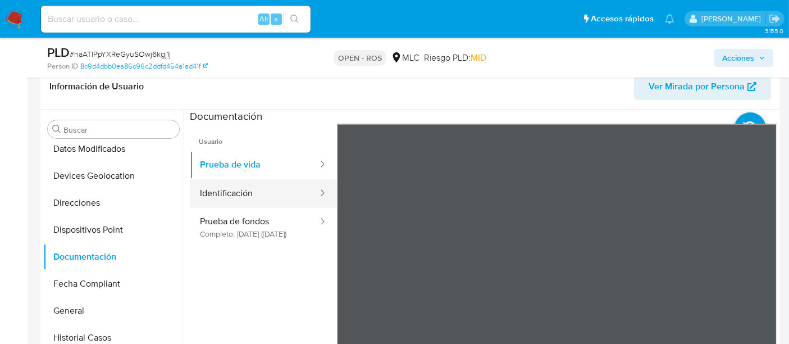
click at [260, 199] on button "Identificación" at bounding box center [254, 193] width 129 height 29
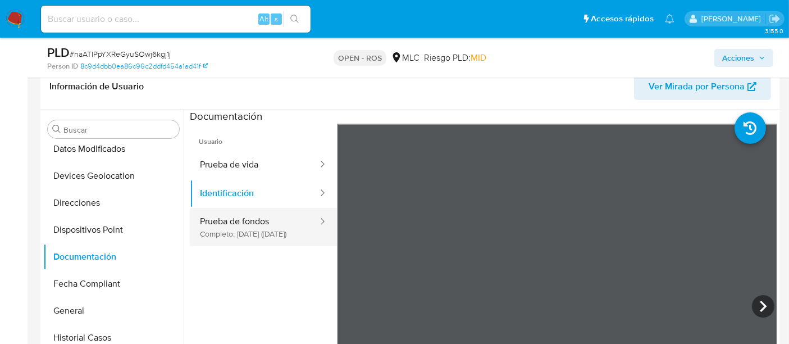
click at [274, 226] on button "Prueba de fondos Completo: 12/06/2025 (hace 2 meses)" at bounding box center [254, 227] width 129 height 38
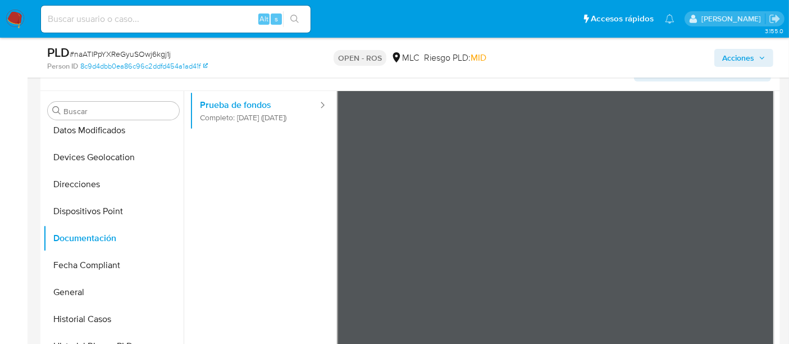
scroll to position [264, 0]
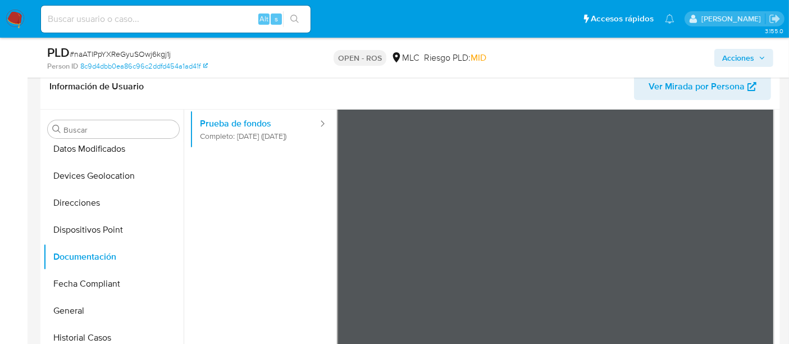
click at [221, 264] on ul "Usuario Prueba de vida Identificación Prueba de fondos Completo: 12/06/2025 (ha…" at bounding box center [263, 187] width 147 height 323
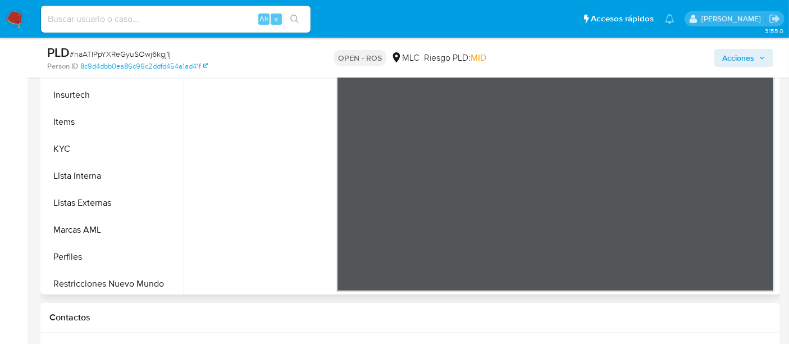
scroll to position [474, 0]
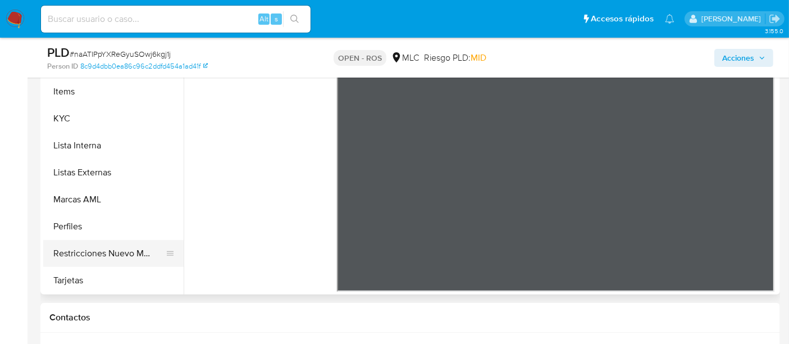
click at [90, 253] on button "Restricciones Nuevo Mundo" at bounding box center [108, 253] width 131 height 27
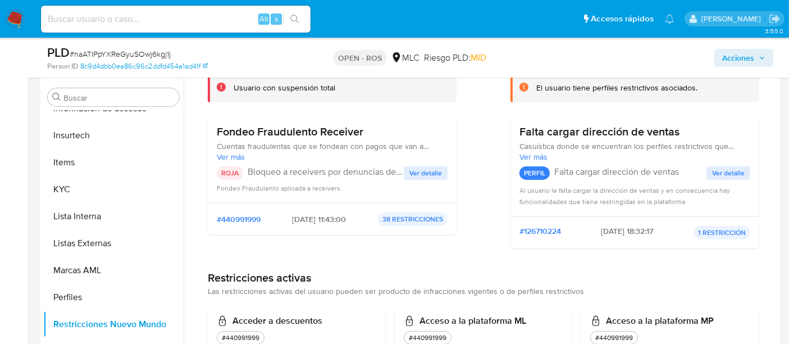
scroll to position [0, 0]
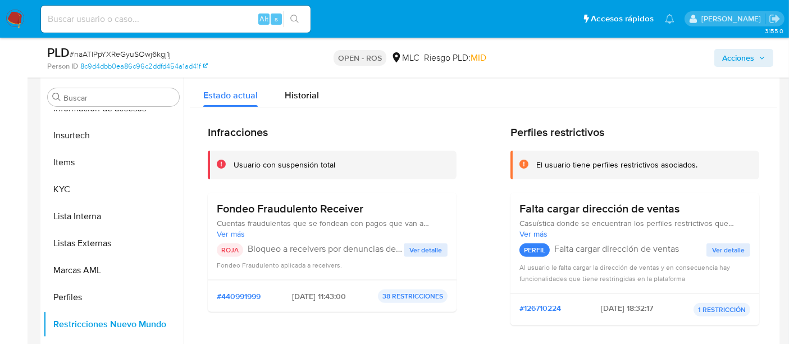
click at [739, 62] on span "Acciones" at bounding box center [738, 58] width 32 height 18
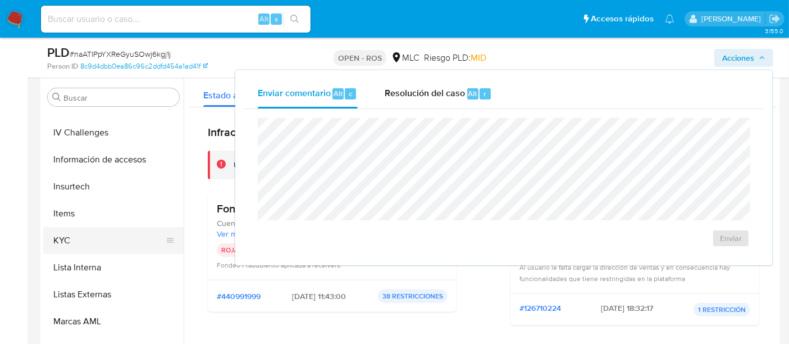
scroll to position [421, 0]
click at [72, 236] on button "KYC" at bounding box center [108, 241] width 131 height 27
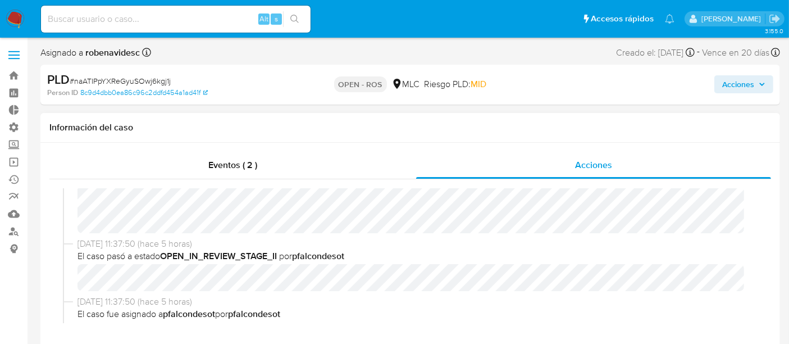
scroll to position [0, 0]
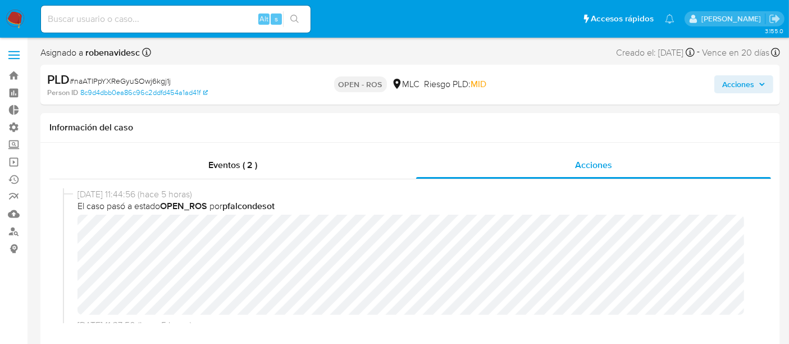
click at [749, 85] on span "Acciones" at bounding box center [738, 84] width 32 height 18
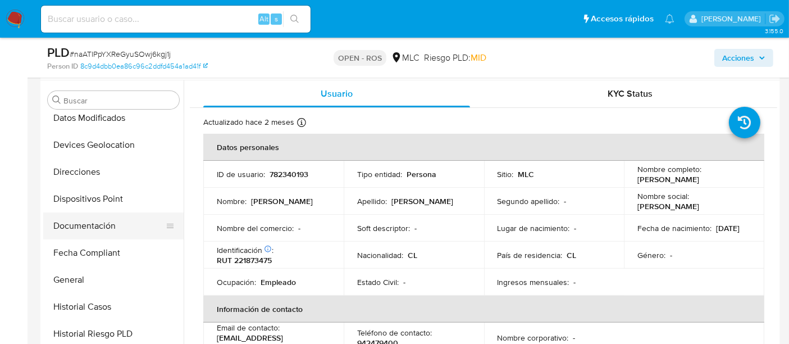
scroll to position [170, 0]
click at [93, 224] on button "Documentación" at bounding box center [108, 226] width 131 height 27
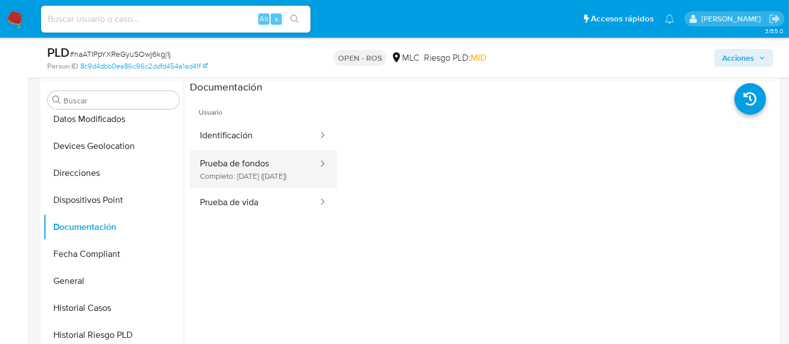
click at [259, 174] on button "Prueba de fondos Completo: 12/06/2025 (hace 2 meses)" at bounding box center [254, 169] width 129 height 38
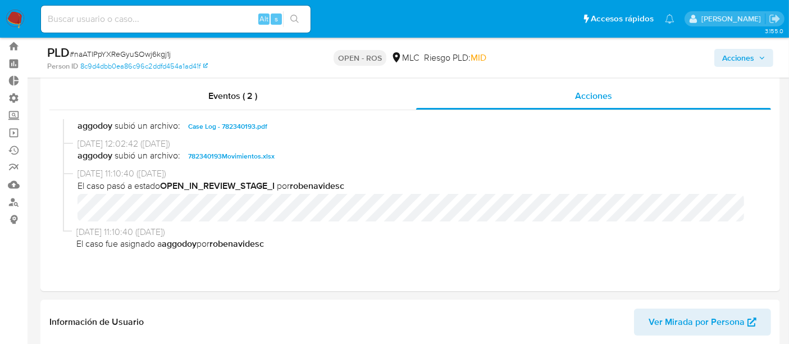
scroll to position [0, 0]
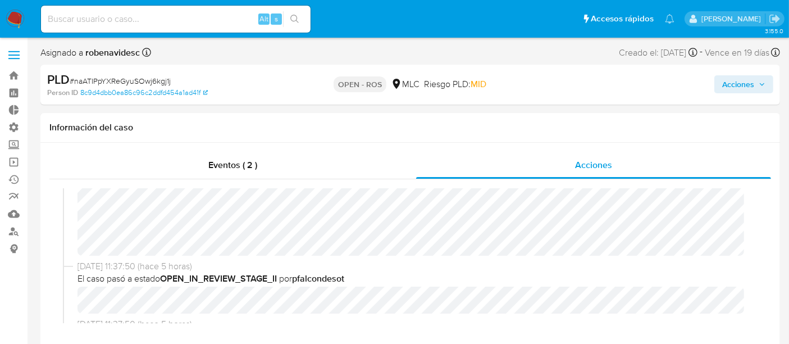
click at [719, 81] on button "Acciones" at bounding box center [743, 84] width 59 height 18
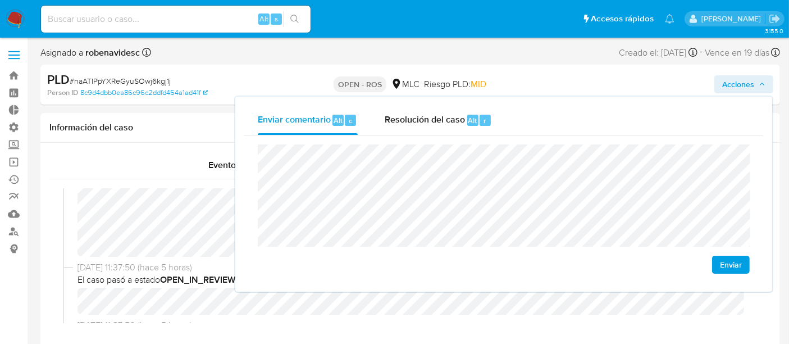
scroll to position [57, 0]
click at [723, 257] on span "Enviar" at bounding box center [731, 265] width 22 height 16
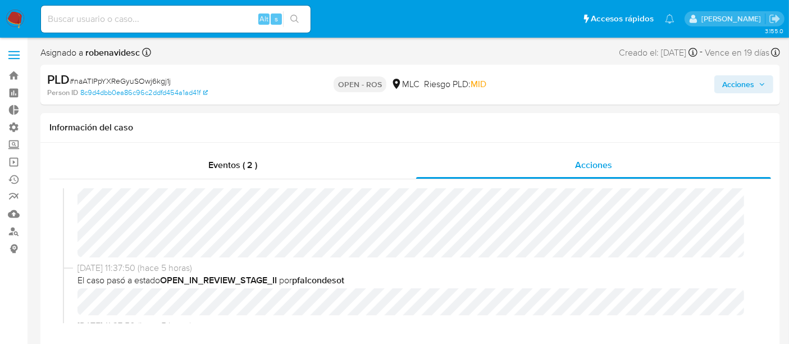
scroll to position [0, 0]
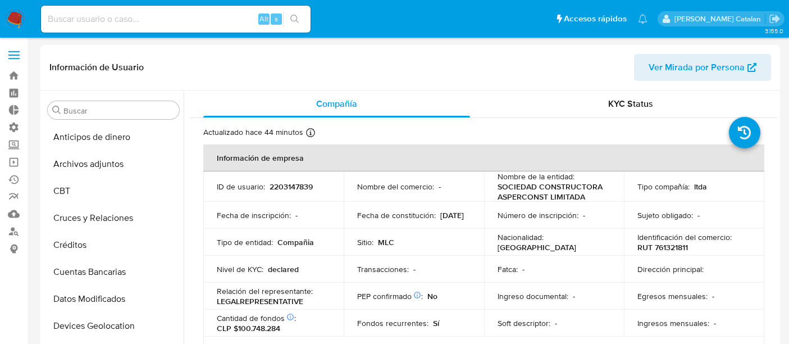
select select "10"
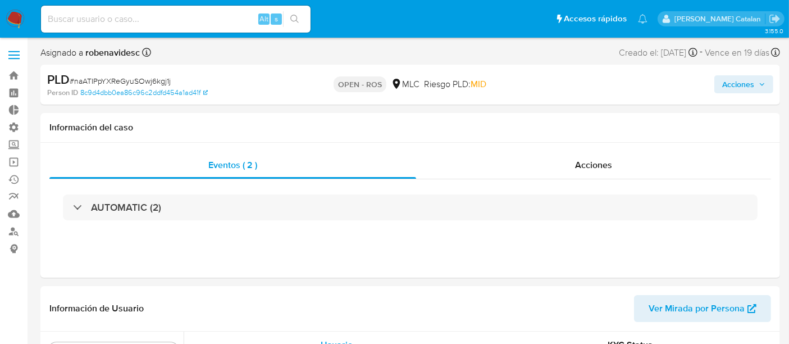
scroll to position [474, 0]
select select "10"
click at [555, 161] on div "Acciones" at bounding box center [593, 165] width 355 height 27
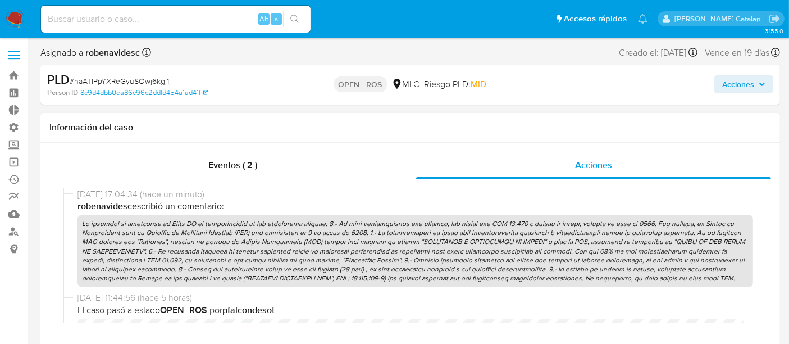
click at [347, 276] on p at bounding box center [414, 250] width 675 height 72
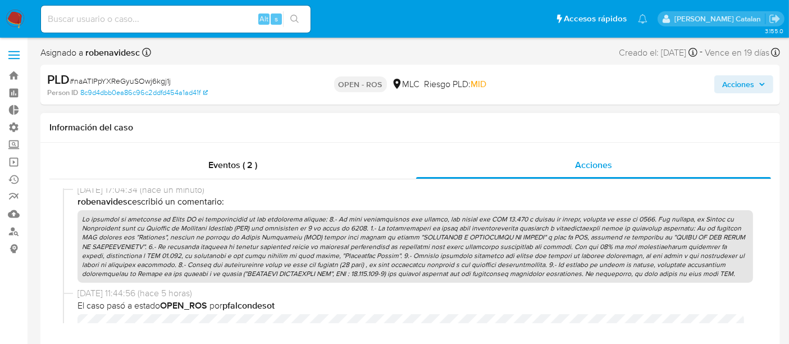
scroll to position [0, 0]
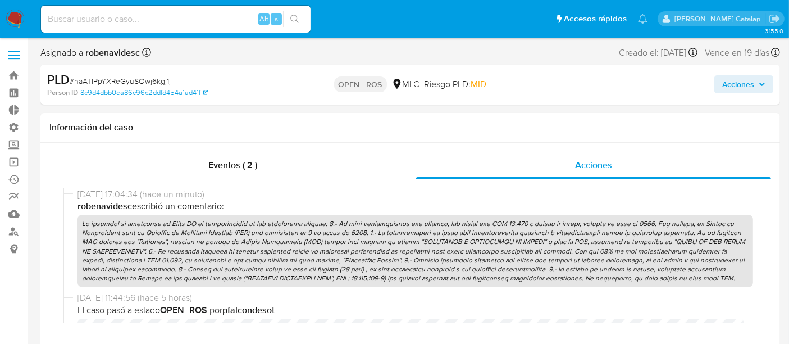
click at [719, 83] on button "Acciones" at bounding box center [743, 84] width 59 height 18
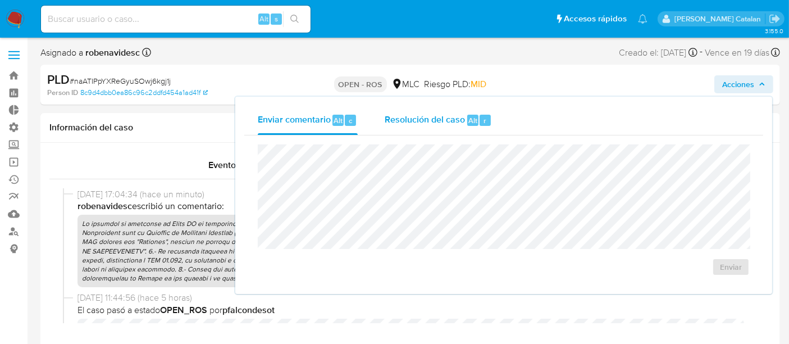
click at [461, 122] on span "Resolución del caso" at bounding box center [425, 119] width 80 height 13
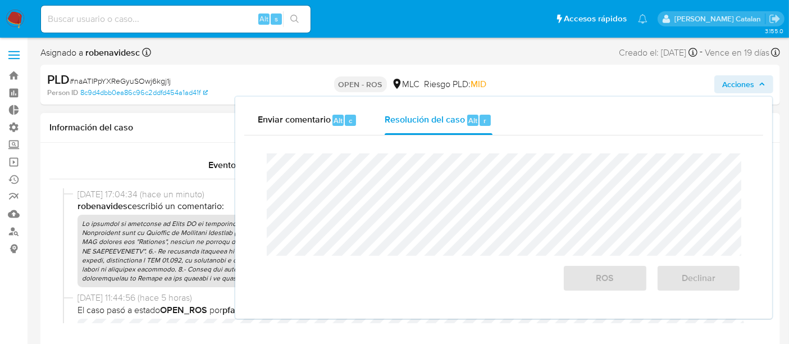
click at [153, 240] on p at bounding box center [414, 250] width 675 height 72
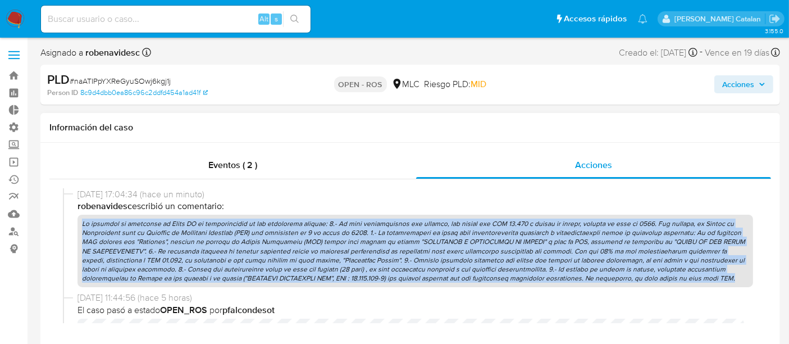
drag, startPoint x: 738, startPoint y: 280, endPoint x: 66, endPoint y: 227, distance: 673.5
click at [66, 227] on div "[DATE] 17:04:34 (hace un minuto) [PERSON_NAME] escribió un comentario:" at bounding box center [410, 240] width 694 height 104
click at [717, 86] on button "Acciones" at bounding box center [743, 84] width 59 height 18
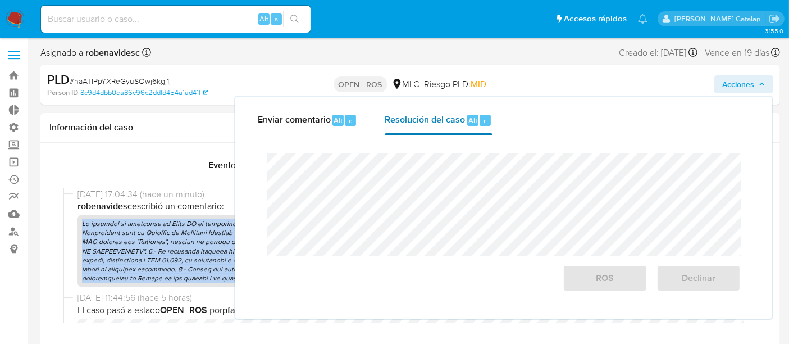
click at [450, 125] on span "Resolución del caso" at bounding box center [425, 119] width 80 height 13
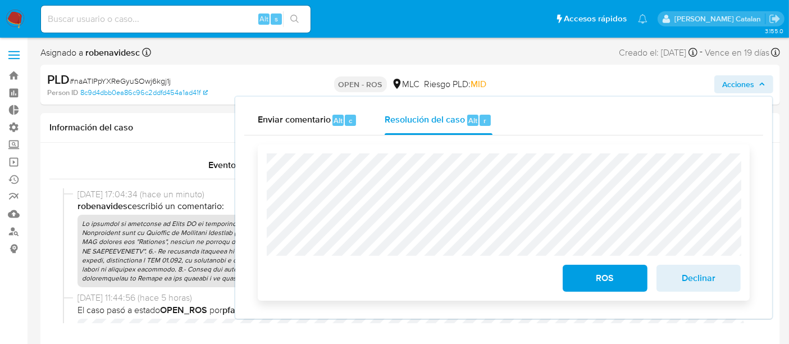
click at [577, 270] on span "ROS" at bounding box center [604, 278] width 55 height 25
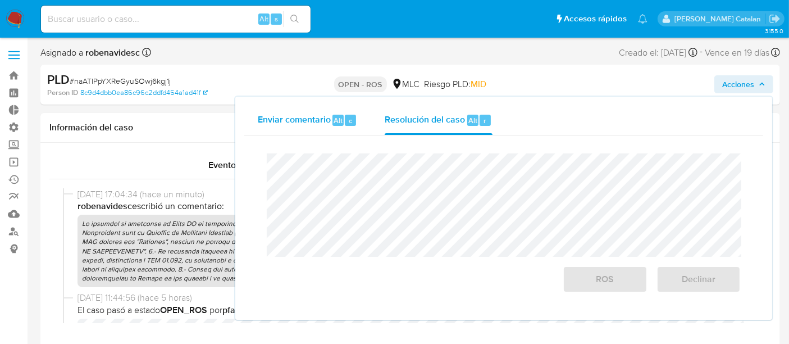
click at [287, 127] on div "Enviar comentario Alt c" at bounding box center [308, 120] width 100 height 29
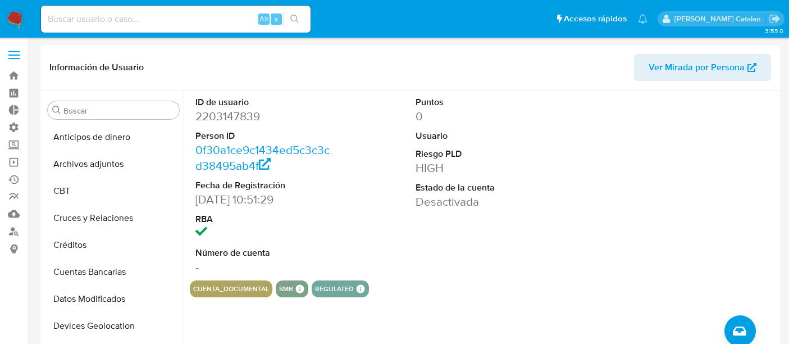
select select "10"
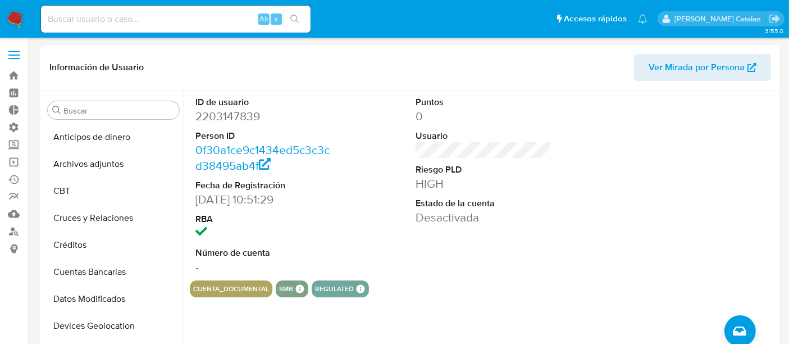
scroll to position [282, 0]
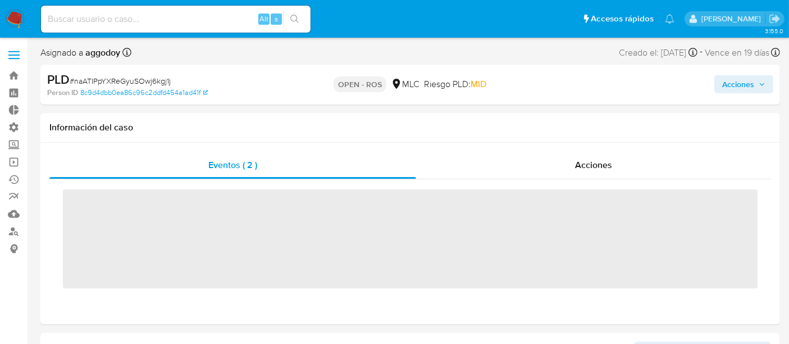
scroll to position [474, 0]
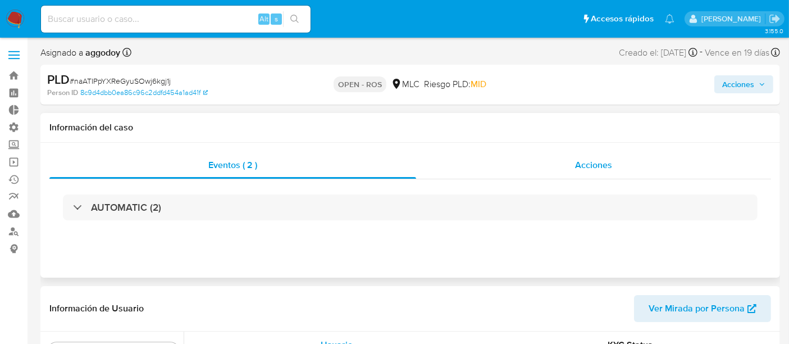
click at [560, 171] on div "Acciones" at bounding box center [593, 165] width 355 height 27
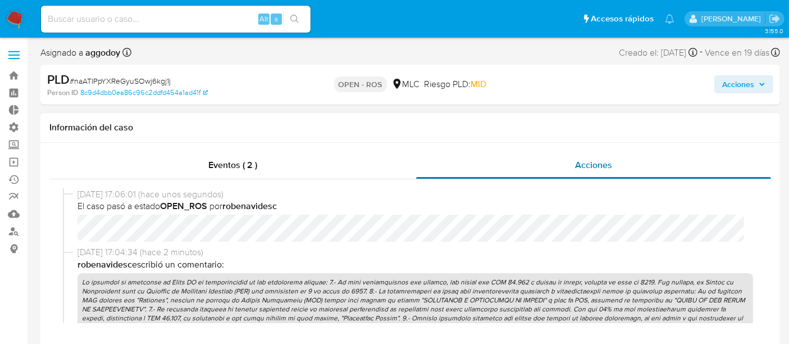
select select "10"
click at [399, 249] on span "[DATE] 17:04:34 (hace 2 minutos)" at bounding box center [414, 252] width 675 height 12
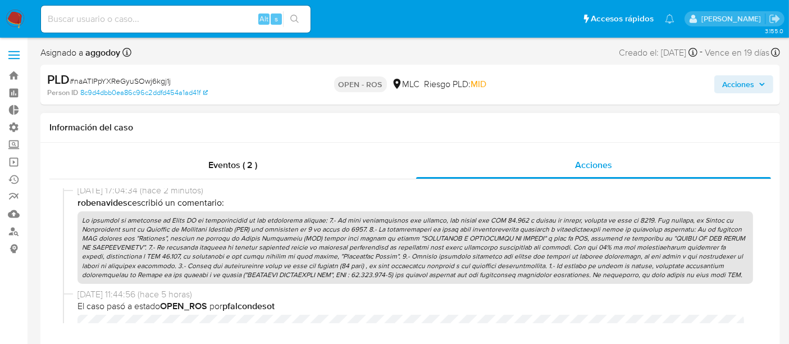
scroll to position [0, 0]
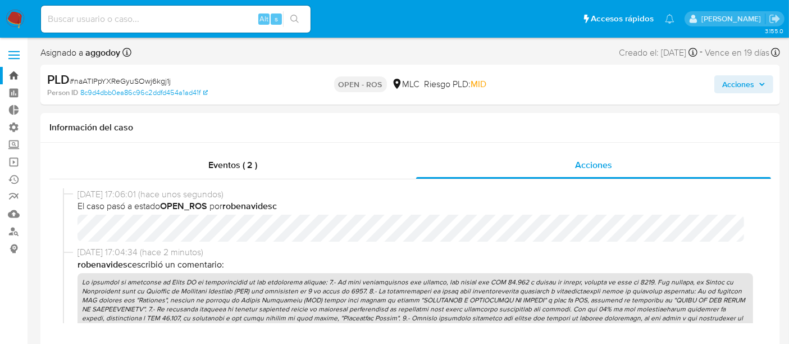
click at [12, 75] on link "Bandeja" at bounding box center [67, 75] width 134 height 17
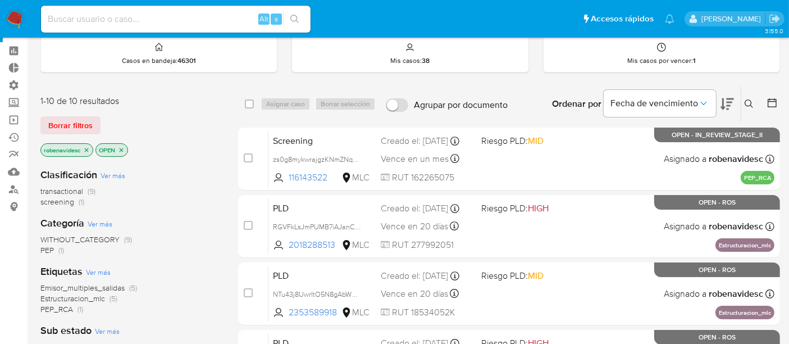
scroll to position [28, 0]
